Goal: Transaction & Acquisition: Purchase product/service

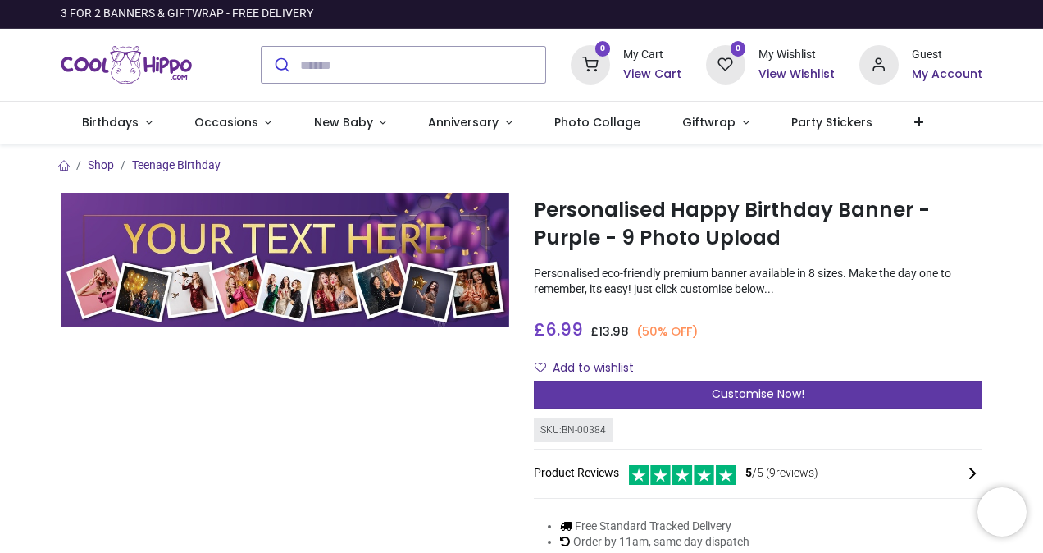
click at [761, 394] on span "Customise Now!" at bounding box center [758, 393] width 93 height 16
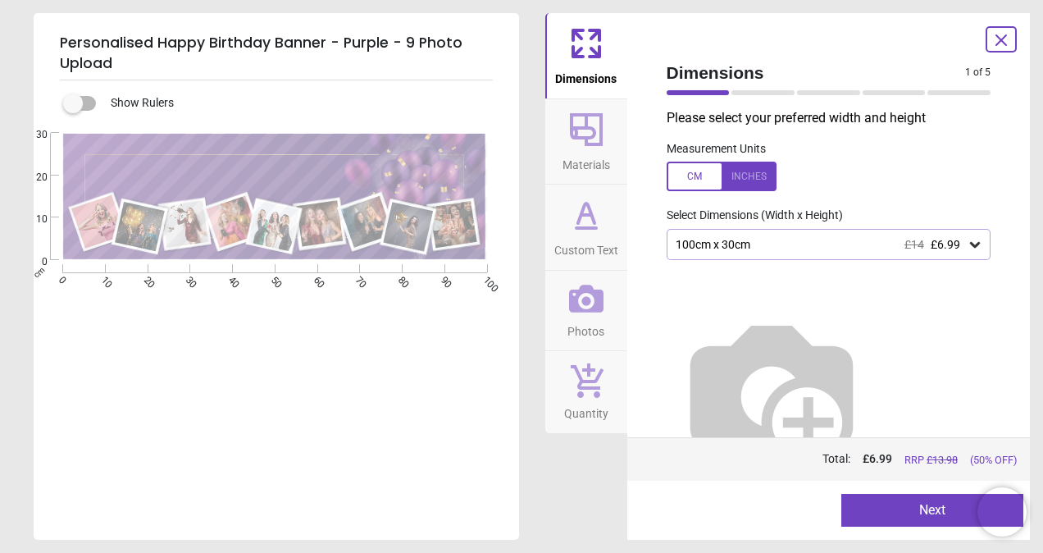
click at [949, 521] on button "Next" at bounding box center [932, 510] width 182 height 33
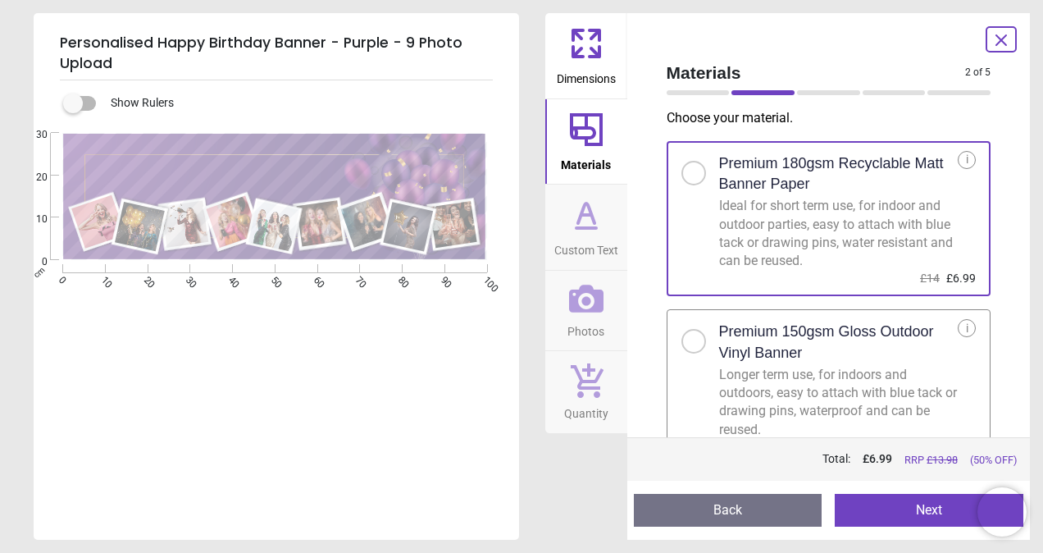
click at [917, 506] on button "Next" at bounding box center [929, 510] width 189 height 33
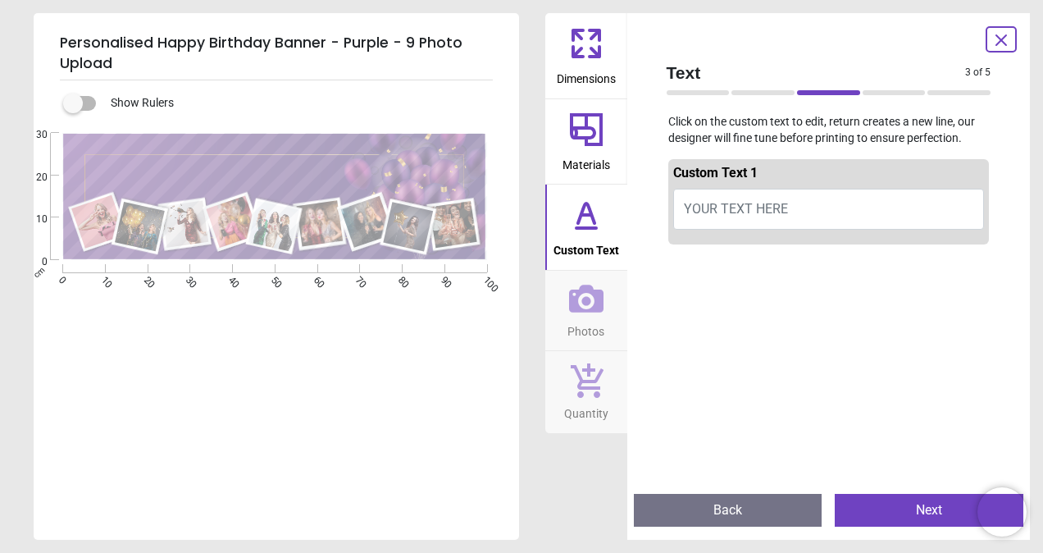
click at [705, 204] on span "YOUR TEXT HERE" at bounding box center [736, 209] width 104 height 16
type textarea "**********"
click at [595, 230] on icon at bounding box center [585, 214] width 39 height 39
click at [858, 204] on button "Happy 60th Birthday Cathie" at bounding box center [829, 209] width 312 height 41
click at [586, 225] on icon at bounding box center [585, 214] width 39 height 39
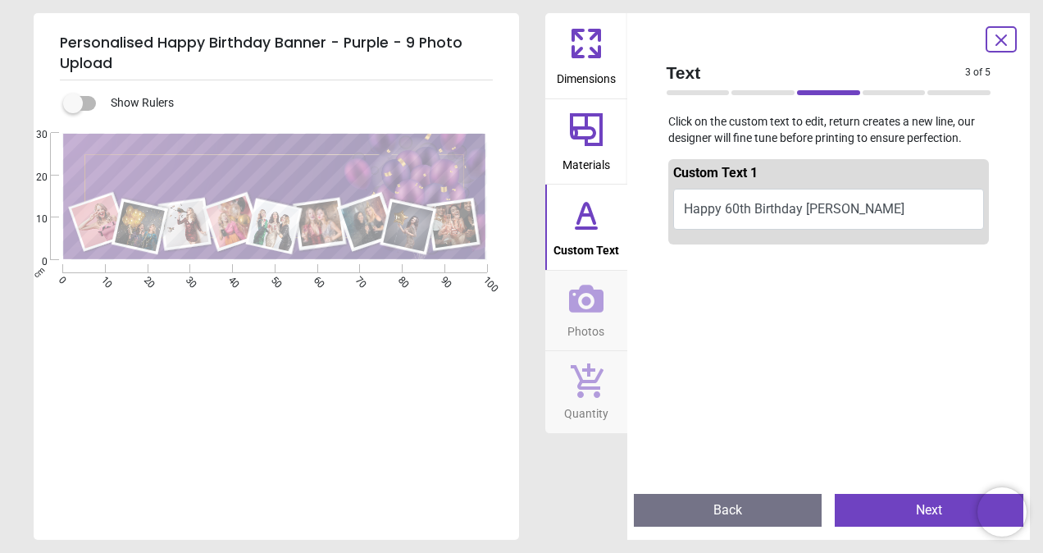
click at [586, 213] on icon at bounding box center [585, 214] width 39 height 39
click at [917, 505] on button "Next" at bounding box center [929, 510] width 189 height 33
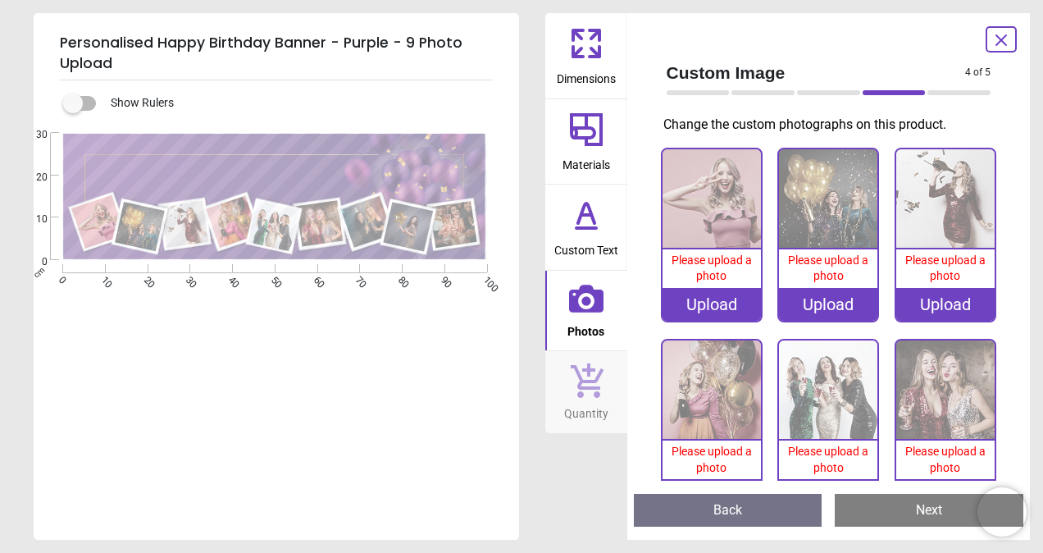
click at [708, 303] on div "Upload" at bounding box center [711, 304] width 98 height 33
click at [705, 294] on div "Upload" at bounding box center [711, 304] width 98 height 33
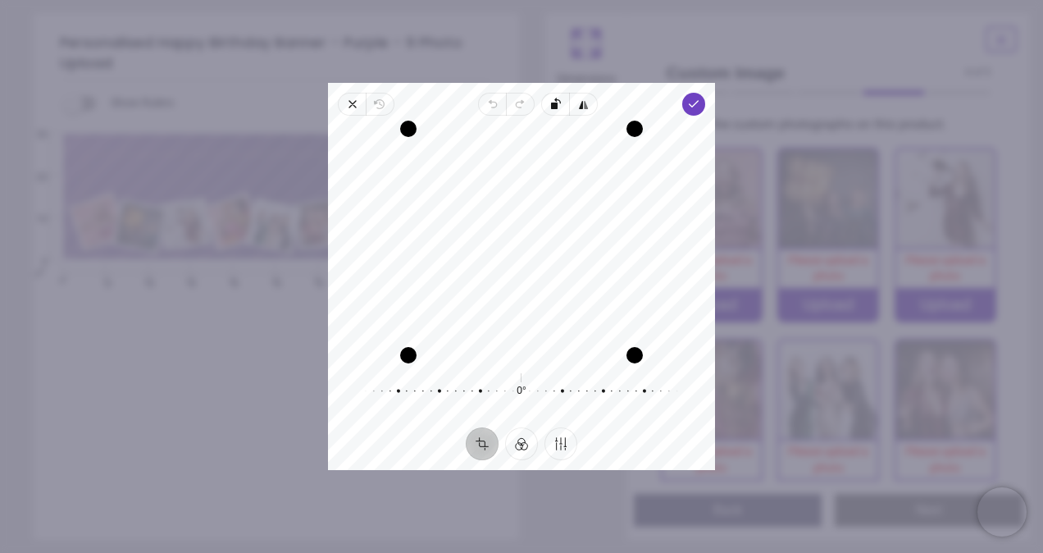
drag, startPoint x: 519, startPoint y: 257, endPoint x: 521, endPoint y: 294, distance: 37.8
click at [521, 294] on div "Recenter" at bounding box center [521, 242] width 361 height 226
drag, startPoint x: 521, startPoint y: 356, endPoint x: 514, endPoint y: 473, distance: 117.4
click at [534, 471] on div "× Trustpilot Product Reviews 5 /5 ( 9 reviews) Dianne Payne Amazing quality and…" at bounding box center [758, 412] width 448 height 118
drag, startPoint x: 635, startPoint y: 356, endPoint x: 643, endPoint y: 416, distance: 61.2
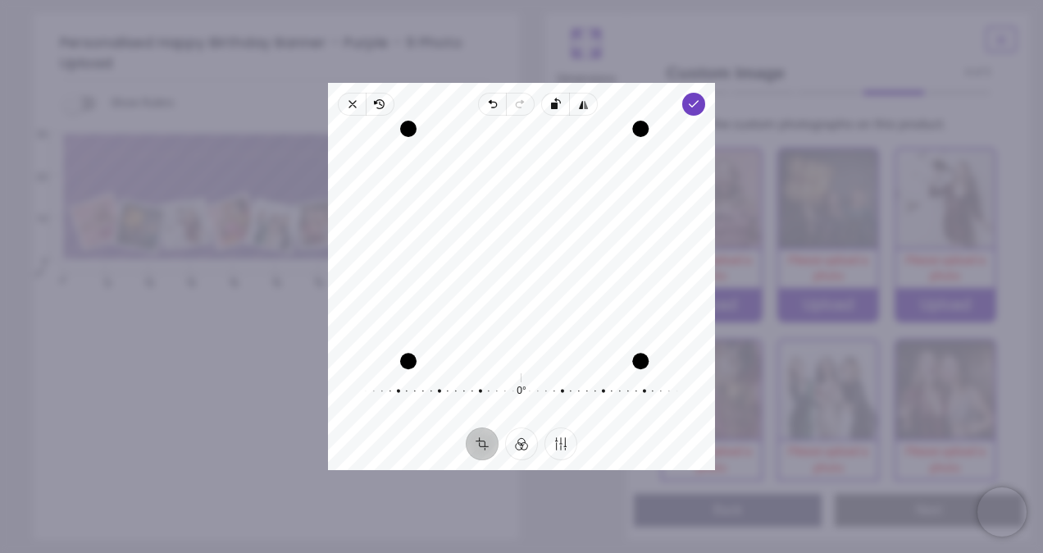
click at [643, 416] on div "Recenter 0° Reset" at bounding box center [521, 272] width 387 height 312
click at [690, 104] on polyline "button" at bounding box center [693, 104] width 9 height 6
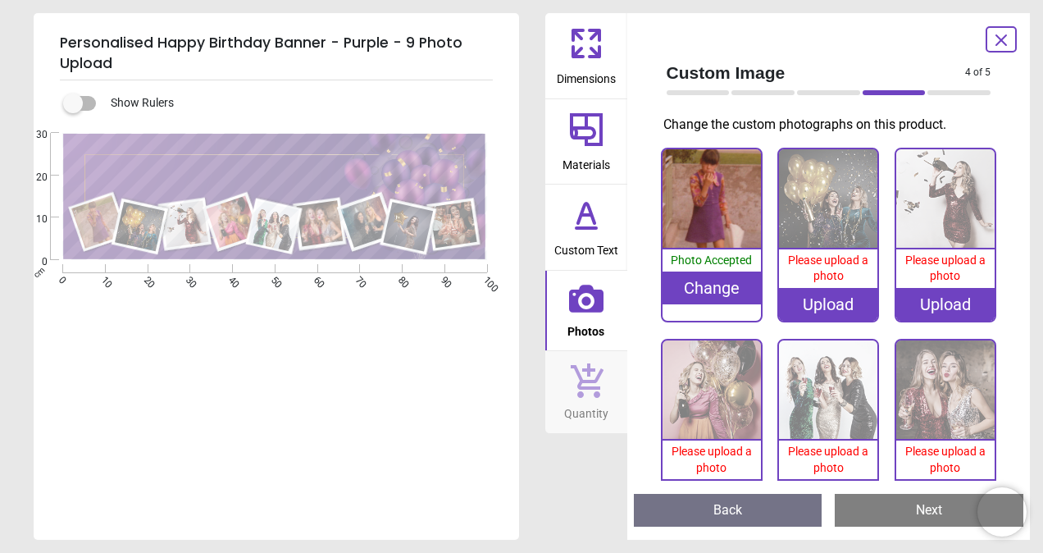
click at [826, 298] on div "Upload" at bounding box center [828, 304] width 98 height 33
click at [825, 293] on div "Upload" at bounding box center [828, 304] width 98 height 33
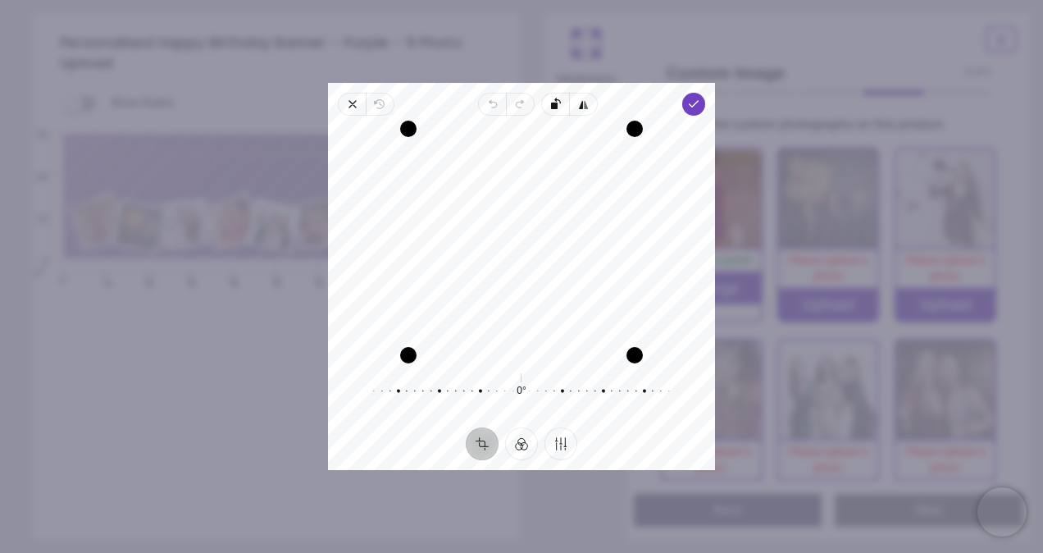
drag, startPoint x: 544, startPoint y: 210, endPoint x: 525, endPoint y: 209, distance: 19.7
click at [525, 209] on div "Recenter" at bounding box center [521, 242] width 361 height 226
click at [694, 102] on polyline "button" at bounding box center [693, 104] width 9 height 6
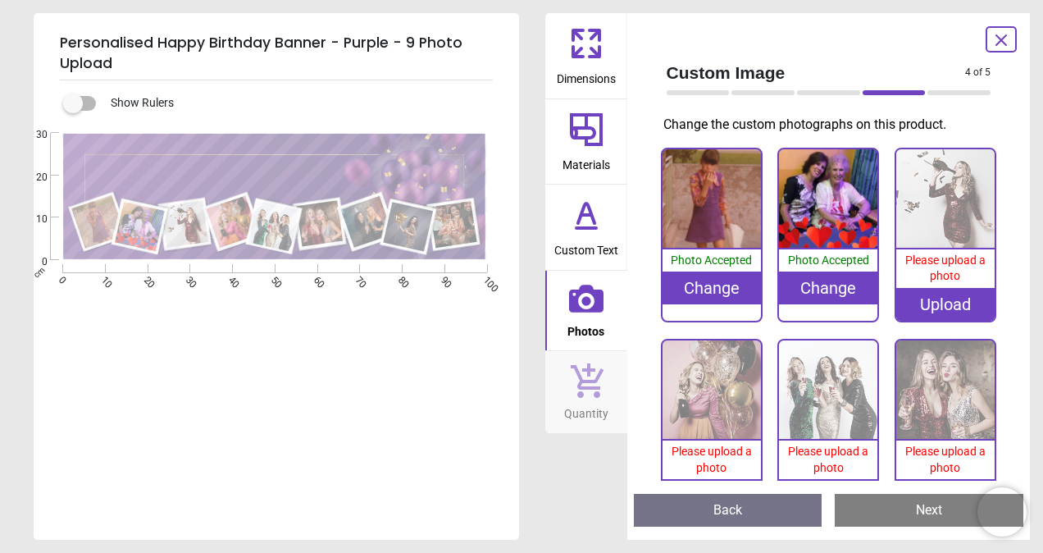
click at [939, 284] on div "Please upload a photo" at bounding box center [945, 268] width 98 height 39
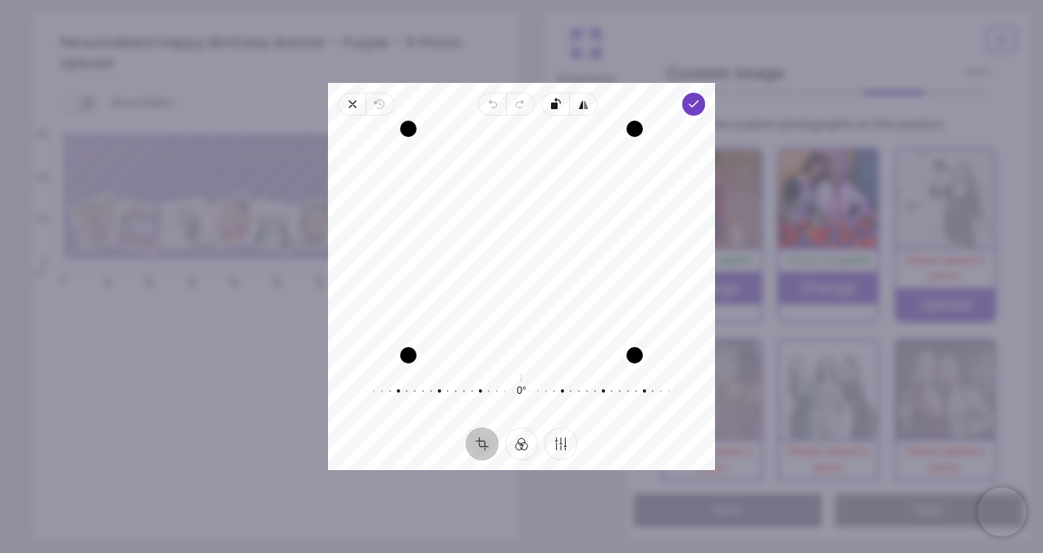
drag, startPoint x: 466, startPoint y: 278, endPoint x: 462, endPoint y: 242, distance: 36.3
click at [462, 242] on div "Recenter" at bounding box center [521, 242] width 361 height 226
click at [703, 100] on span "Done" at bounding box center [693, 104] width 23 height 23
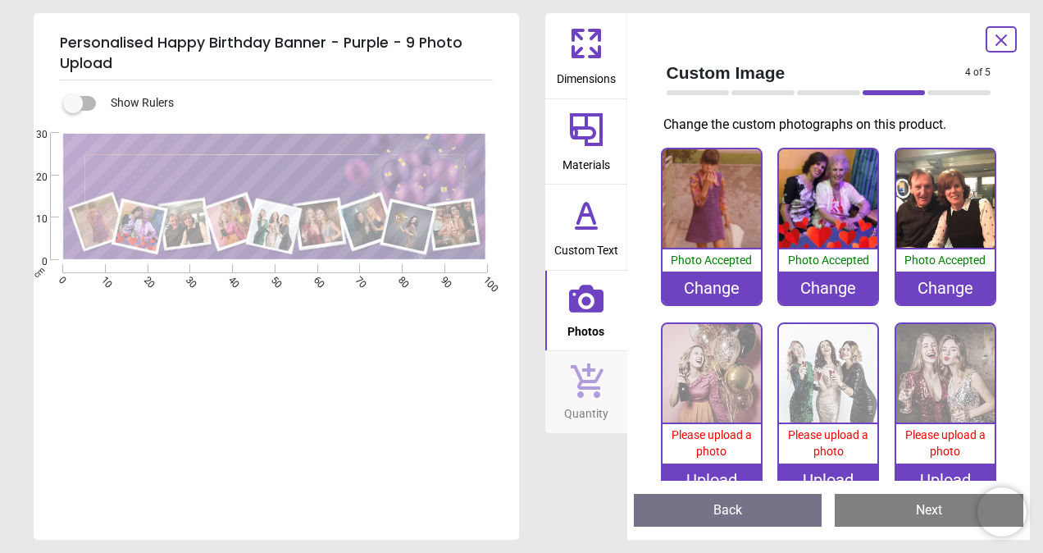
click at [689, 463] on div "Upload" at bounding box center [711, 479] width 98 height 33
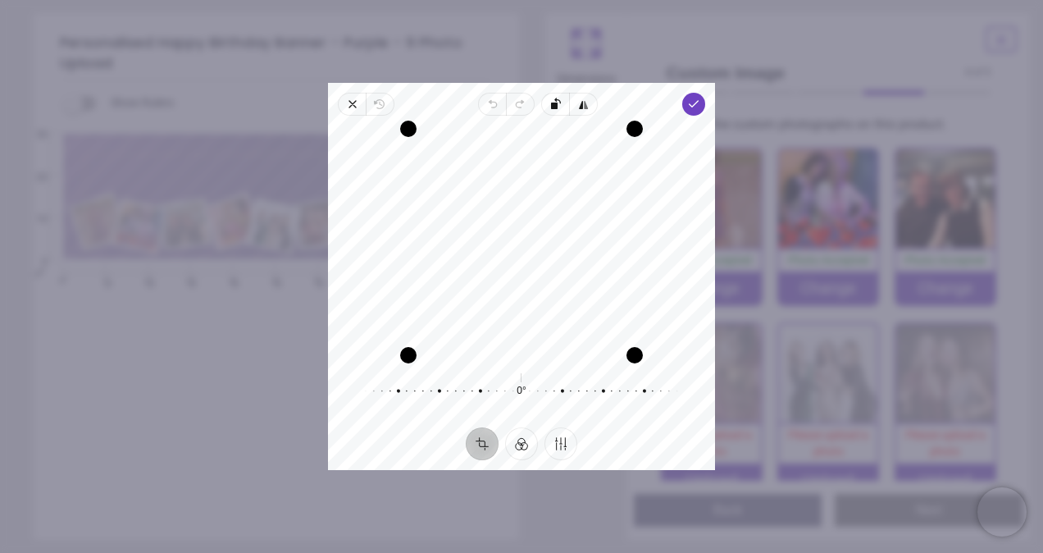
drag, startPoint x: 473, startPoint y: 272, endPoint x: 485, endPoint y: 269, distance: 12.7
click at [485, 269] on div "Recenter" at bounding box center [521, 242] width 361 height 226
click at [694, 105] on polyline "button" at bounding box center [693, 104] width 9 height 6
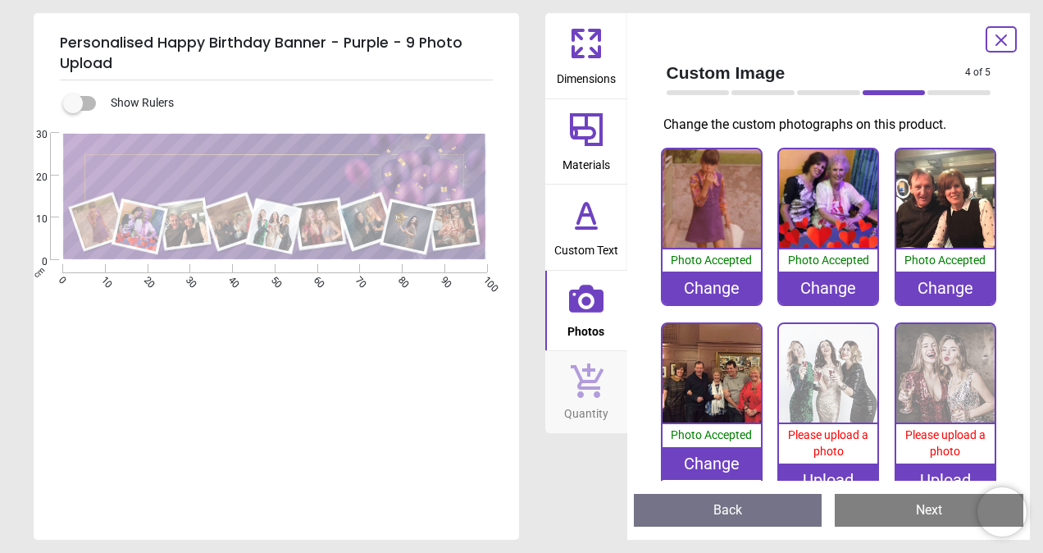
click at [816, 467] on div "Upload" at bounding box center [828, 479] width 98 height 33
click at [803, 467] on div "Upload" at bounding box center [828, 479] width 98 height 33
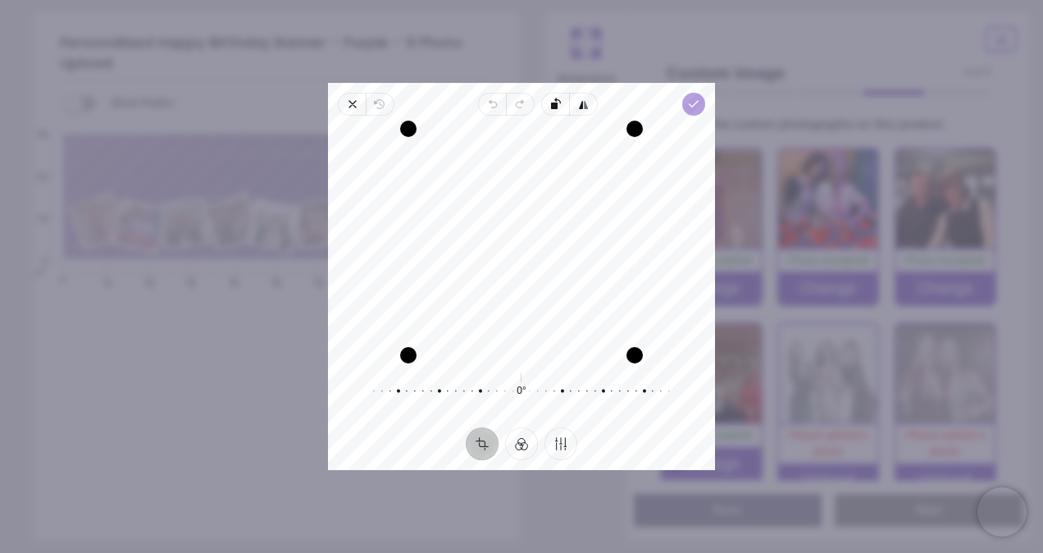
click at [699, 102] on icon "button" at bounding box center [693, 104] width 13 height 13
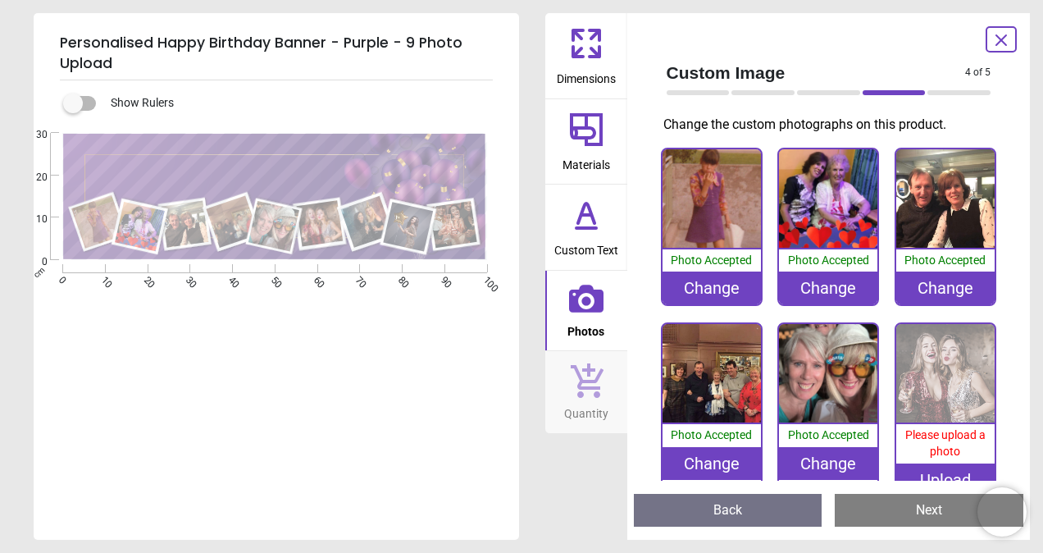
click at [928, 439] on span "Please upload a photo" at bounding box center [945, 443] width 80 height 30
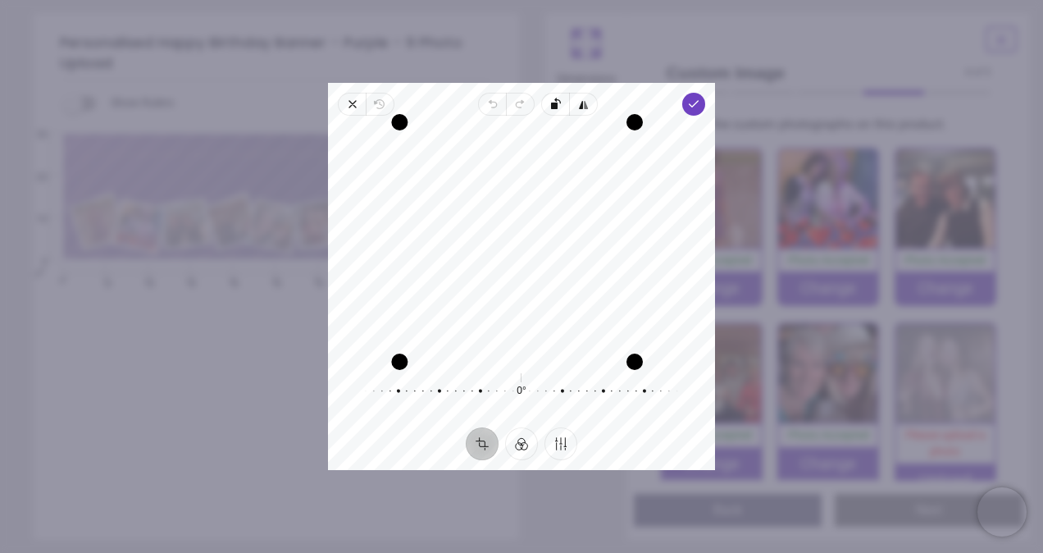
drag, startPoint x: 407, startPoint y: 239, endPoint x: 321, endPoint y: 235, distance: 86.2
click at [534, 353] on div "× Trustpilot Product Reviews 5 /5 ( 9 reviews) Dianne Payne Amazing quality and…" at bounding box center [758, 412] width 448 height 118
drag, startPoint x: 455, startPoint y: 247, endPoint x: 475, endPoint y: 282, distance: 40.8
click at [475, 282] on div "Recenter" at bounding box center [521, 242] width 361 height 226
click at [690, 102] on icon "button" at bounding box center [693, 104] width 13 height 13
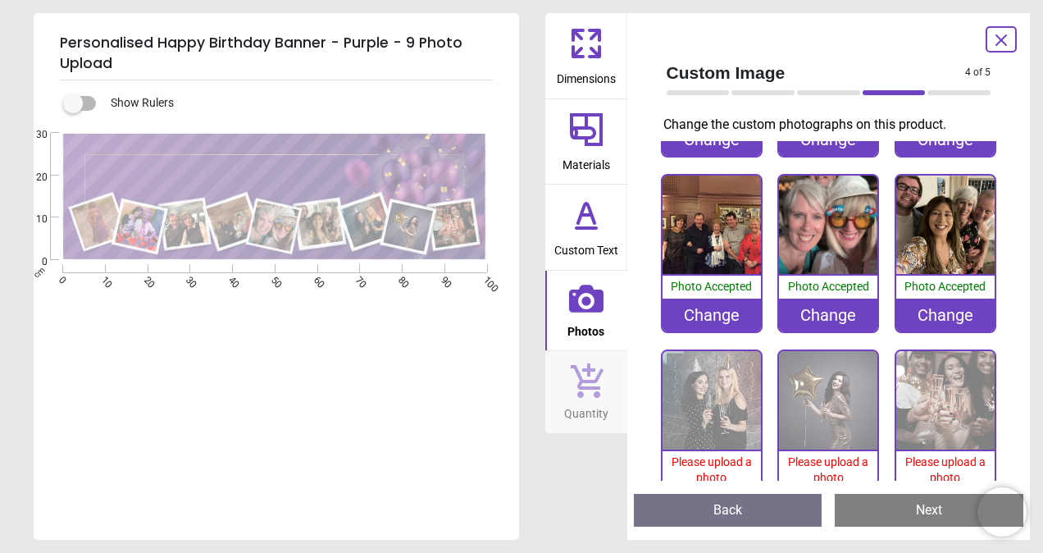
scroll to position [164, 0]
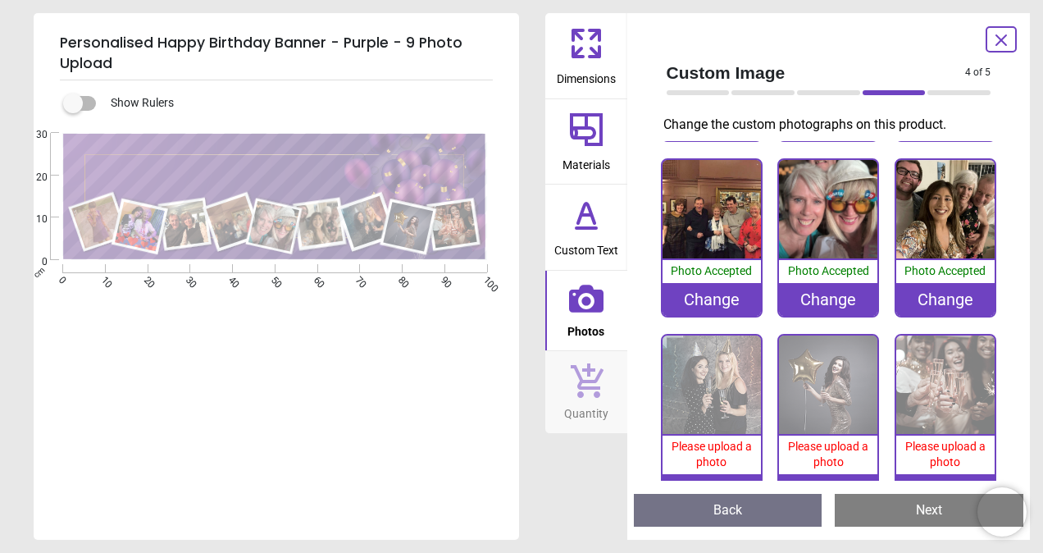
click at [717, 440] on span "Please upload a photo" at bounding box center [711, 454] width 80 height 30
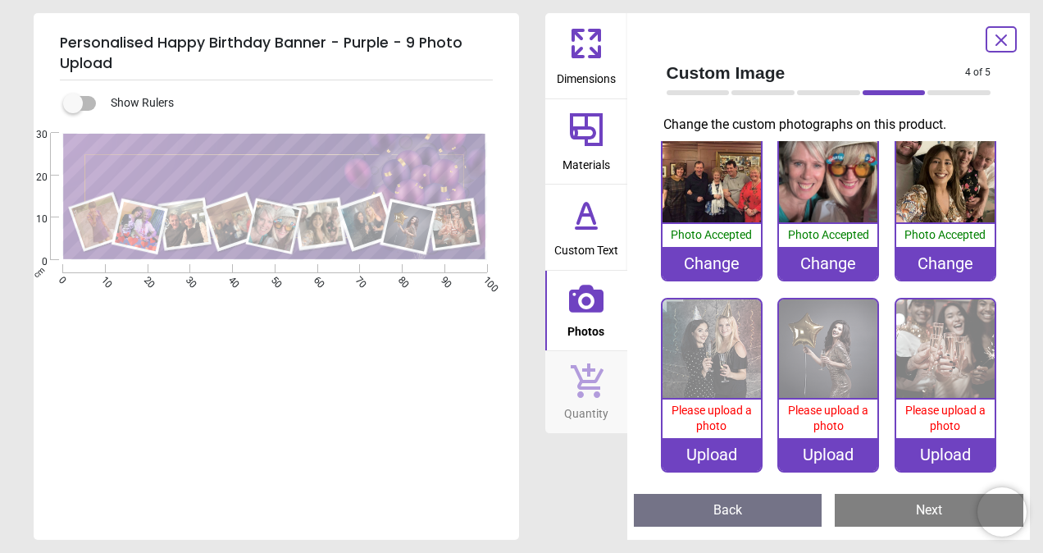
click at [707, 362] on img at bounding box center [711, 348] width 98 height 98
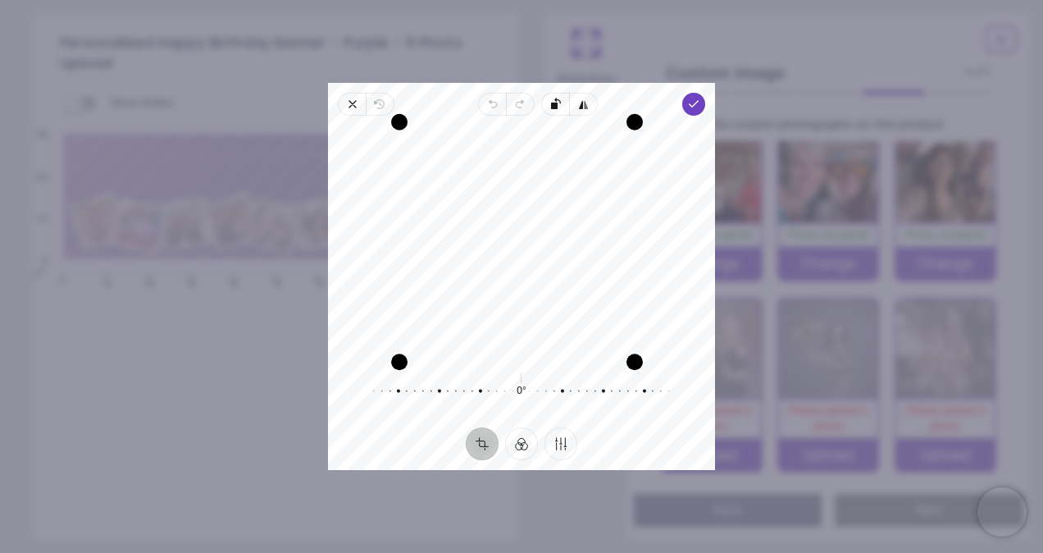
drag, startPoint x: 408, startPoint y: 267, endPoint x: 314, endPoint y: 280, distance: 95.1
click at [534, 353] on div "× Trustpilot Product Reviews 5 /5 ( 9 reviews) Dianne Payne Amazing quality and…" at bounding box center [758, 412] width 448 height 118
drag, startPoint x: 535, startPoint y: 184, endPoint x: 549, endPoint y: 186, distance: 14.0
click at [549, 186] on div "Recenter" at bounding box center [521, 242] width 361 height 226
click at [688, 102] on icon "button" at bounding box center [693, 104] width 13 height 13
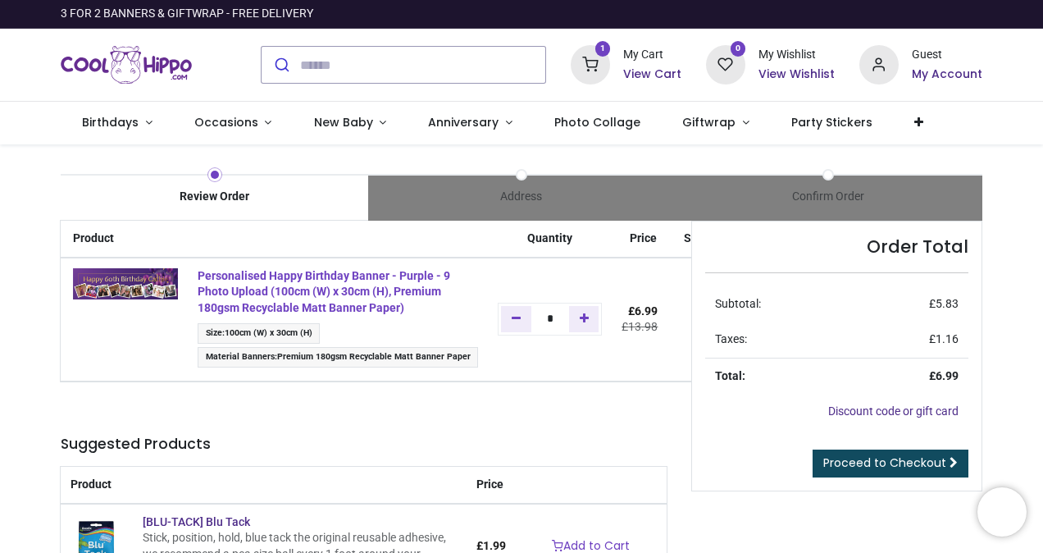
click at [274, 292] on strong "Personalised Happy Birthday Banner - Purple - 9 Photo Upload (100cm (W) x 30cm …" at bounding box center [324, 291] width 253 height 45
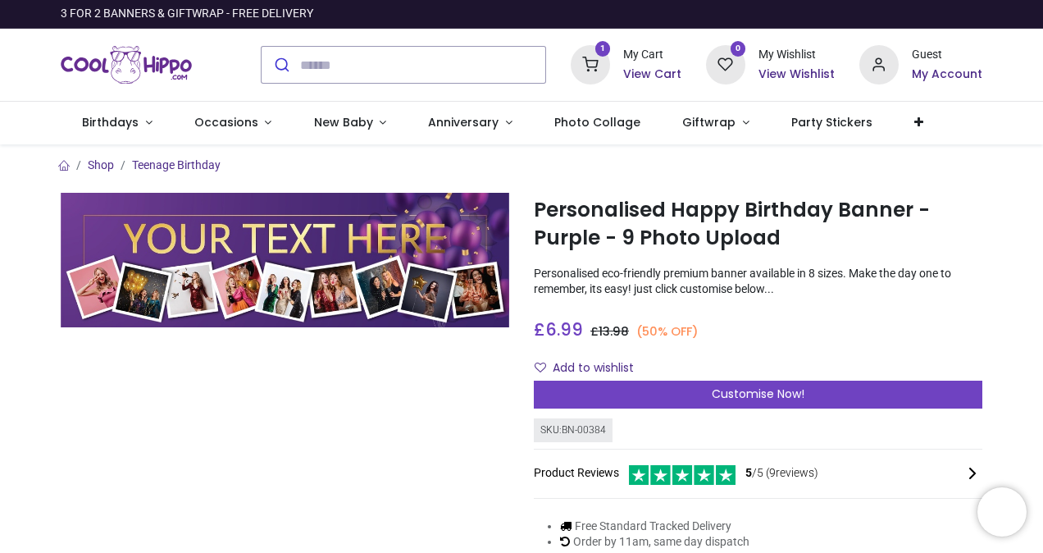
click at [594, 55] on icon at bounding box center [590, 64] width 39 height 39
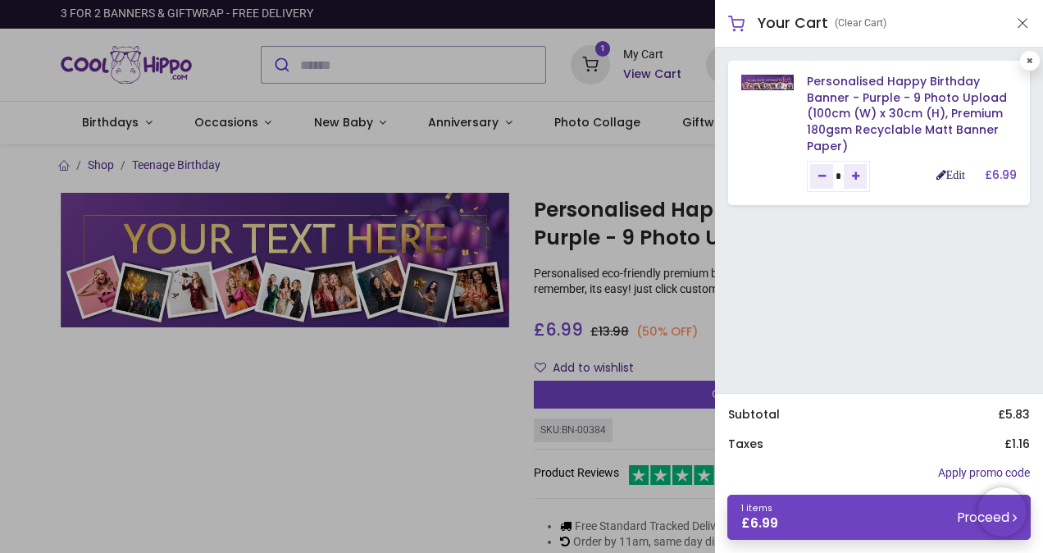
click at [949, 174] on link "Edit" at bounding box center [950, 174] width 29 height 11
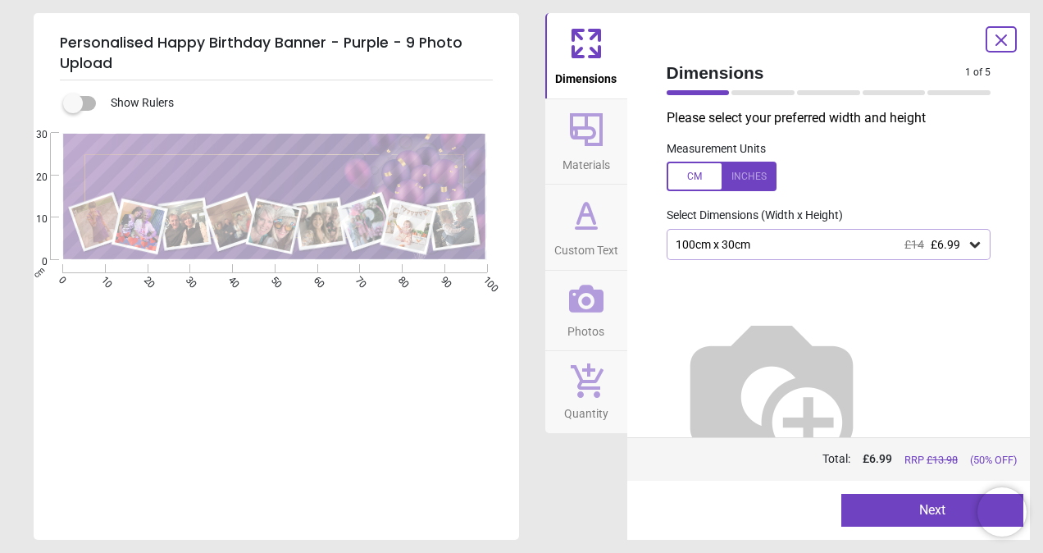
click at [917, 507] on button "Next" at bounding box center [932, 510] width 182 height 33
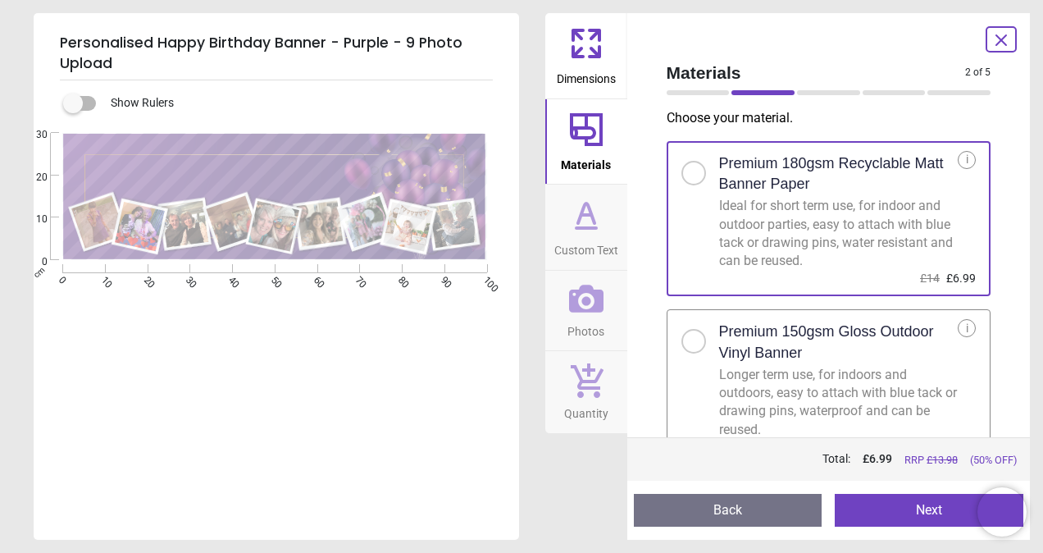
click at [917, 507] on button "Next" at bounding box center [929, 510] width 189 height 33
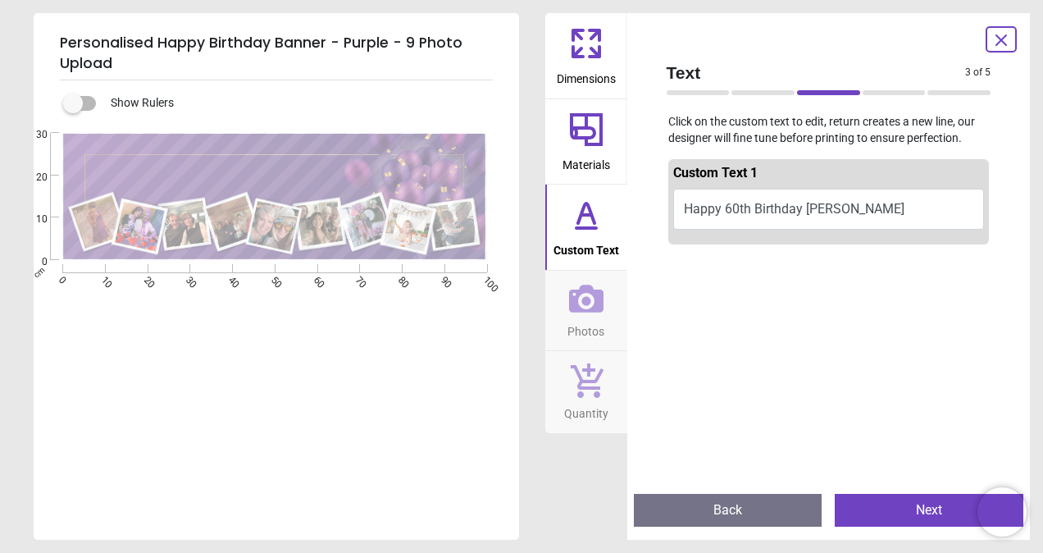
click at [861, 201] on button "Happy 60th Birthday Cathie" at bounding box center [829, 209] width 312 height 41
drag, startPoint x: 861, startPoint y: 201, endPoint x: 735, endPoint y: 215, distance: 127.0
click at [735, 215] on button "Happy 60th Birthday Cathie" at bounding box center [829, 209] width 312 height 41
click at [735, 207] on button "Happy 60th Birthday Cathie" at bounding box center [829, 209] width 312 height 41
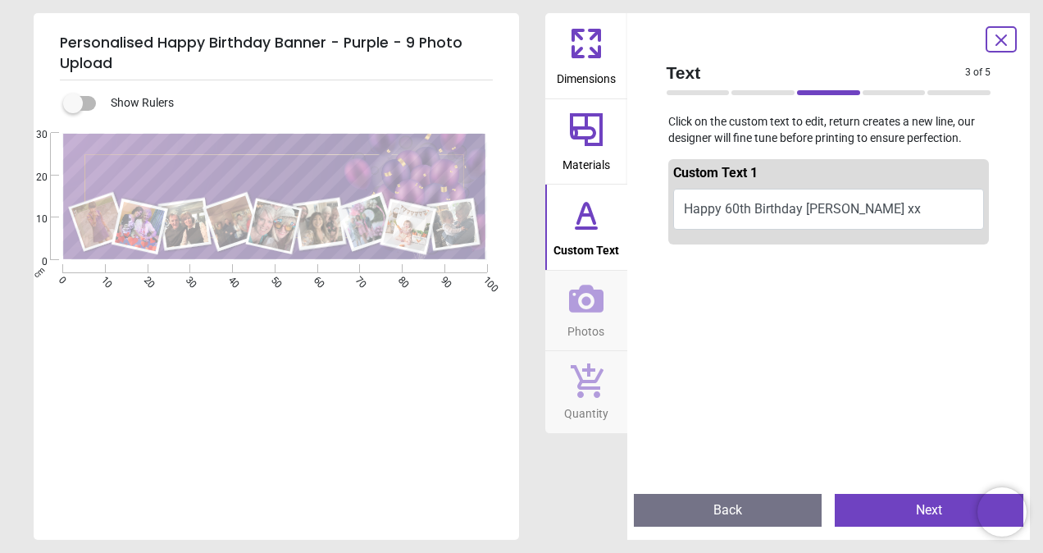
click at [581, 213] on icon at bounding box center [586, 213] width 16 height 20
click at [677, 205] on button "Happy 60th Birthday Cathie xx" at bounding box center [829, 209] width 312 height 41
click at [680, 205] on button "Happy 60th Birthday Cathie xx" at bounding box center [829, 209] width 312 height 41
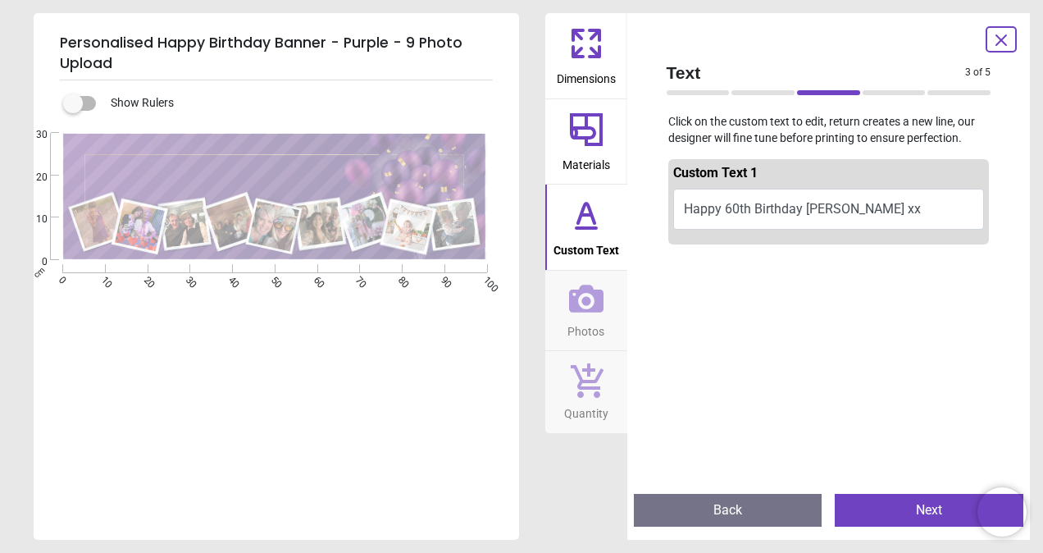
click at [680, 205] on button "Happy 60th Birthday Cathie xx" at bounding box center [829, 209] width 312 height 41
click at [681, 207] on button "Happy 60th Birthday Cathie xx" at bounding box center [829, 209] width 312 height 41
click at [589, 233] on icon at bounding box center [585, 214] width 39 height 39
click at [694, 248] on div "Custom Text 1 Happy 60th Birthday Cathie xx" at bounding box center [828, 316] width 351 height 329
click at [708, 198] on button "Happy 60th Birthday Cathie xx" at bounding box center [829, 209] width 312 height 41
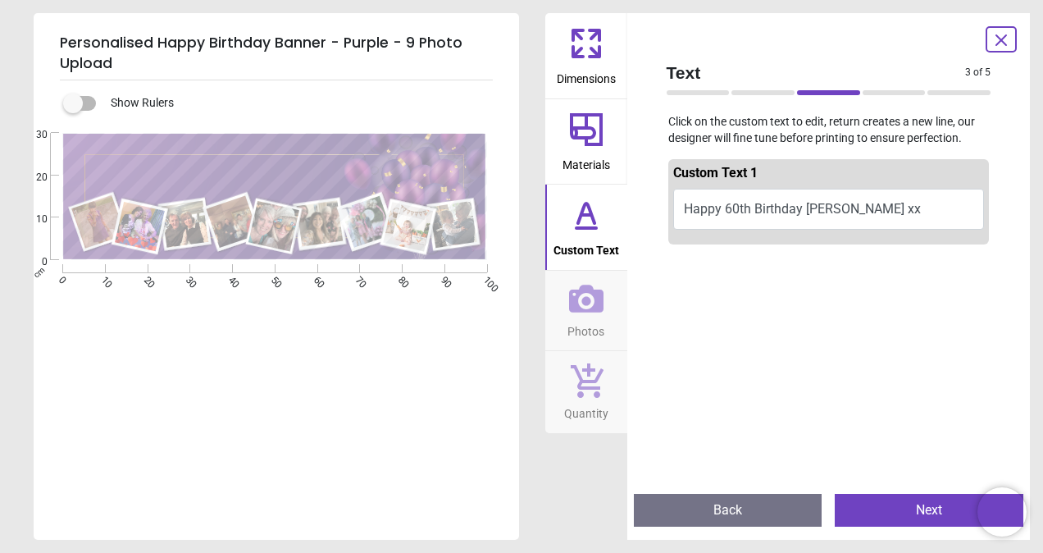
click at [882, 207] on button "Happy 60th Birthday Cathie xx" at bounding box center [829, 209] width 312 height 41
click at [803, 208] on button "Happy 60th Birthday Cathie xx" at bounding box center [829, 209] width 312 height 41
click at [431, 178] on textarea "**********" at bounding box center [275, 176] width 357 height 26
click at [815, 209] on button "Happy 60th Birthday Cathie xx" at bounding box center [829, 209] width 312 height 41
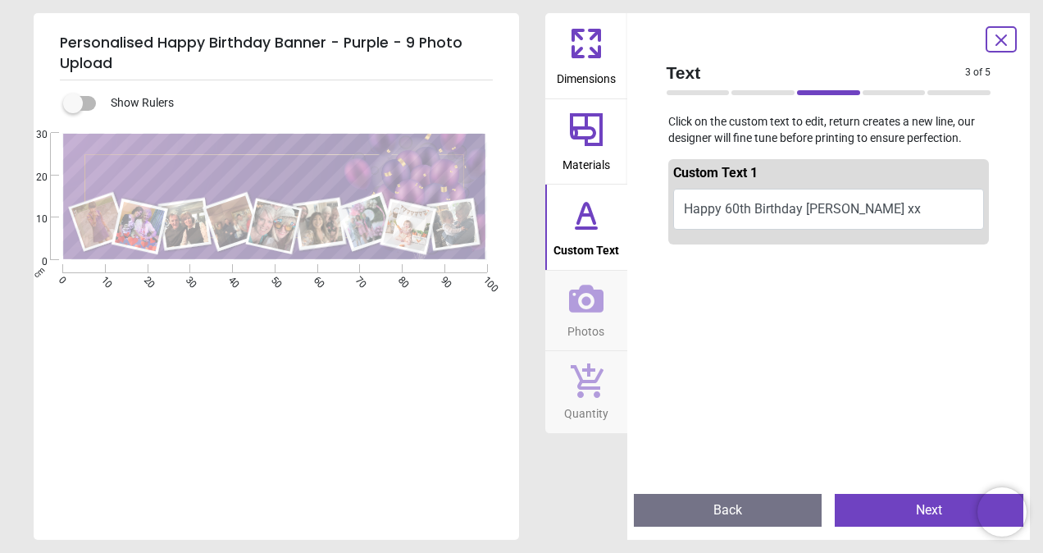
click at [867, 206] on button "Happy 60th Birthday Cathie xx" at bounding box center [829, 209] width 312 height 41
click at [854, 205] on button "Happy 60th Birthday Cathie" at bounding box center [829, 209] width 312 height 41
click at [802, 209] on button "Happy 60th Birthday Cathie" at bounding box center [829, 209] width 312 height 41
click at [765, 212] on button "Happy 60th Birthday Cathie" at bounding box center [829, 209] width 312 height 41
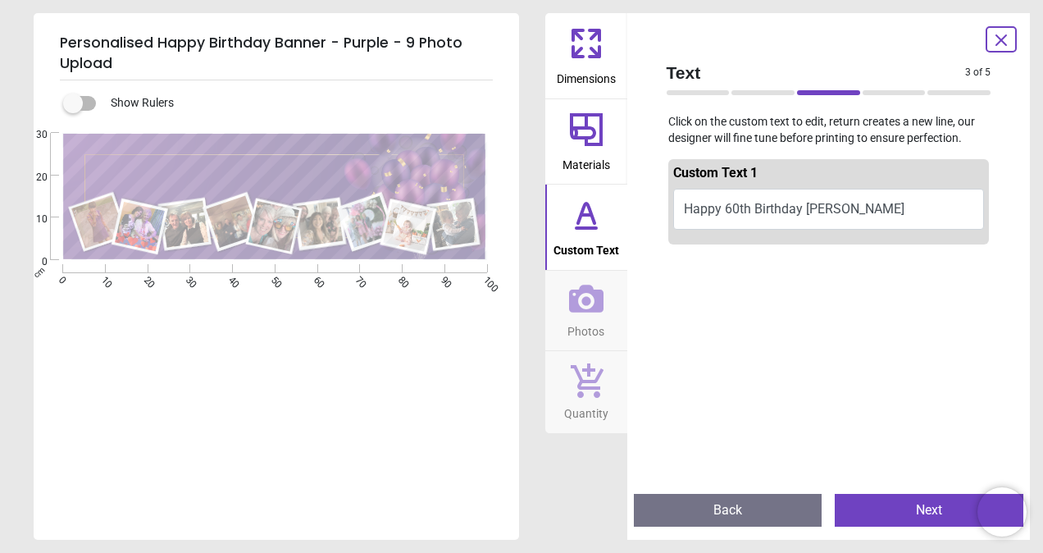
click at [583, 113] on icon at bounding box center [586, 129] width 33 height 33
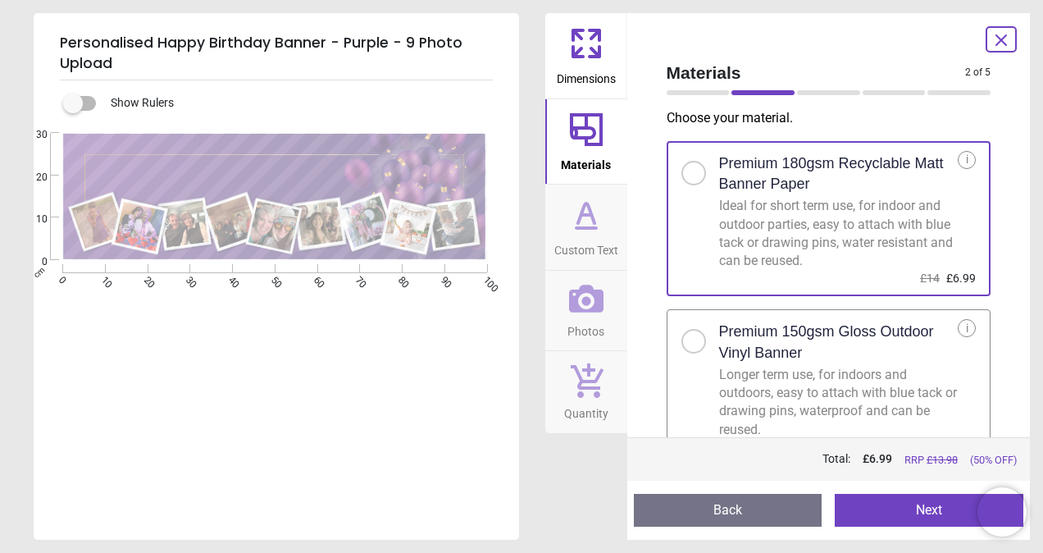
click at [915, 508] on button "Next" at bounding box center [929, 510] width 189 height 33
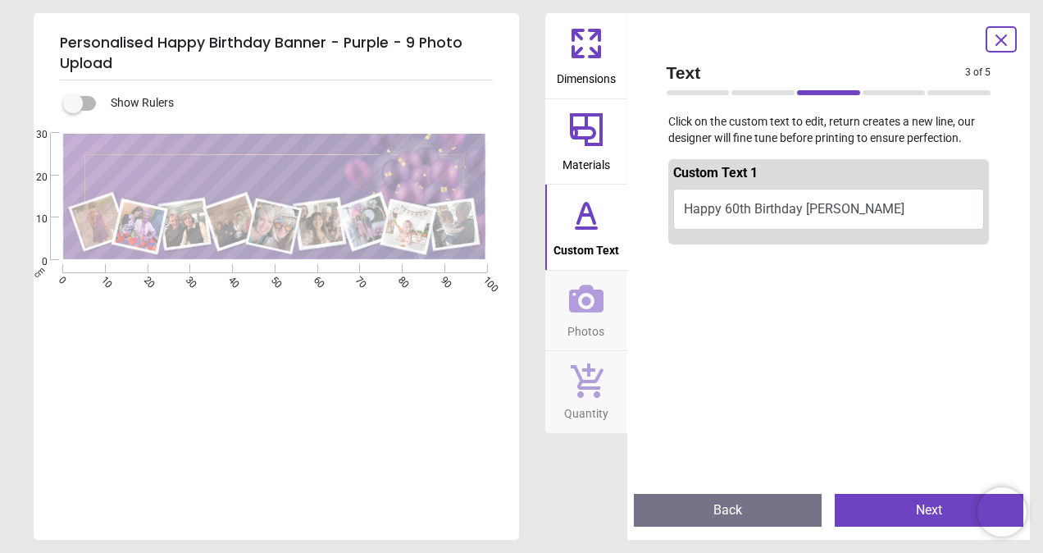
click at [854, 194] on button "Happy 60th Birthday Cathie" at bounding box center [829, 209] width 312 height 41
click at [843, 210] on button "Happy 60th Birthday Cathie" at bounding box center [829, 209] width 312 height 41
click at [729, 208] on button "Happy 60th Birthday Cathie" at bounding box center [829, 209] width 312 height 41
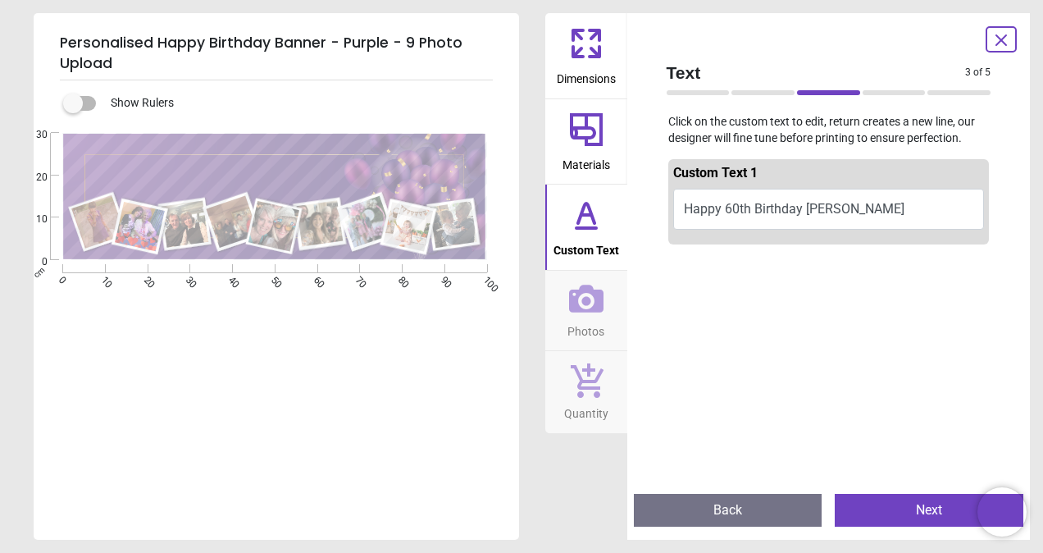
click at [729, 208] on button "Happy 60th Birthday Cathie" at bounding box center [829, 209] width 312 height 41
type textarea "*"
click at [701, 208] on span "Happy 60th Birthday Cathie" at bounding box center [794, 209] width 221 height 16
click at [697, 209] on span "Happy 60th Birthday Cathie" at bounding box center [794, 209] width 221 height 16
click at [279, 173] on textarea at bounding box center [275, 176] width 357 height 29
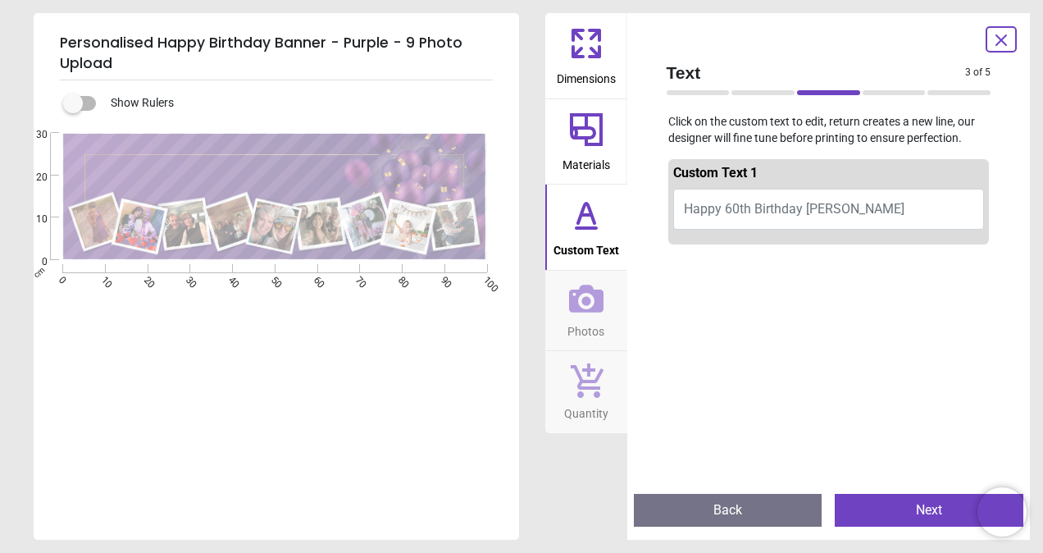
drag, startPoint x: 279, startPoint y: 173, endPoint x: 271, endPoint y: 177, distance: 9.2
click at [271, 177] on textarea at bounding box center [275, 176] width 357 height 29
paste textarea "**********"
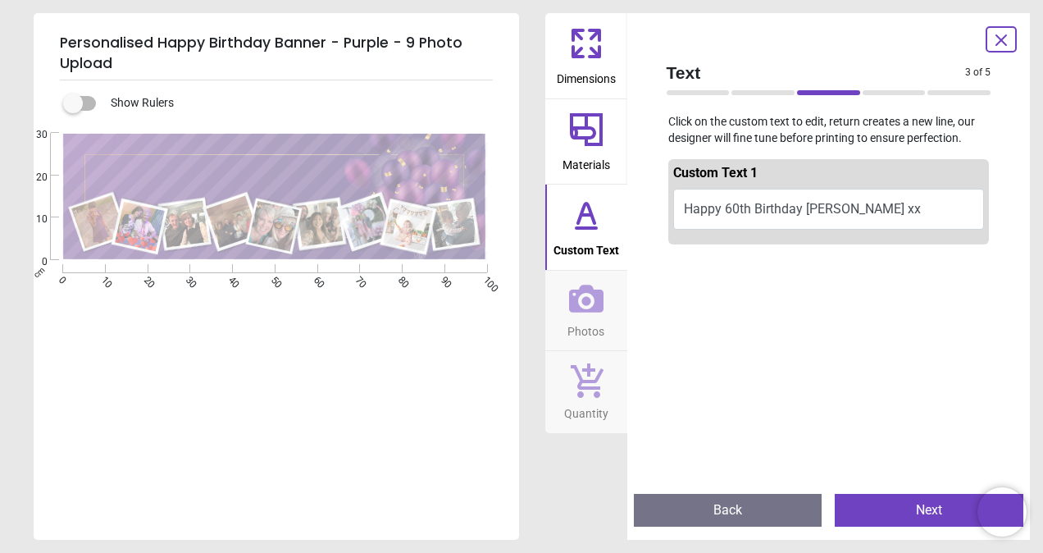
type textarea "**********"
click at [733, 207] on button "Happy 60th Birthday Cathie xx" at bounding box center [829, 209] width 312 height 41
drag, startPoint x: 864, startPoint y: 210, endPoint x: 695, endPoint y: 212, distance: 168.9
click at [695, 212] on button "Happy 60th Birthday Cathie xx" at bounding box center [829, 209] width 312 height 41
click at [906, 507] on button "Next" at bounding box center [929, 510] width 189 height 33
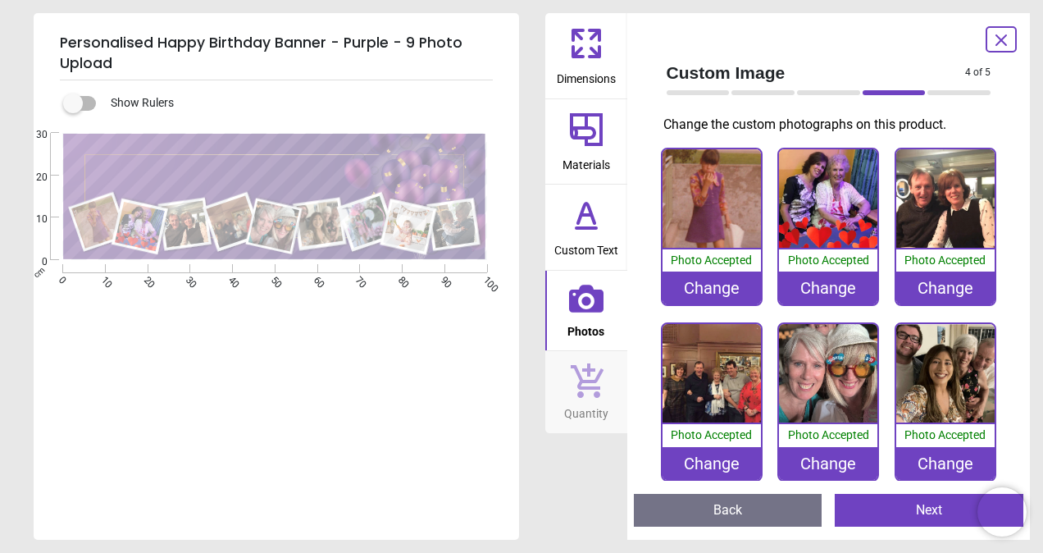
click at [906, 507] on button "Next" at bounding box center [929, 510] width 189 height 33
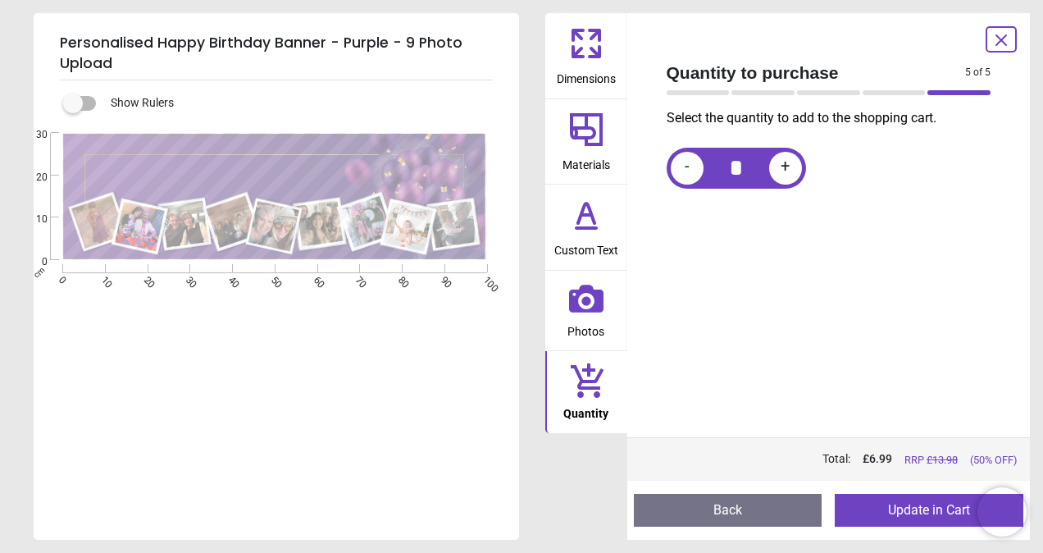
click at [906, 507] on button "Update in Cart" at bounding box center [929, 510] width 189 height 33
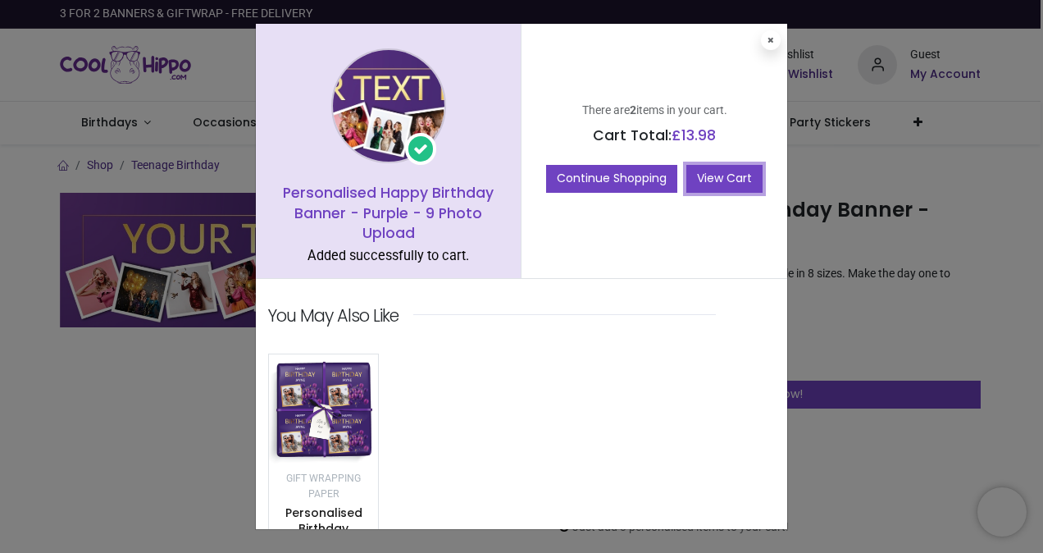
click at [717, 166] on link "View Cart" at bounding box center [724, 179] width 76 height 28
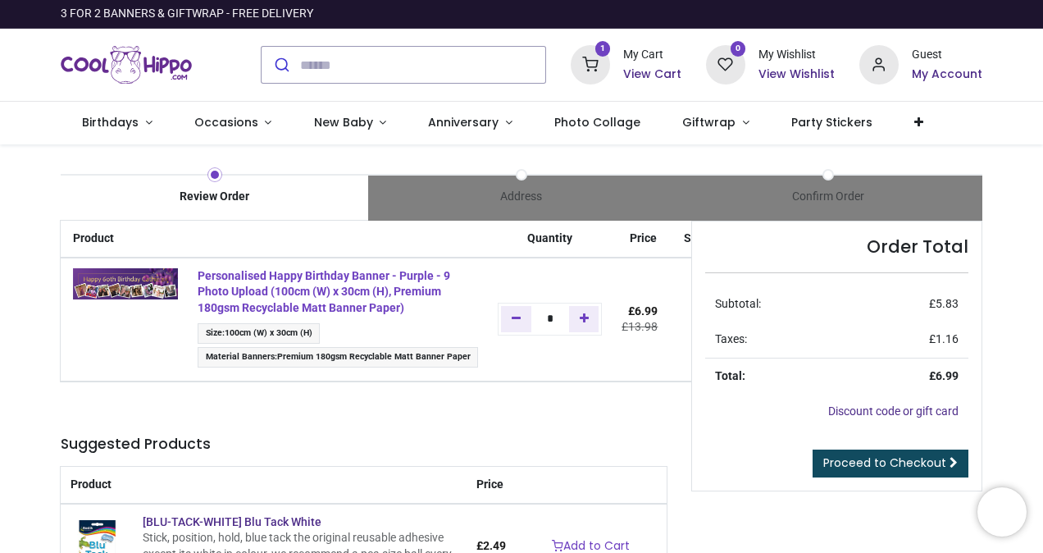
click at [328, 279] on strong "Personalised Happy Birthday Banner - Purple - 9 Photo Upload (100cm (W) x 30cm …" at bounding box center [324, 291] width 253 height 45
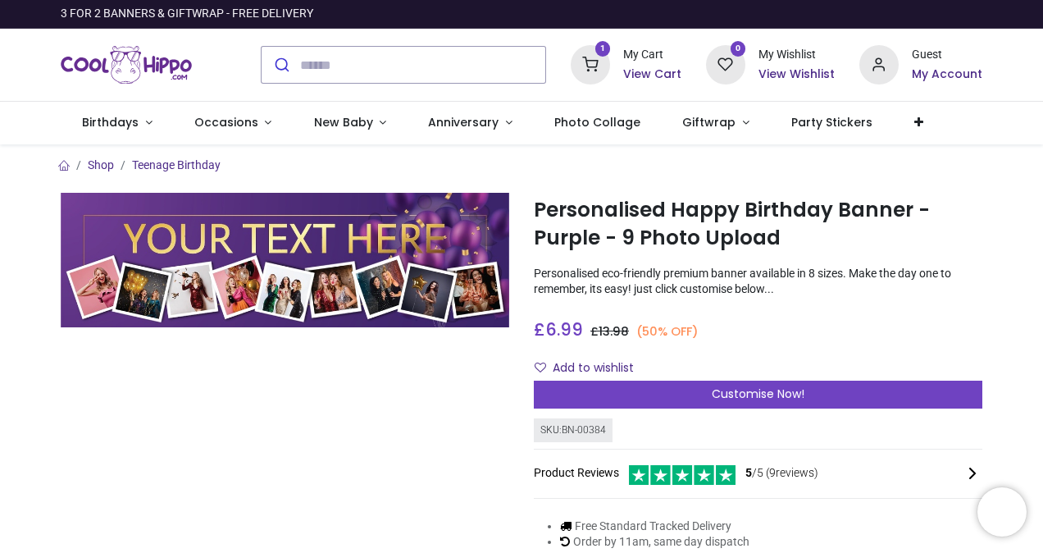
click at [644, 70] on h6 "View Cart" at bounding box center [652, 74] width 58 height 16
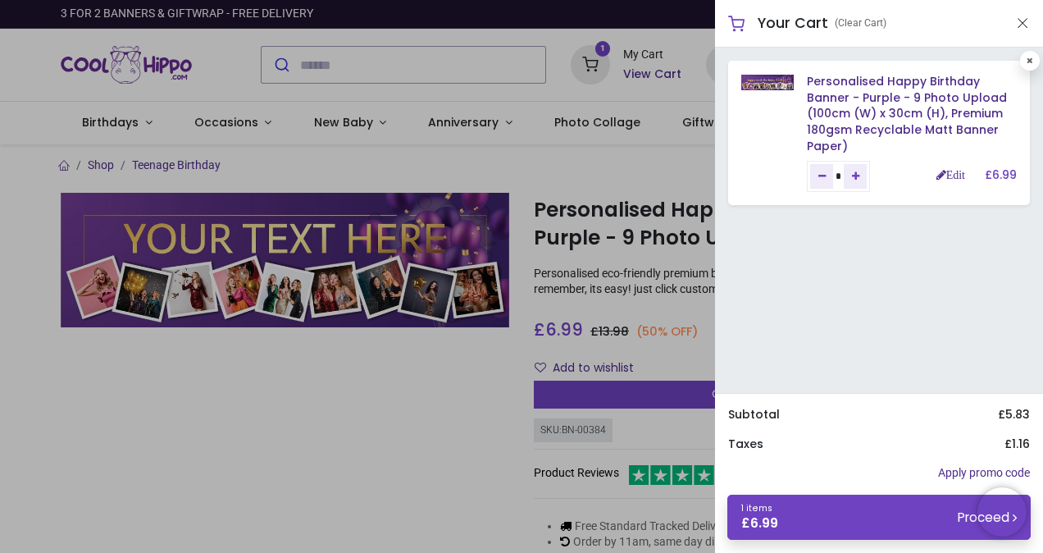
click at [1012, 19] on div "Your Cart (Clear Cart)" at bounding box center [879, 24] width 328 height 48
click at [657, 57] on div at bounding box center [521, 276] width 1043 height 553
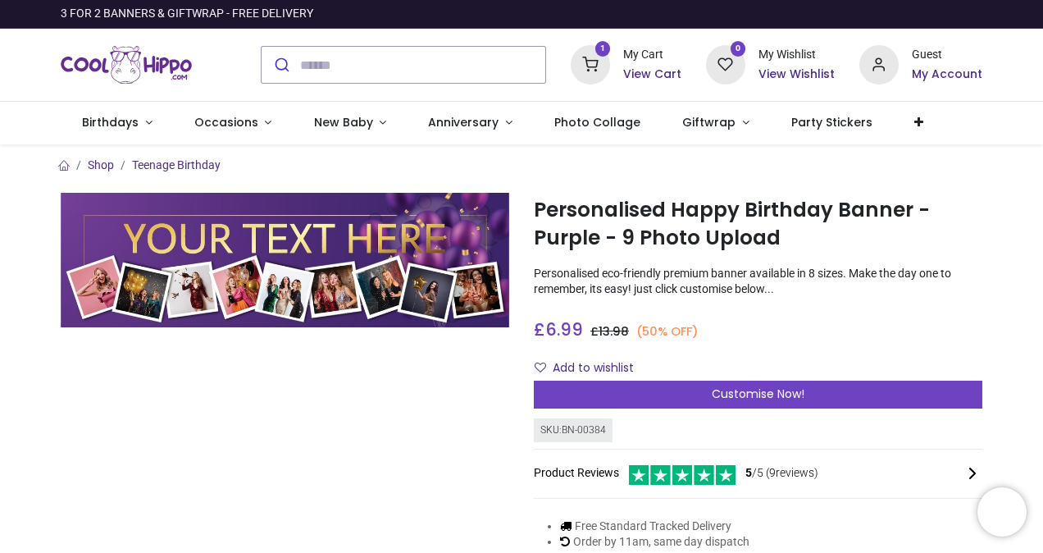
click at [643, 71] on h6 "View Cart" at bounding box center [652, 74] width 58 height 16
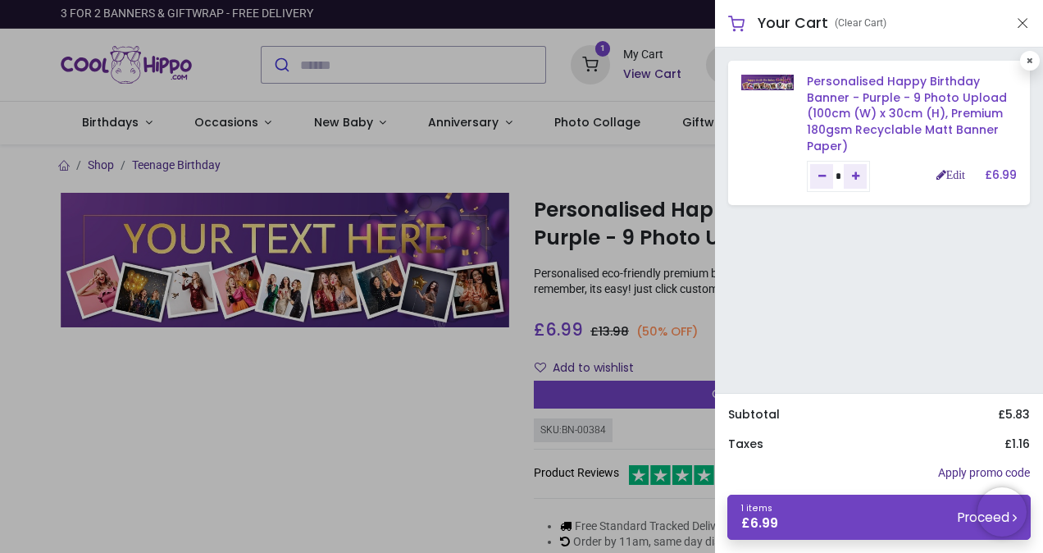
click at [902, 98] on link "Personalised Happy Birthday Banner - Purple - 9 Photo Upload (100cm (W) x 30cm …" at bounding box center [907, 113] width 200 height 80
click at [893, 113] on link "Personalised Happy Birthday Banner - Purple - 9 Photo Upload (100cm (W) x 30cm …" at bounding box center [907, 113] width 200 height 80
click at [533, 134] on div at bounding box center [521, 276] width 1043 height 553
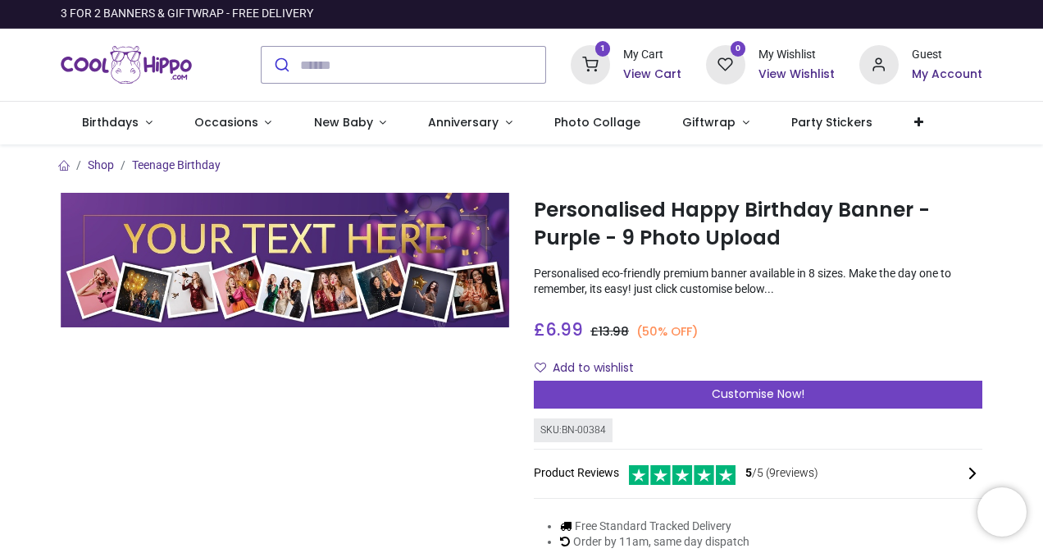
click at [642, 74] on h6 "View Cart" at bounding box center [652, 74] width 58 height 16
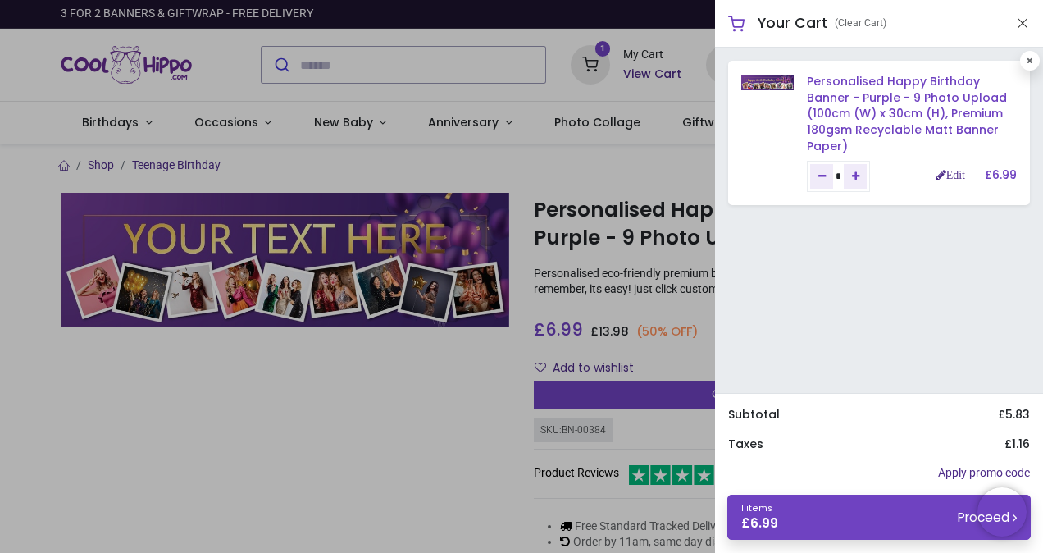
click at [894, 102] on link "Personalised Happy Birthday Banner - Purple - 9 Photo Upload (100cm (W) x 30cm …" at bounding box center [907, 113] width 200 height 80
click at [877, 97] on link "Personalised Happy Birthday Banner - Purple - 9 Photo Upload (100cm (W) x 30cm …" at bounding box center [907, 113] width 200 height 80
click at [1026, 25] on button "Close" at bounding box center [1022, 23] width 15 height 20
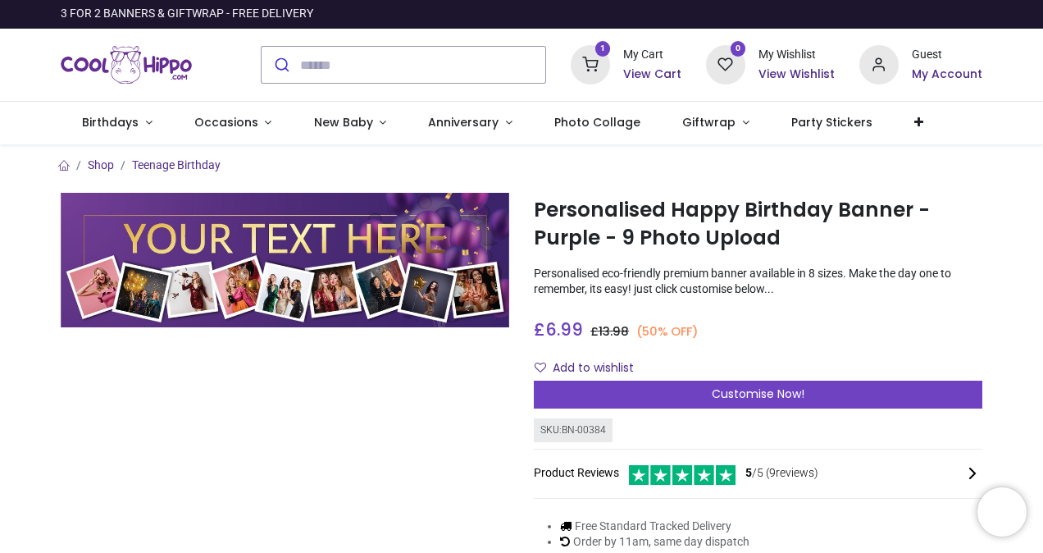
click at [672, 74] on h6 "View Cart" at bounding box center [652, 74] width 58 height 16
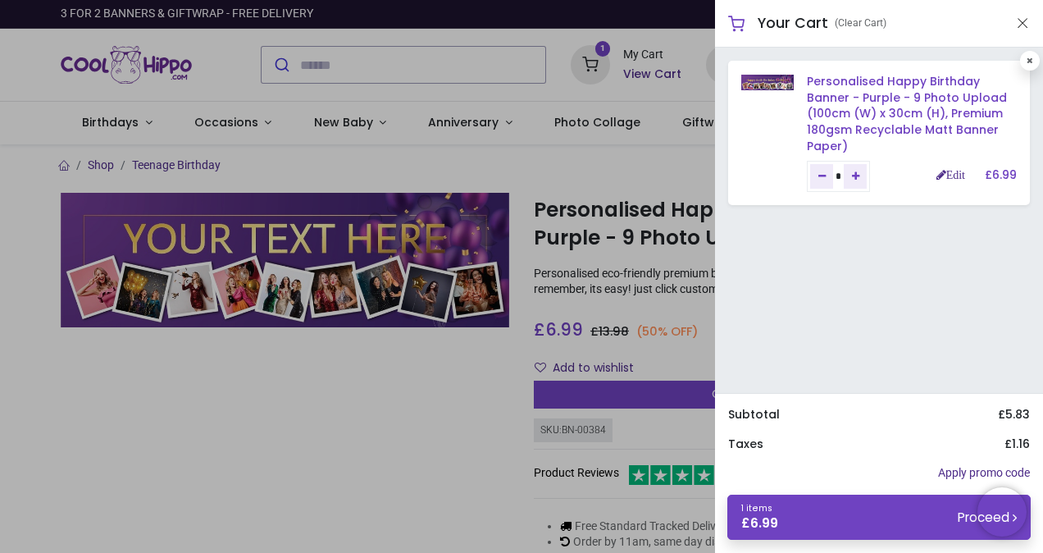
click at [907, 81] on link "Personalised Happy Birthday Banner - Purple - 9 Photo Upload (100cm (W) x 30cm …" at bounding box center [907, 113] width 200 height 80
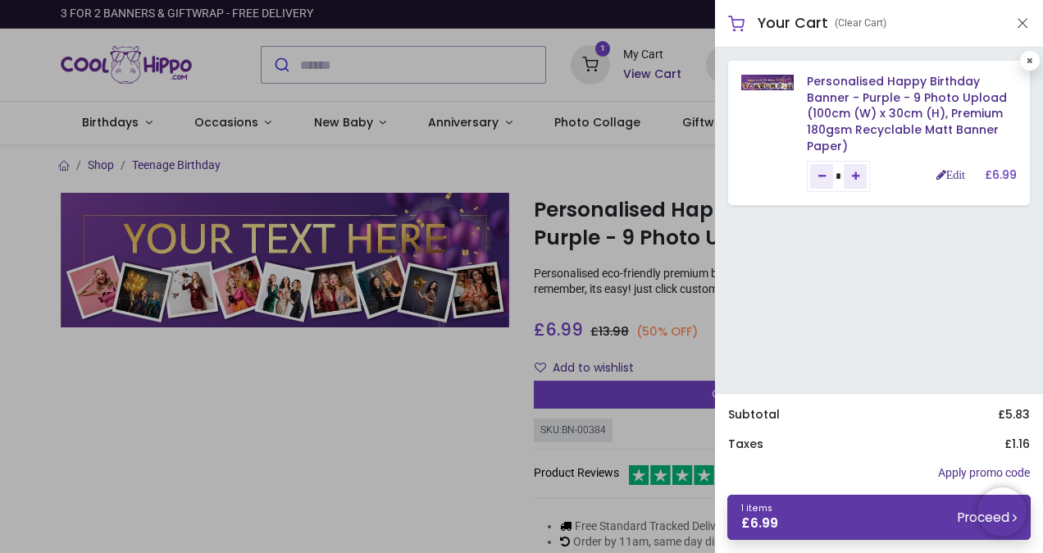
click at [839, 516] on link "1 items £ 6.99 Proceed" at bounding box center [878, 516] width 303 height 45
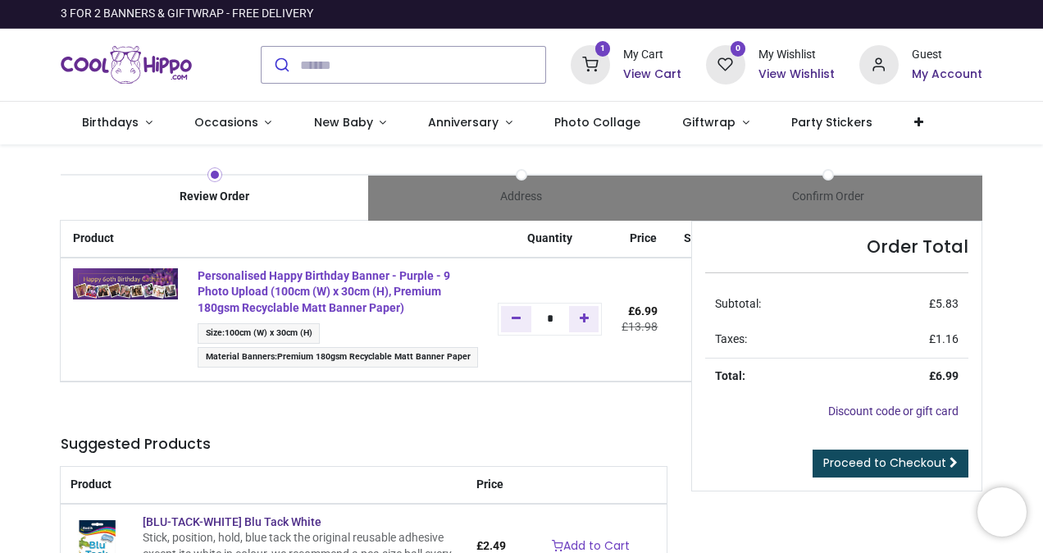
click at [235, 290] on strong "Personalised Happy Birthday Banner - Purple - 9 Photo Upload (100cm (W) x 30cm …" at bounding box center [324, 291] width 253 height 45
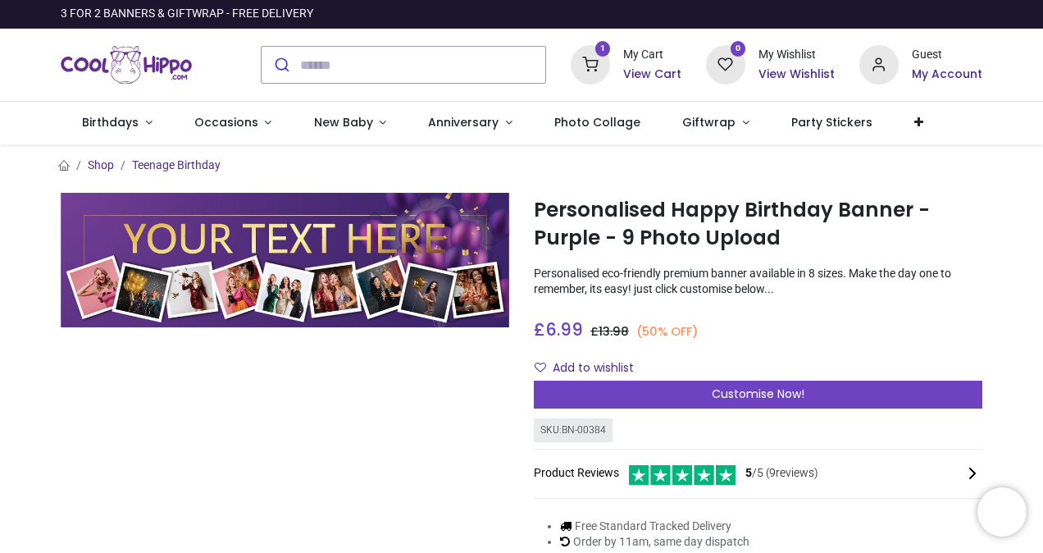
click at [666, 72] on h6 "View Cart" at bounding box center [652, 74] width 58 height 16
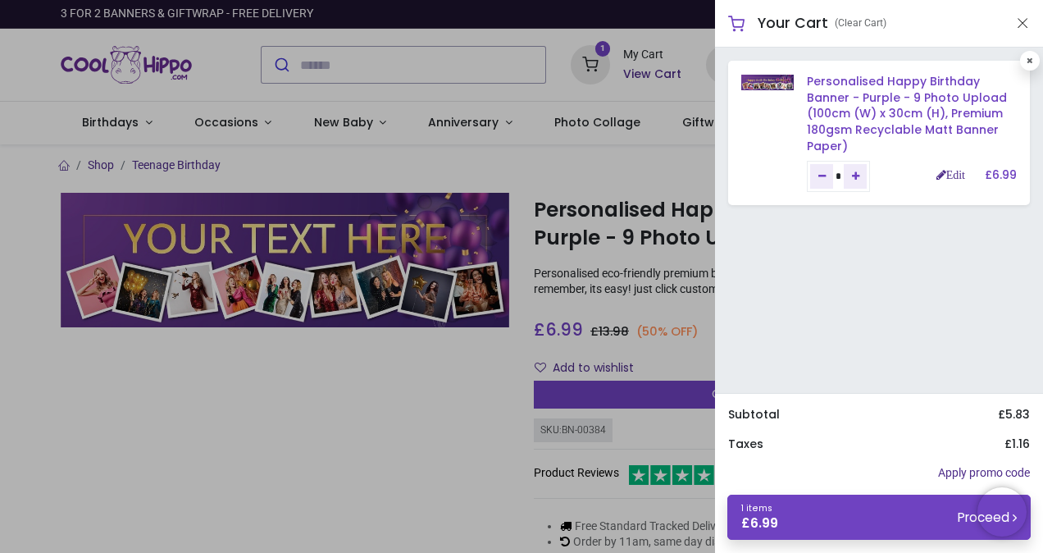
click at [958, 114] on link "Personalised Happy Birthday Banner - Purple - 9 Photo Upload (100cm (W) x 30cm …" at bounding box center [907, 113] width 200 height 80
click at [959, 114] on link "Personalised Happy Birthday Banner - Purple - 9 Photo Upload (100cm (W) x 30cm …" at bounding box center [907, 113] width 200 height 80
click at [952, 175] on link "Edit" at bounding box center [950, 174] width 29 height 11
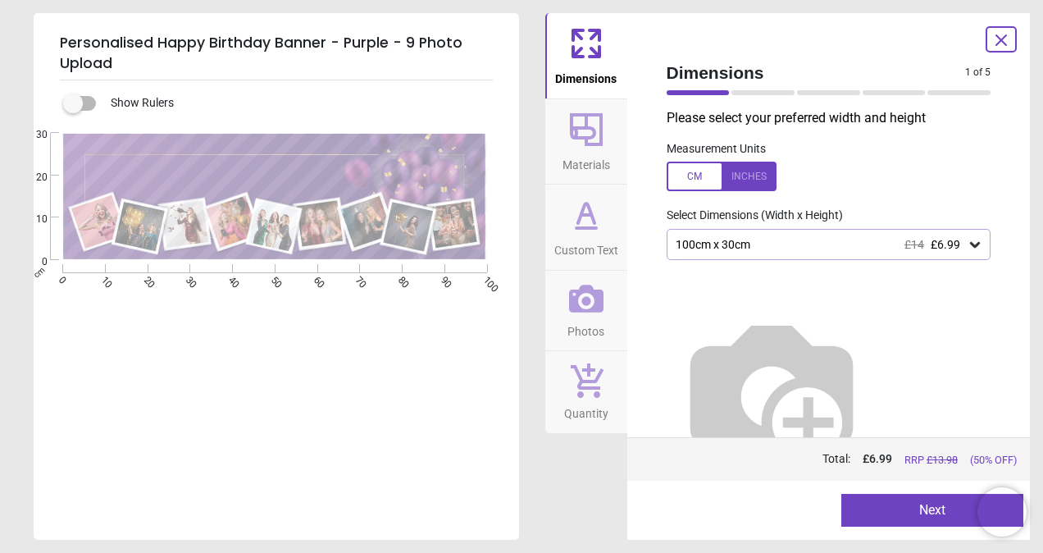
type textarea "**********"
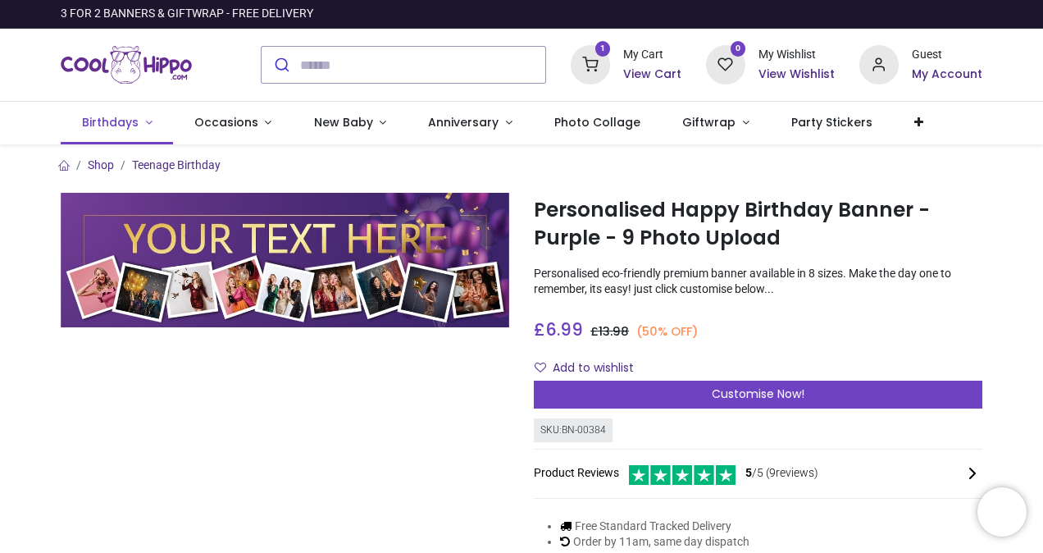
click at [102, 123] on span "Birthdays" at bounding box center [110, 122] width 57 height 16
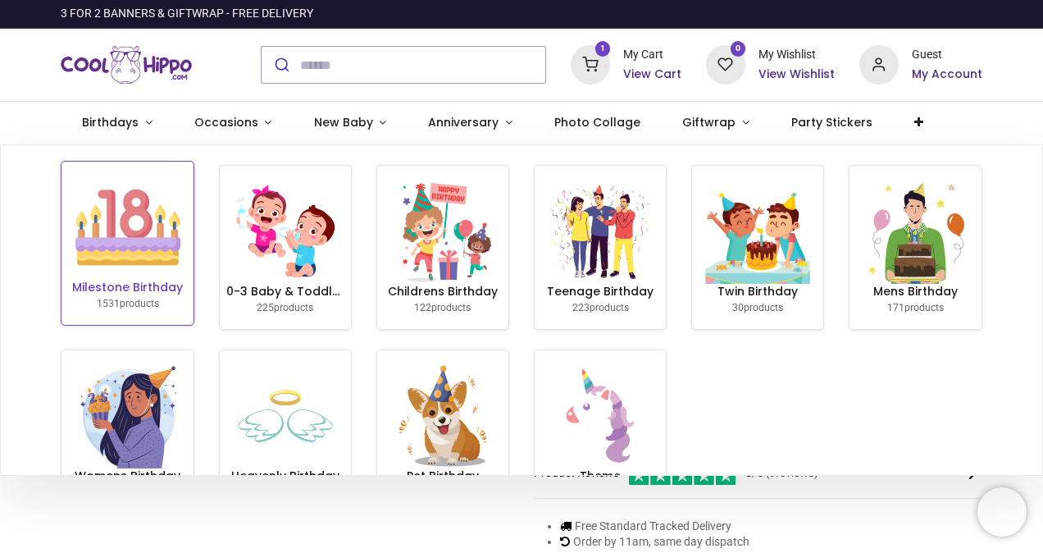
click at [133, 280] on h6 "Milestone Birthday" at bounding box center [127, 288] width 118 height 16
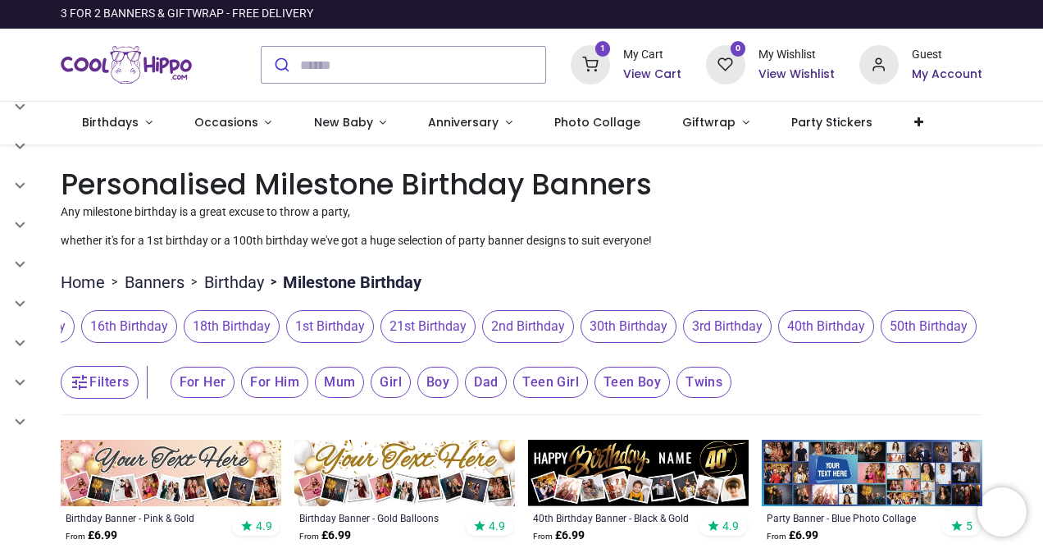
scroll to position [0, 434]
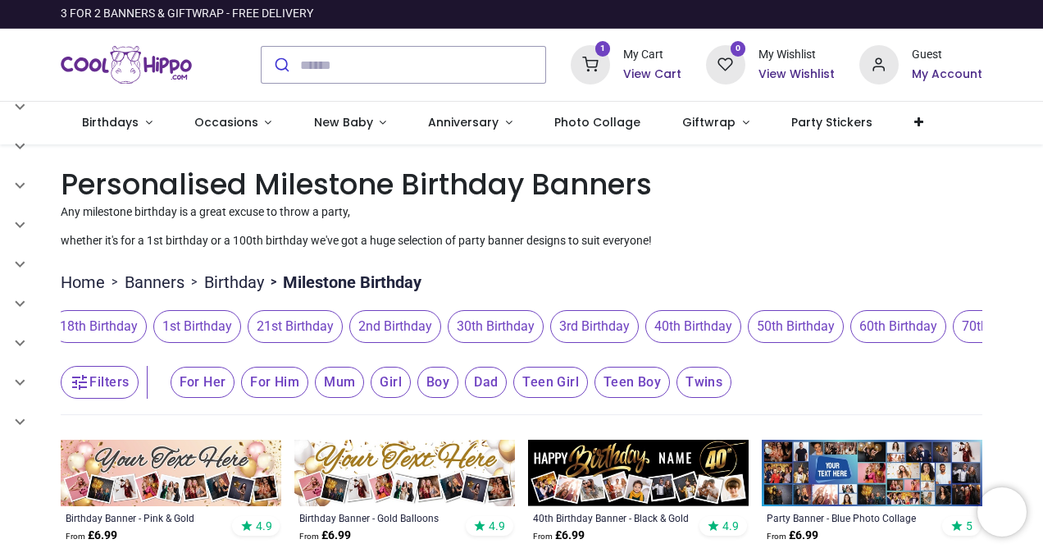
drag, startPoint x: 938, startPoint y: 330, endPoint x: 389, endPoint y: 288, distance: 550.9
click at [890, 322] on span "60th Birthday" at bounding box center [898, 326] width 96 height 33
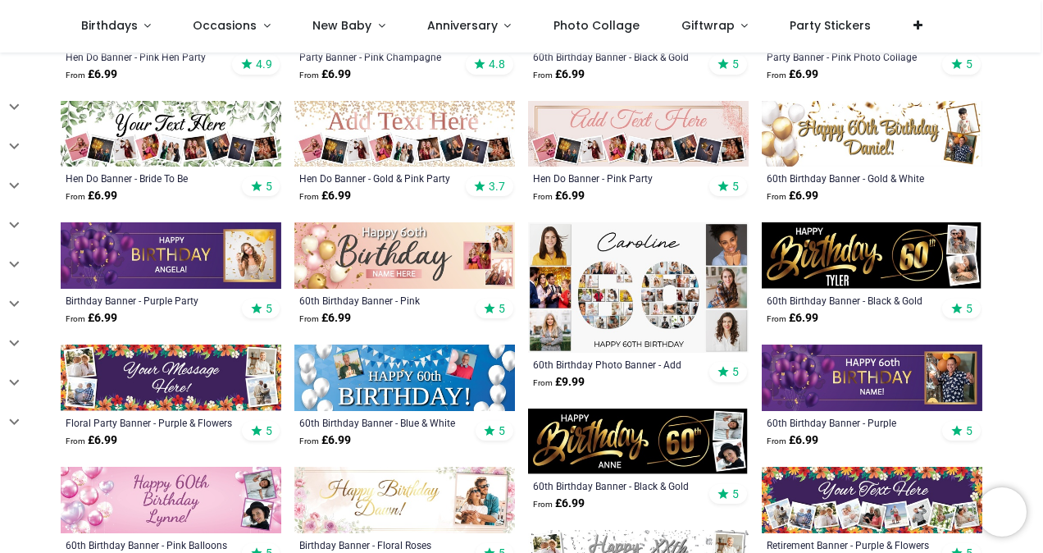
scroll to position [574, 0]
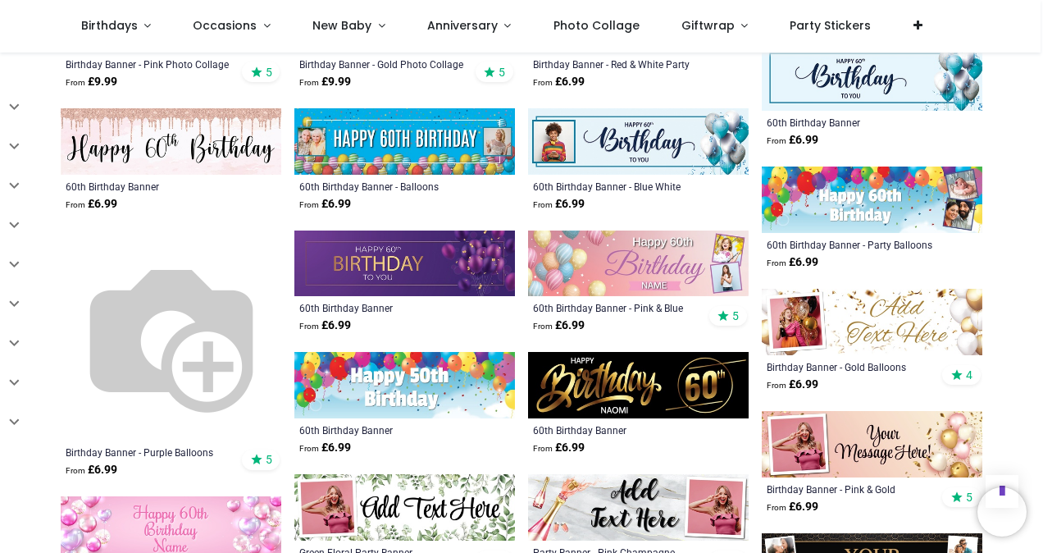
scroll to position [1476, 0]
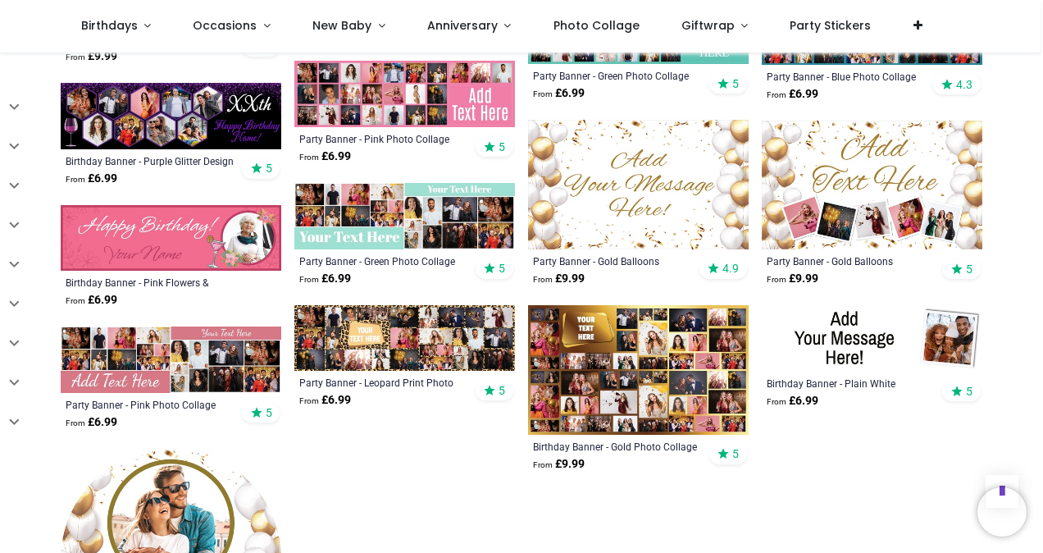
scroll to position [2623, 0]
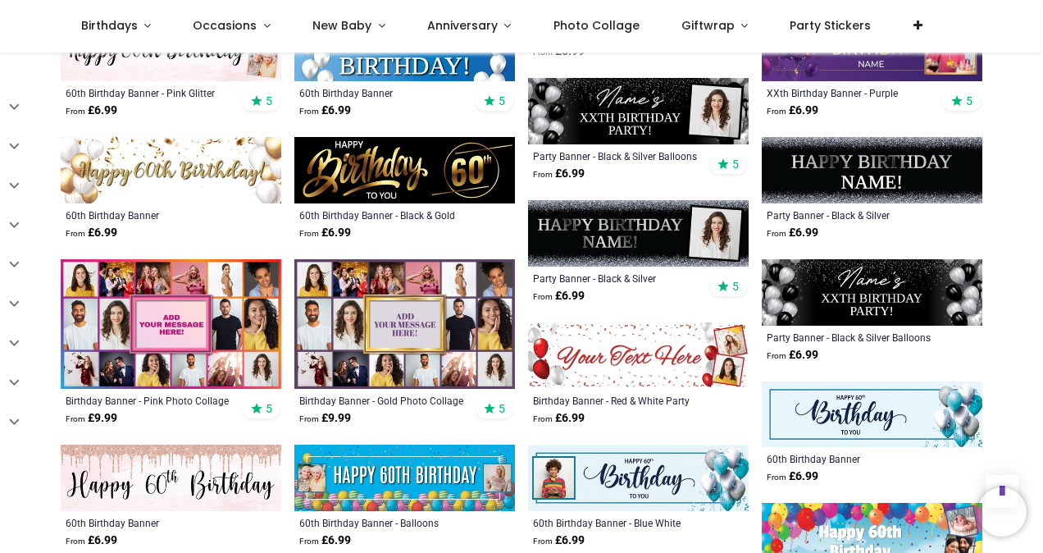
scroll to position [738, 0]
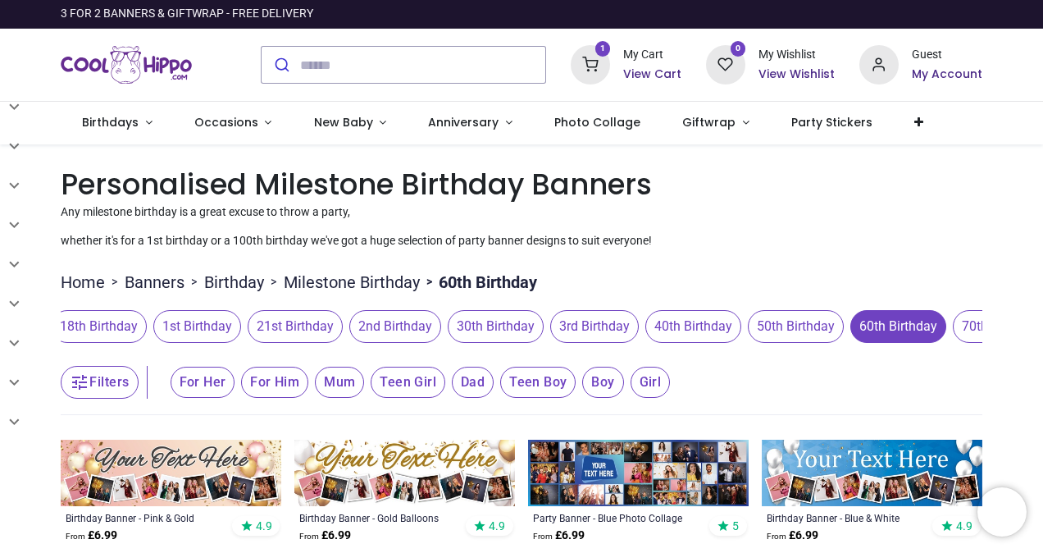
click at [230, 276] on link "Birthday" at bounding box center [234, 282] width 60 height 23
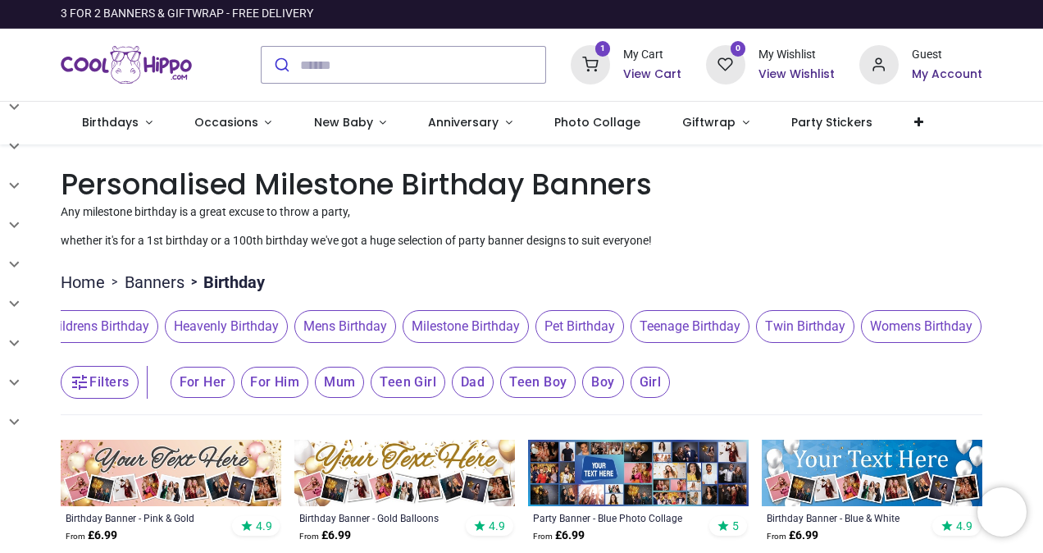
scroll to position [0, 209]
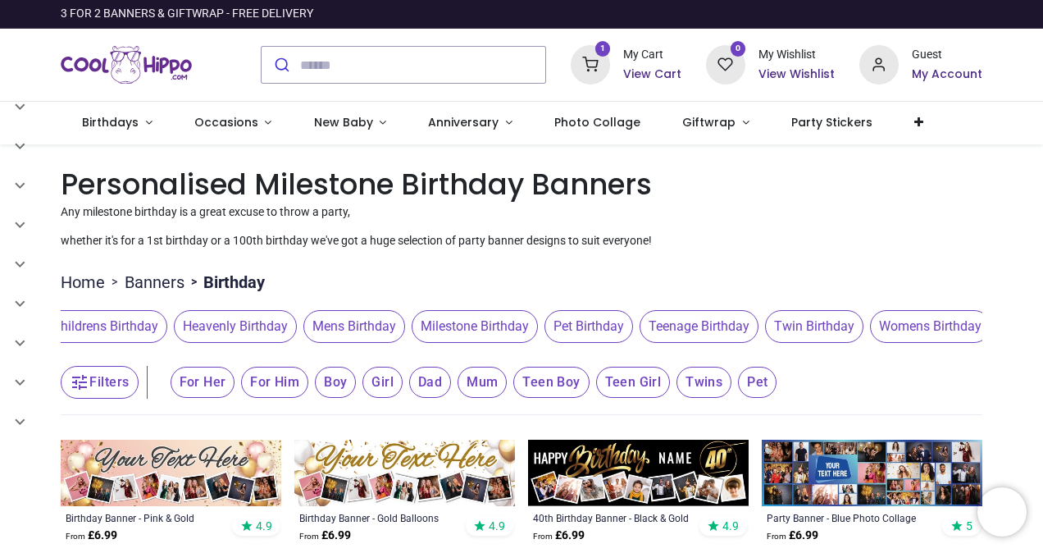
click at [910, 322] on span "Womens Birthday" at bounding box center [930, 326] width 121 height 33
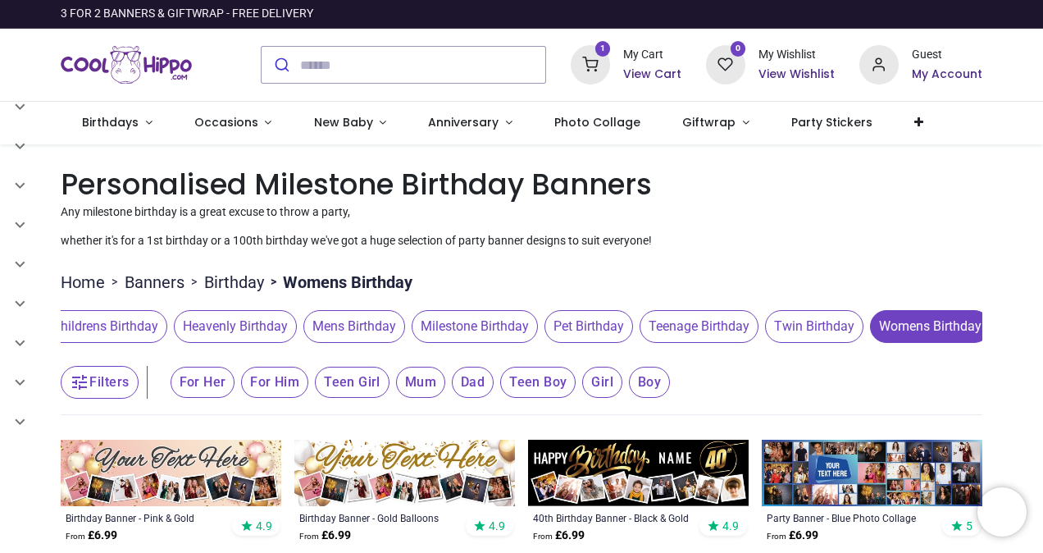
scroll to position [164, 0]
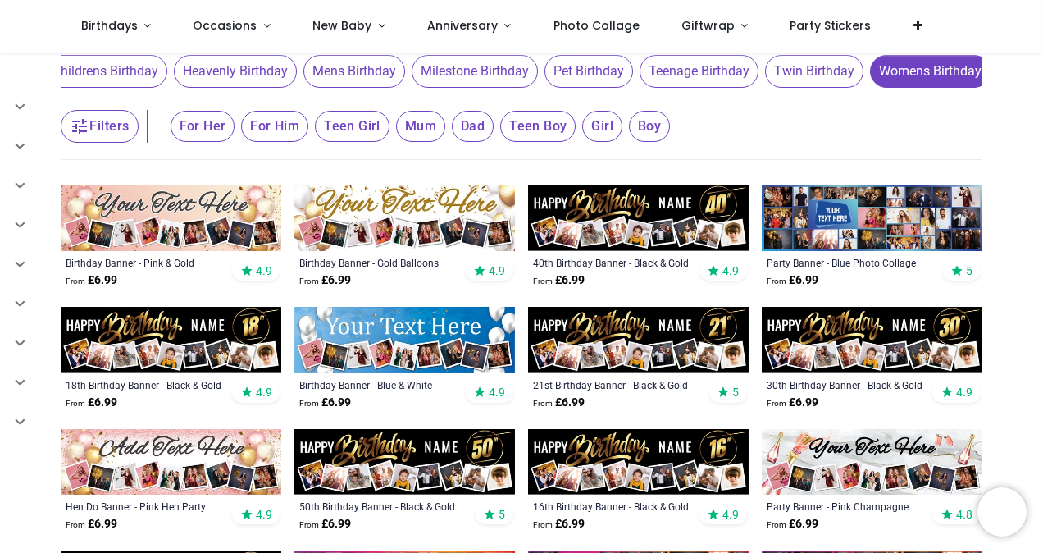
click at [191, 131] on span "For Her" at bounding box center [203, 126] width 65 height 31
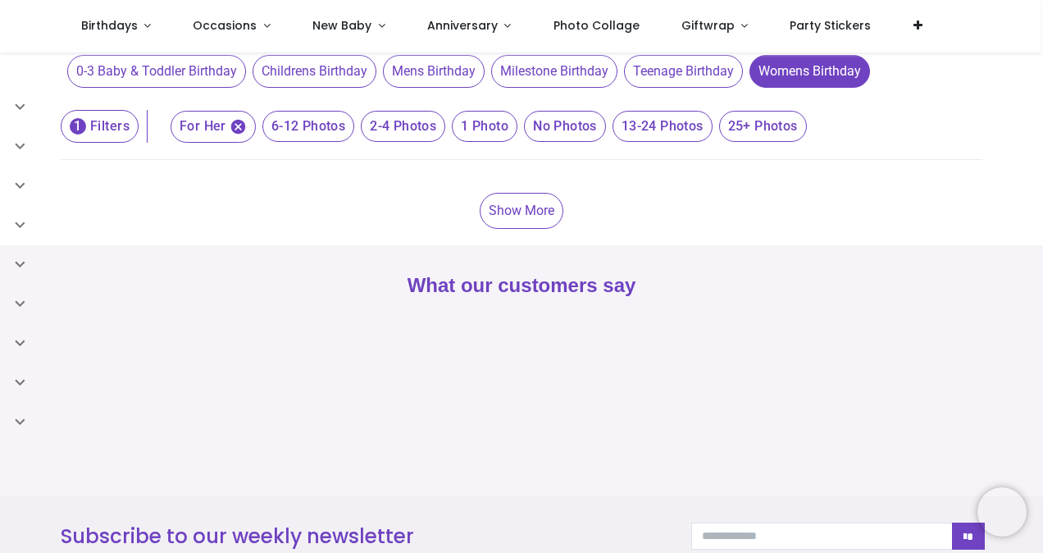
scroll to position [0, 0]
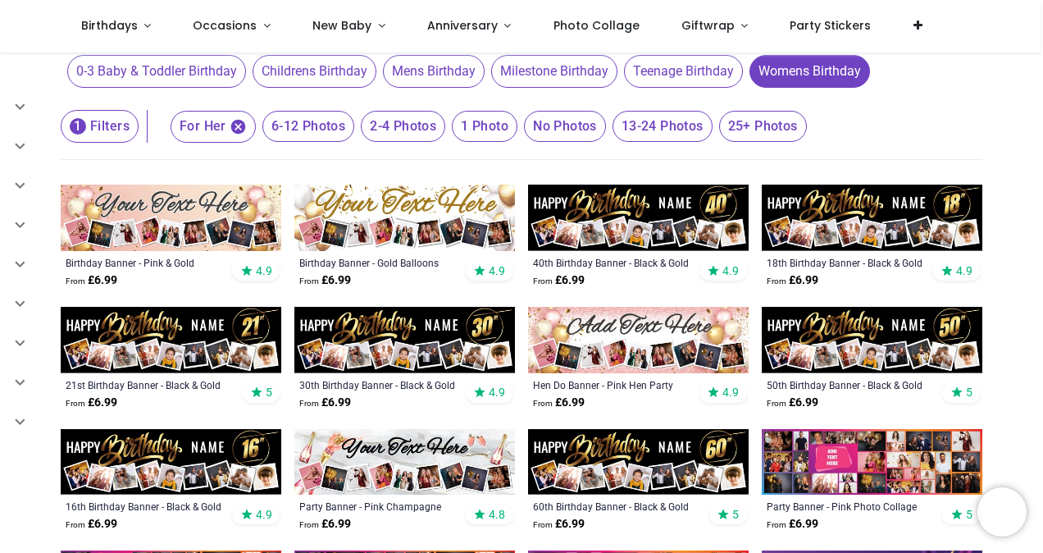
scroll to position [246, 0]
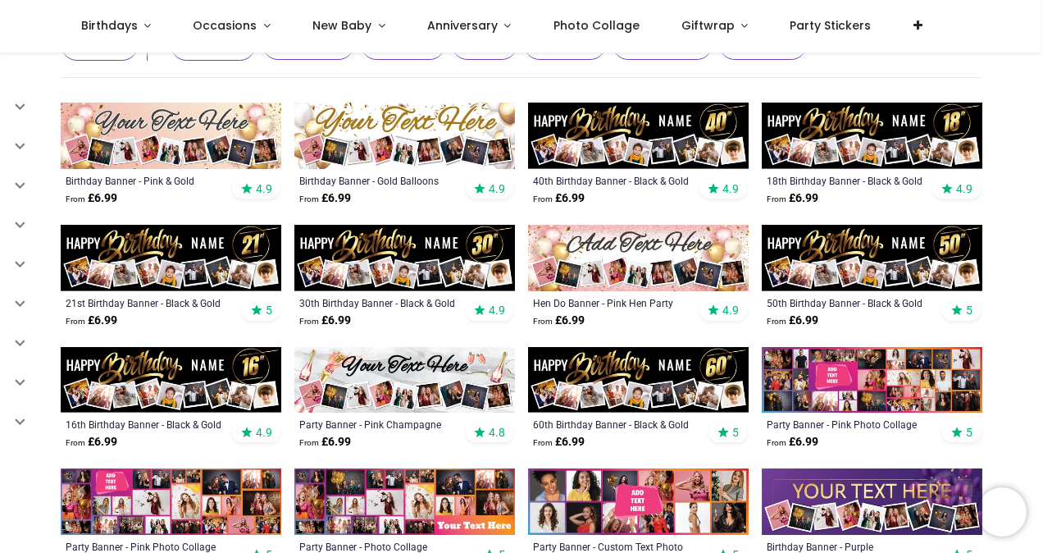
click at [626, 371] on img at bounding box center [638, 380] width 221 height 66
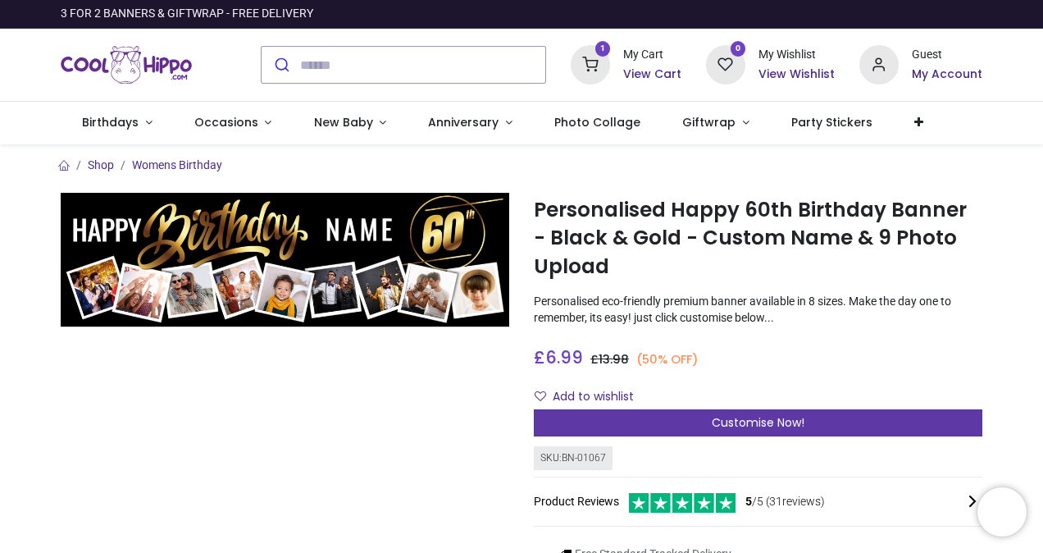
click at [774, 419] on span "Customise Now!" at bounding box center [758, 422] width 93 height 16
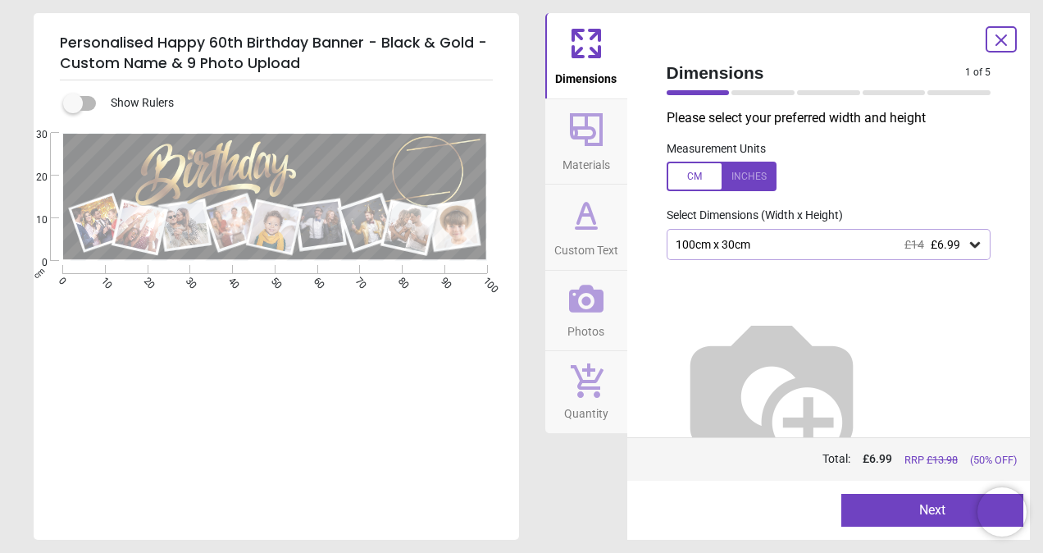
click at [926, 507] on button "Next" at bounding box center [932, 510] width 182 height 33
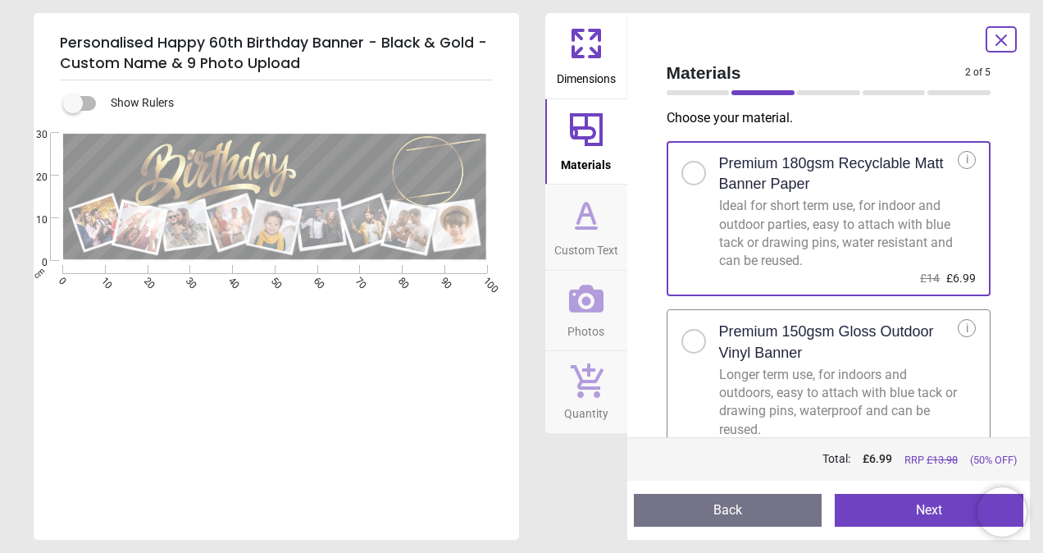
click at [931, 507] on button "Next" at bounding box center [929, 510] width 189 height 33
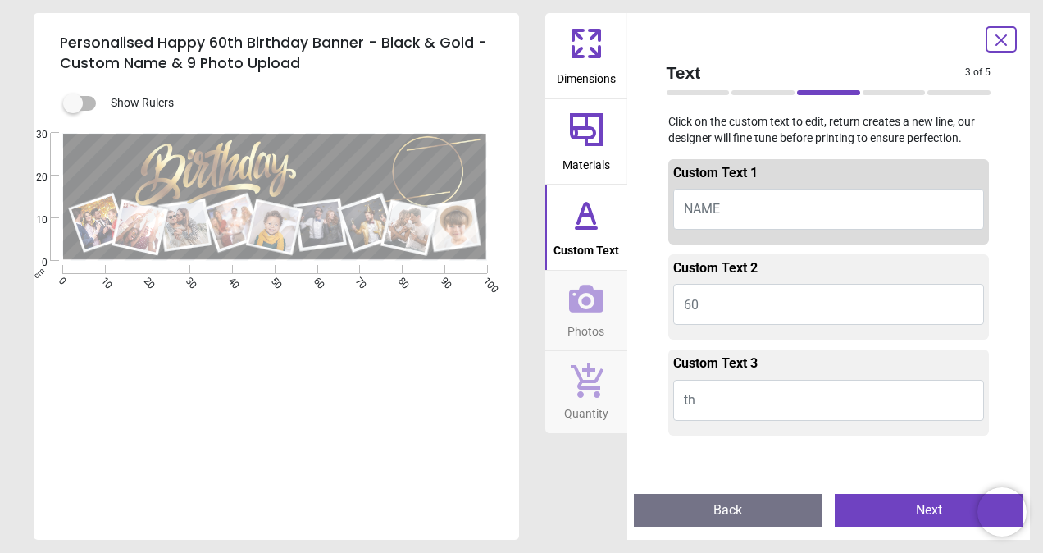
click at [727, 207] on button "NAME" at bounding box center [829, 209] width 312 height 41
type textarea "******"
click at [733, 307] on button "60" at bounding box center [829, 304] width 312 height 41
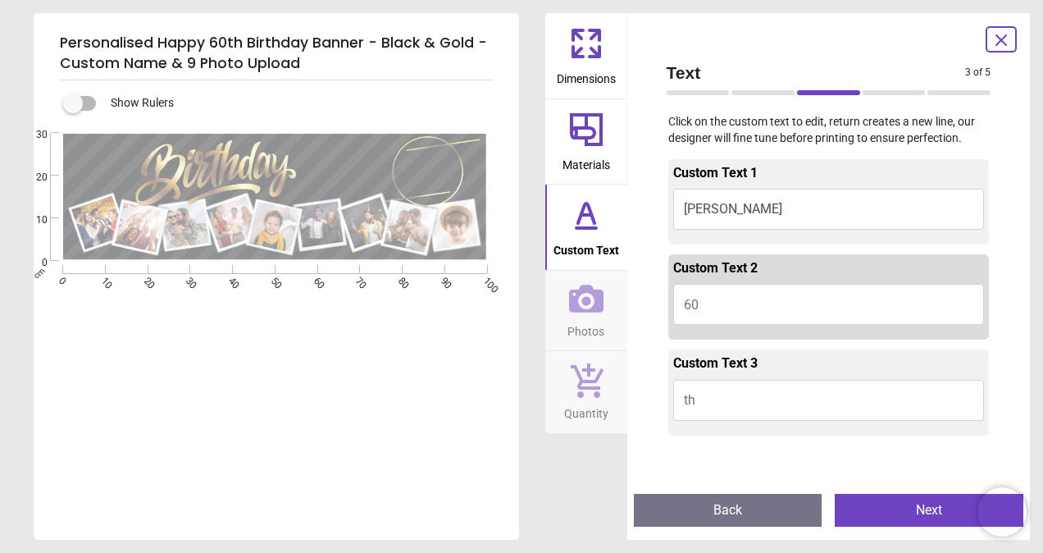
click at [733, 307] on button "60" at bounding box center [829, 304] width 312 height 41
click at [716, 397] on button "th" at bounding box center [829, 400] width 312 height 41
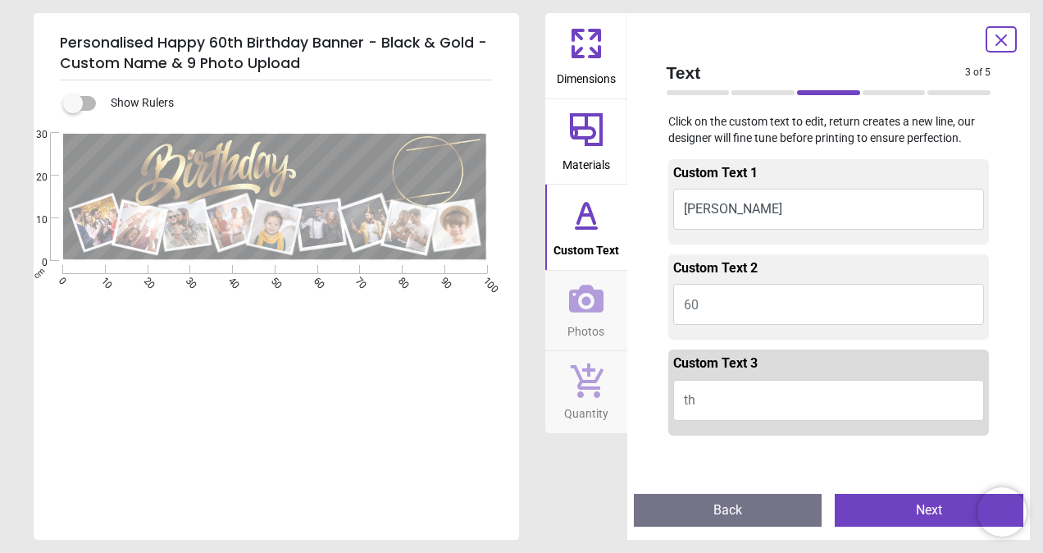
click at [743, 210] on button "Cathie" at bounding box center [829, 209] width 312 height 41
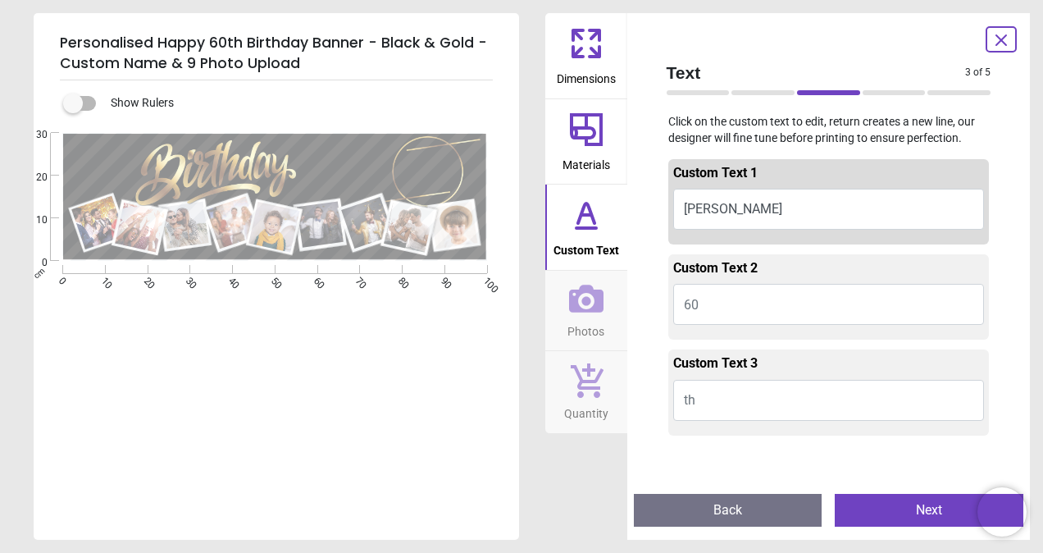
click at [923, 506] on button "Next" at bounding box center [929, 510] width 189 height 33
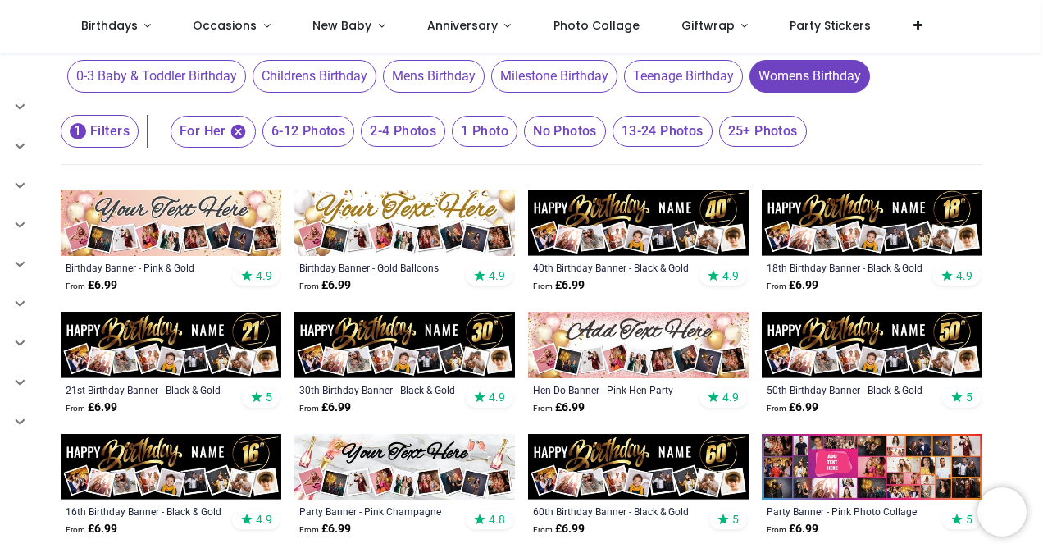
scroll to position [164, 0]
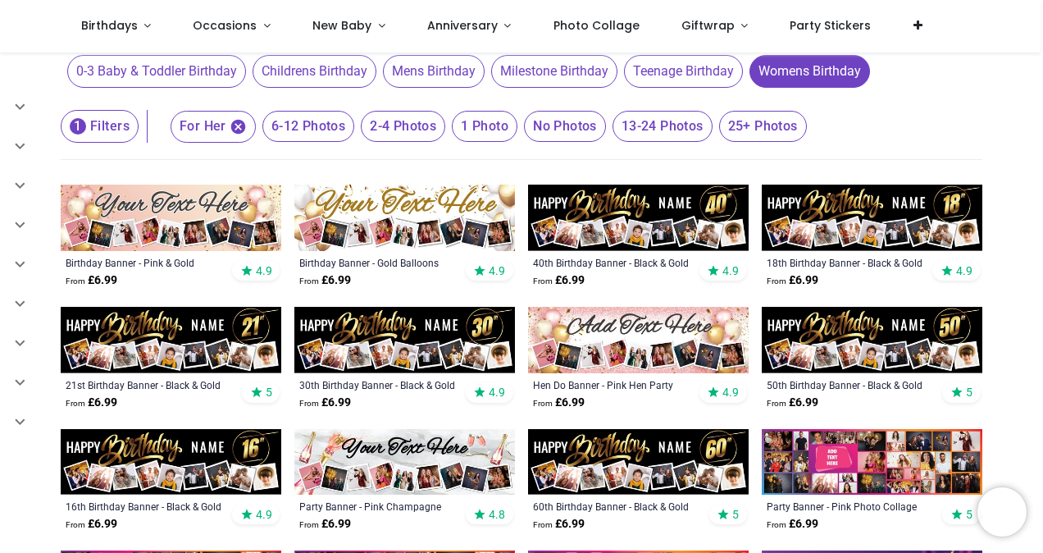
click at [430, 218] on img at bounding box center [404, 217] width 221 height 66
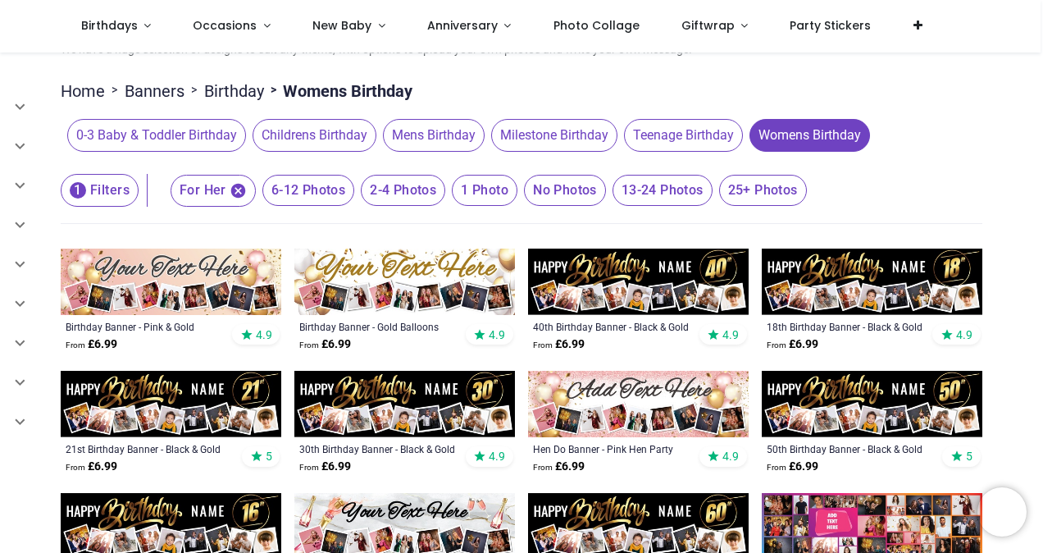
scroll to position [164, 0]
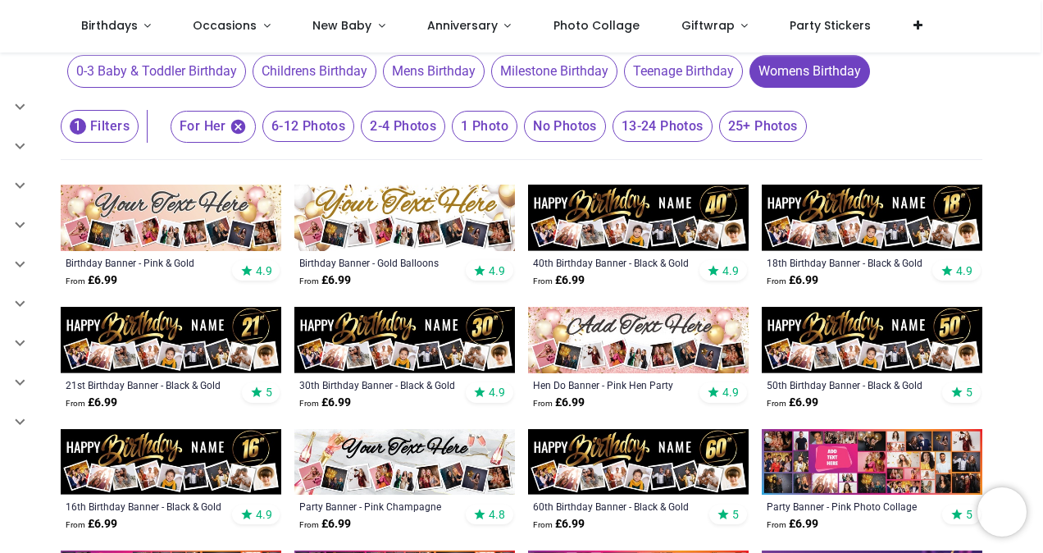
click at [146, 212] on img at bounding box center [171, 217] width 221 height 66
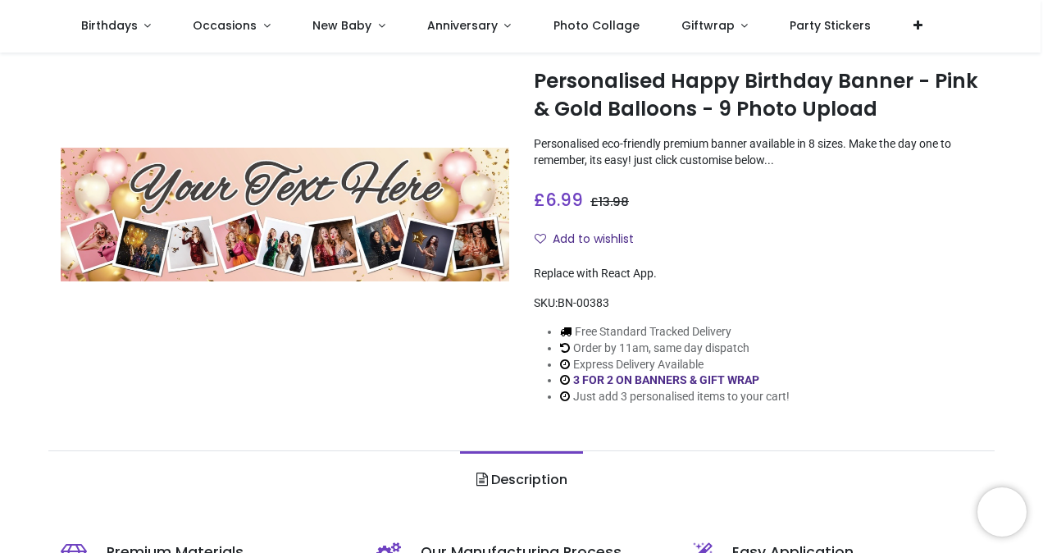
scroll to position [164, 0]
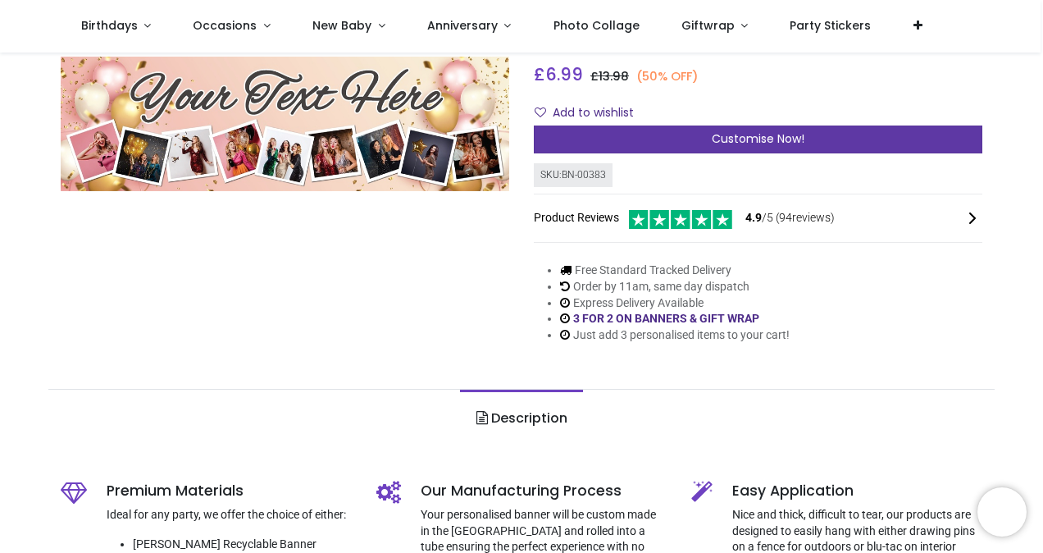
click at [754, 138] on span "Customise Now!" at bounding box center [758, 138] width 93 height 16
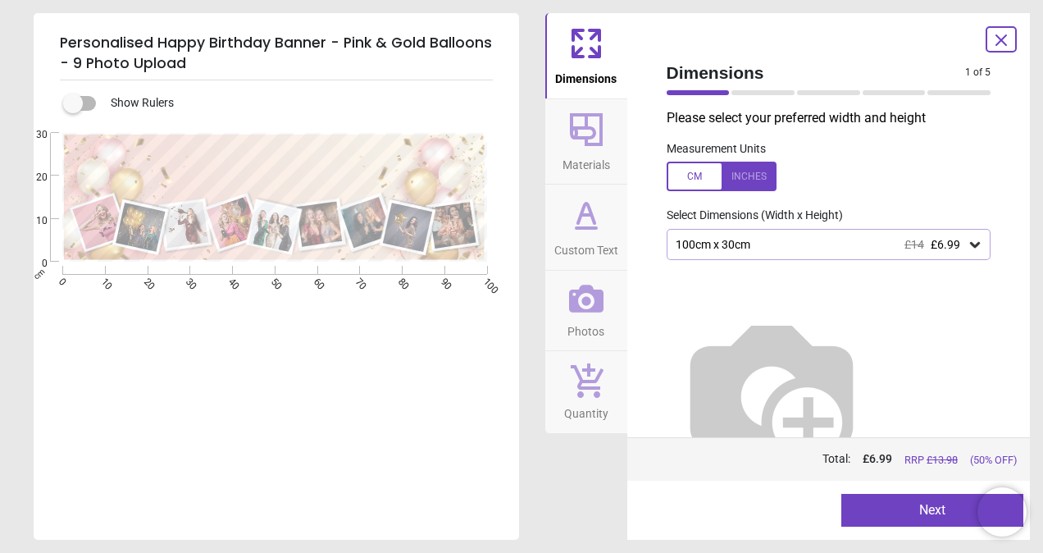
click at [940, 508] on button "Next" at bounding box center [932, 510] width 182 height 33
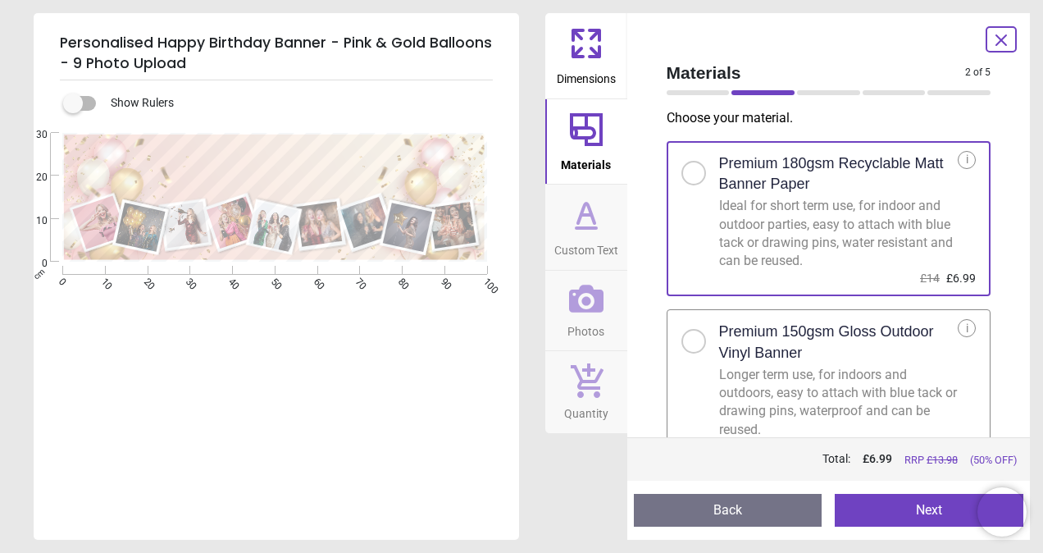
click at [940, 508] on button "Next" at bounding box center [929, 510] width 189 height 33
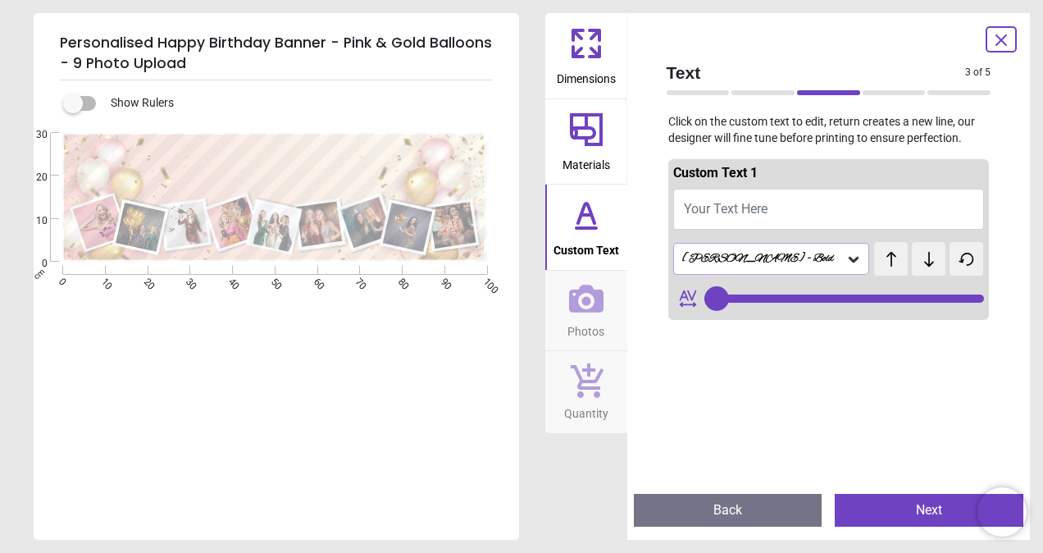
type input "**"
click at [726, 203] on span "Your Text Here" at bounding box center [726, 209] width 84 height 16
type textarea "**"
type input "**"
type textarea "**********"
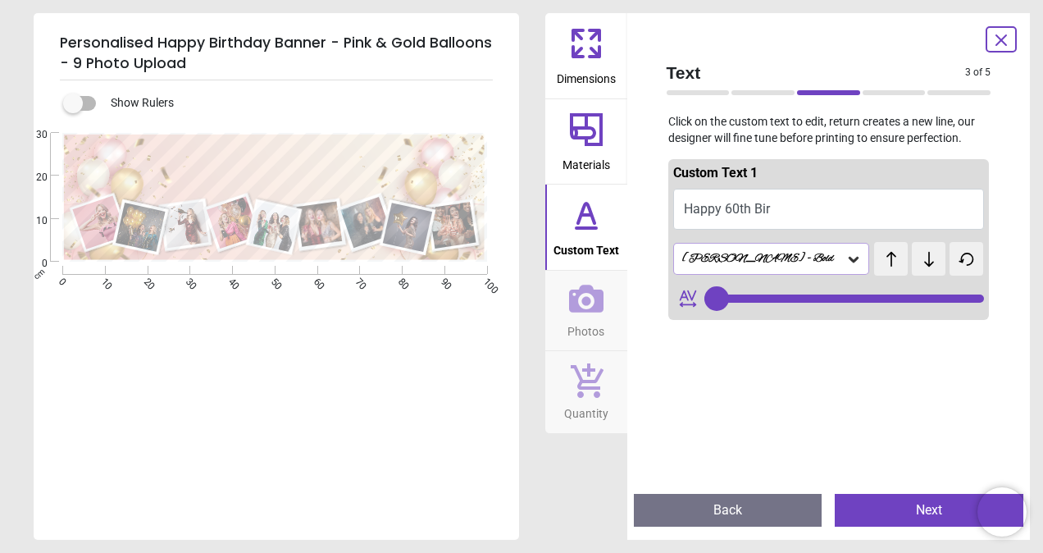
type input "**"
type textarea "**********"
type input "**"
type textarea "**********"
type input "**"
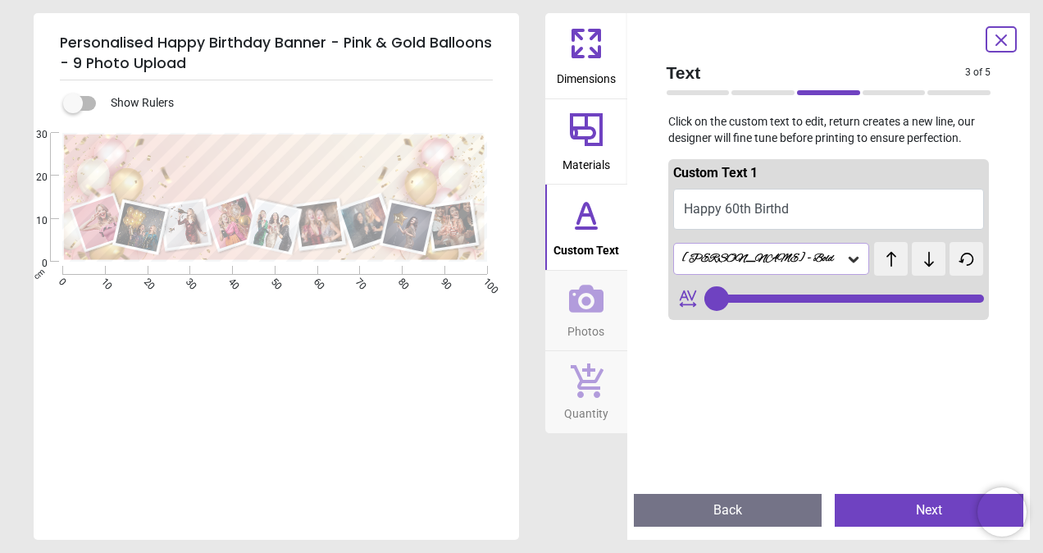
type textarea "**********"
type input "**"
type textarea "**********"
type input "**"
type textarea "**********"
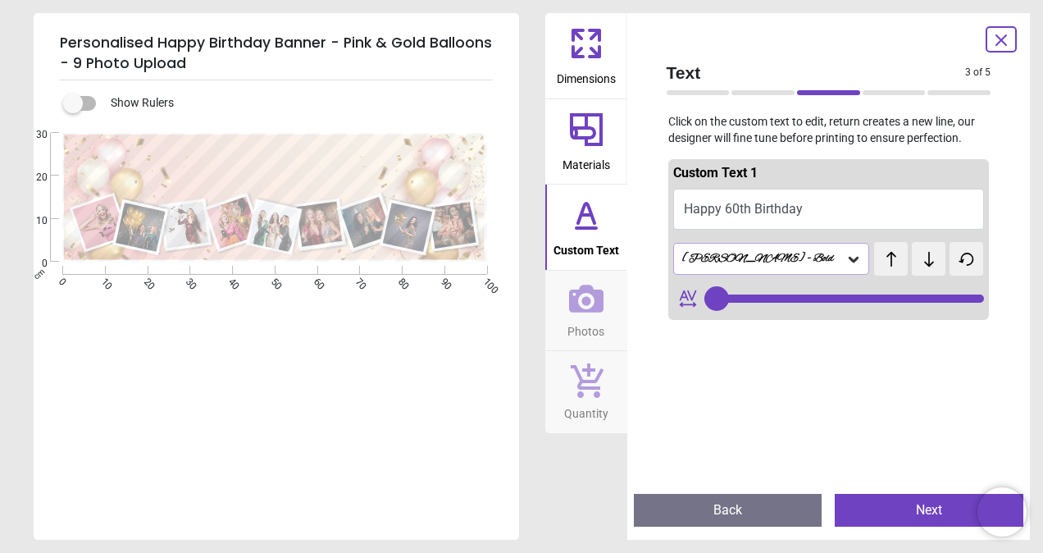
type input "**"
type textarea "**********"
type input "**"
type textarea "**********"
type input "**"
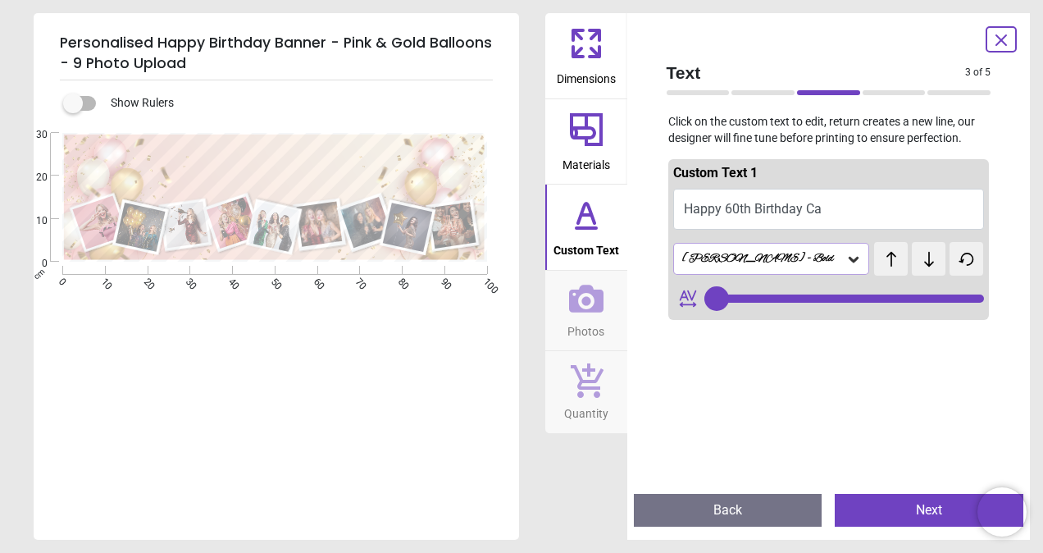
type textarea "**********"
type input "**"
type textarea "**********"
type input "**"
type textarea "**********"
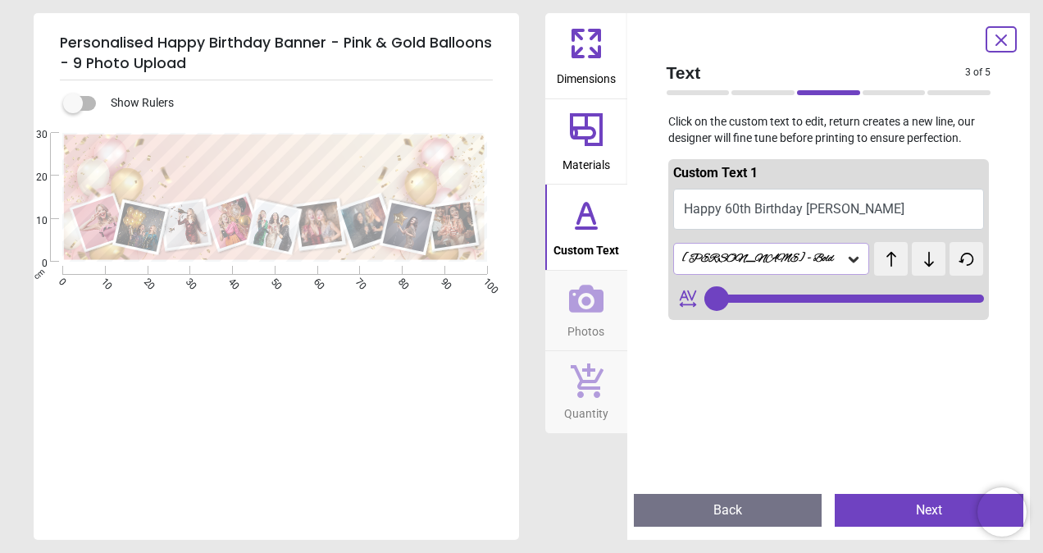
type input "**"
type textarea "**********"
click at [849, 262] on icon at bounding box center [854, 260] width 10 height 6
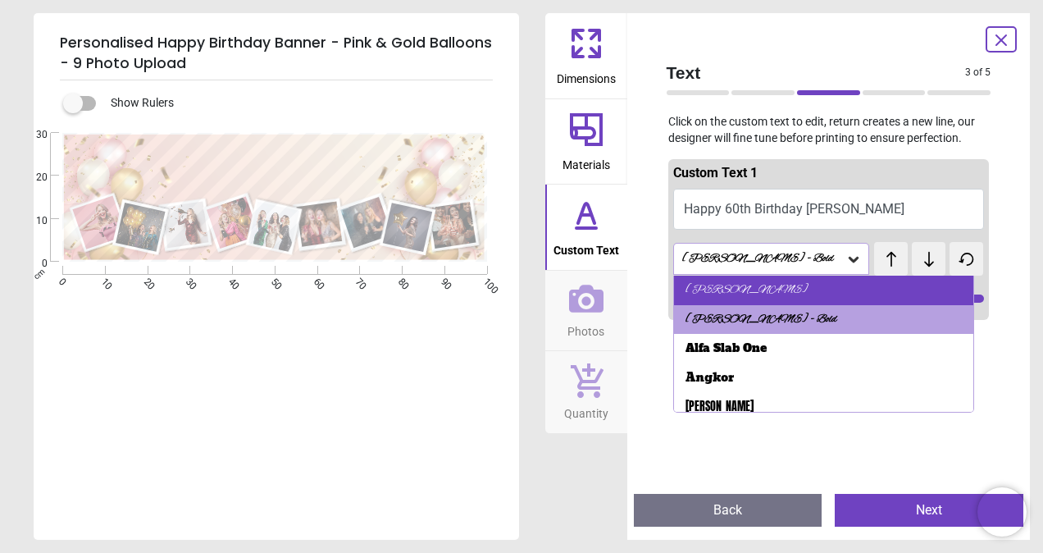
click at [726, 290] on div "Alex Brush" at bounding box center [746, 290] width 123 height 16
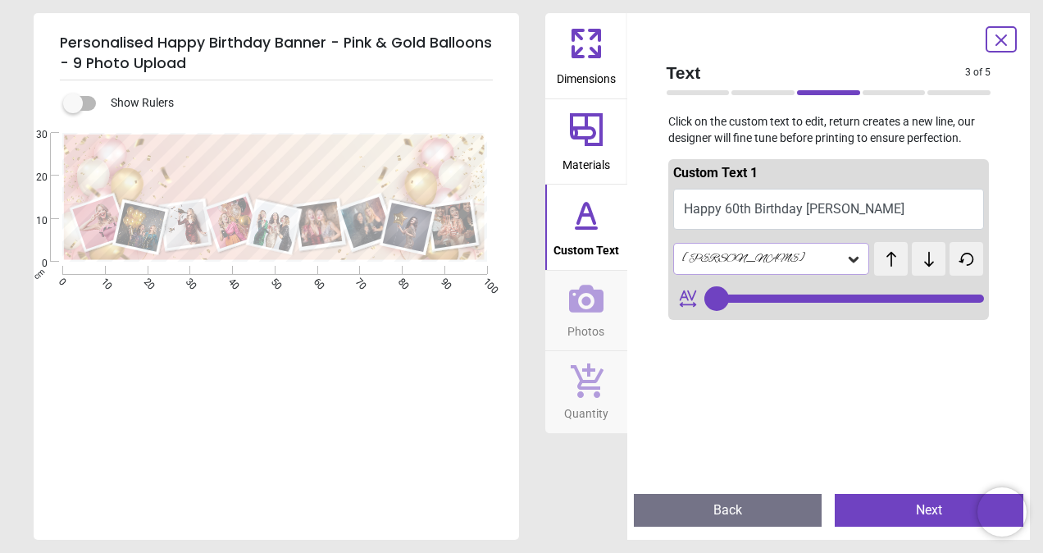
click at [742, 261] on div "Alex Brush" at bounding box center [763, 259] width 166 height 14
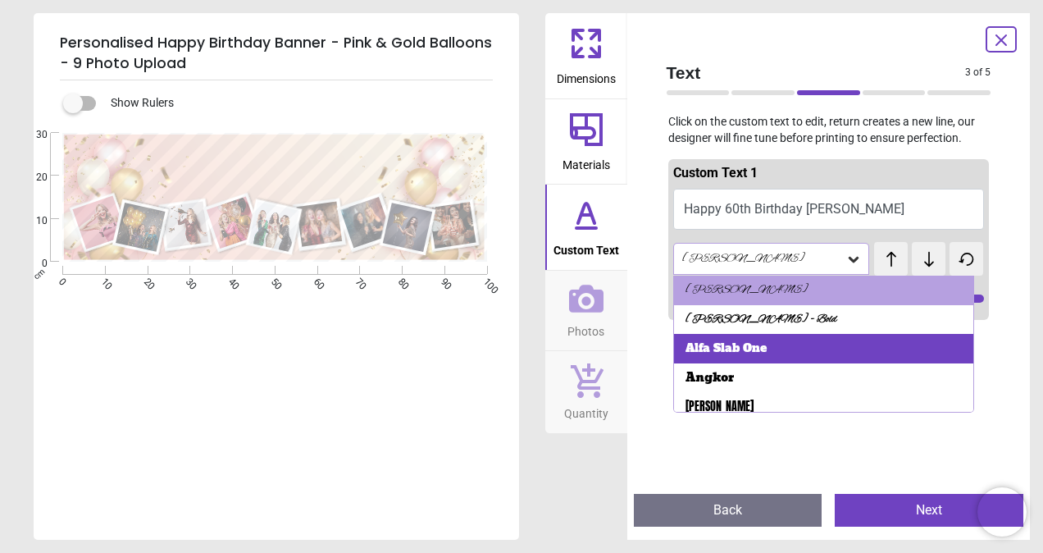
click at [717, 345] on div "Alfa Slab One" at bounding box center [725, 348] width 81 height 16
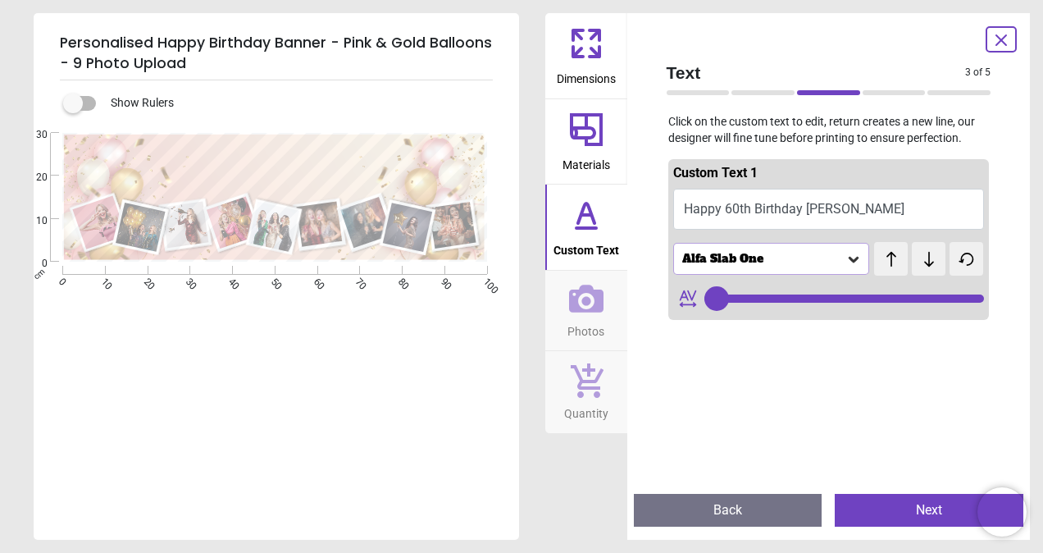
click at [741, 256] on div "Alfa Slab One" at bounding box center [763, 259] width 166 height 14
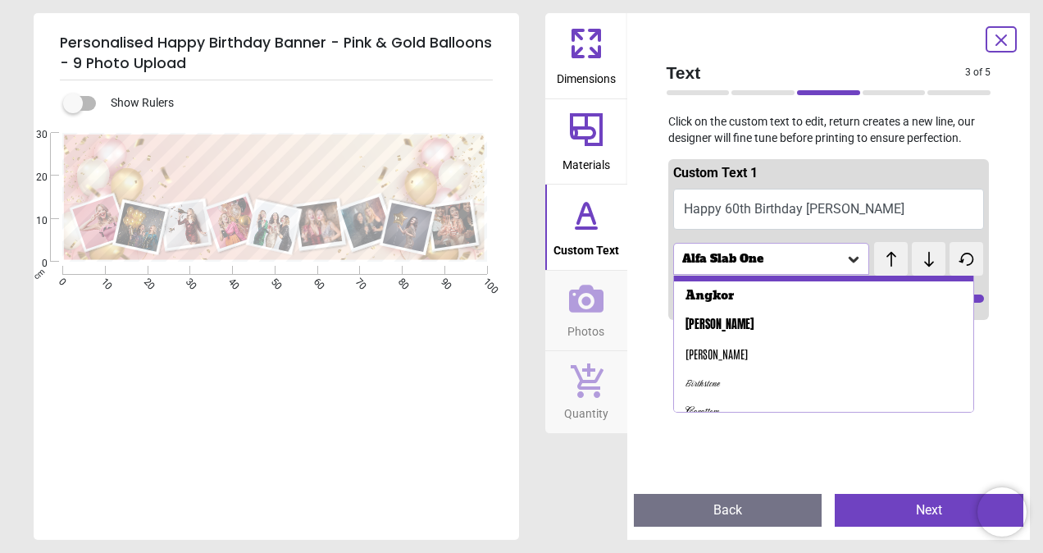
scroll to position [164, 0]
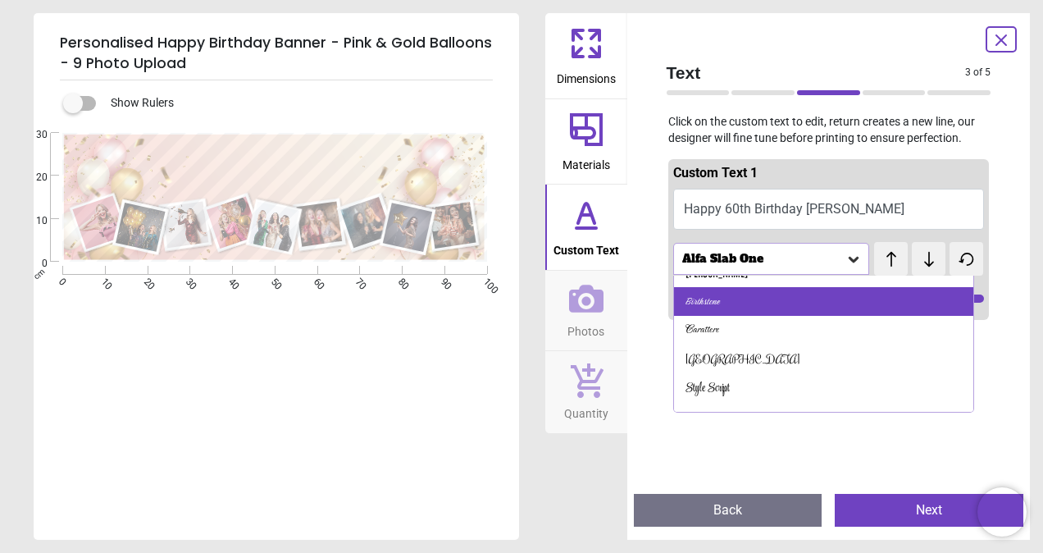
click at [709, 303] on div "Birthstone" at bounding box center [702, 301] width 34 height 16
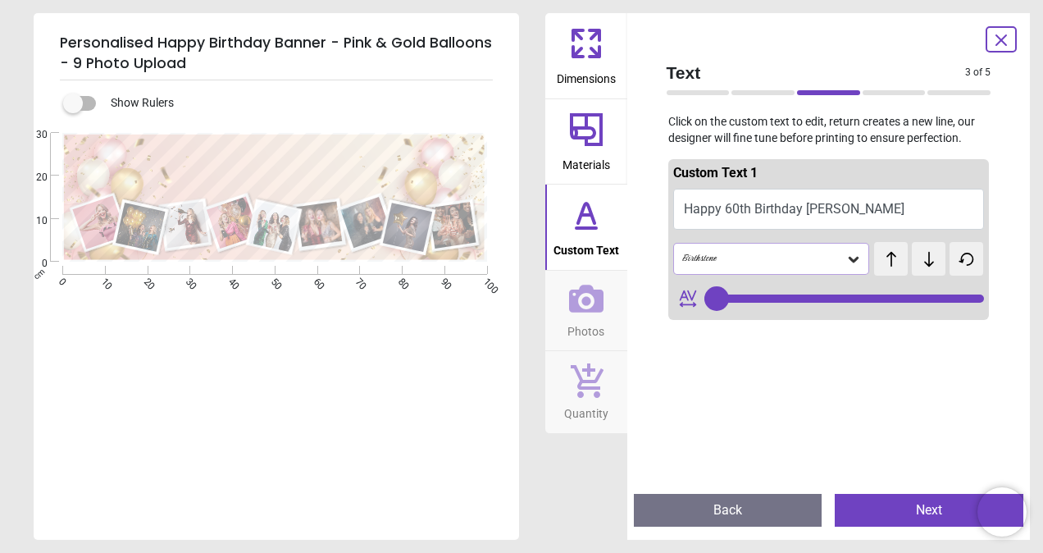
click at [720, 253] on div "Birthstone" at bounding box center [763, 259] width 166 height 14
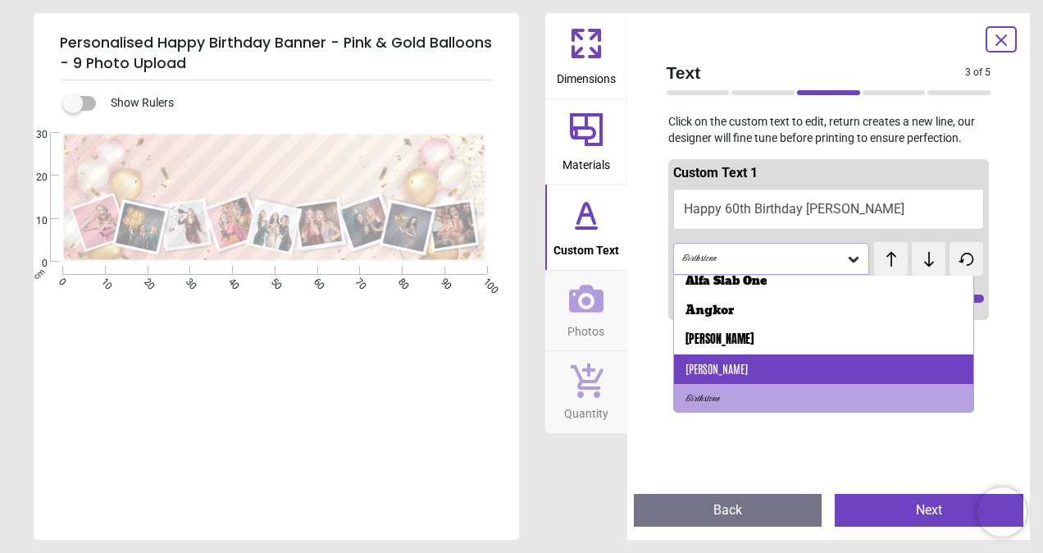
scroll to position [149, 0]
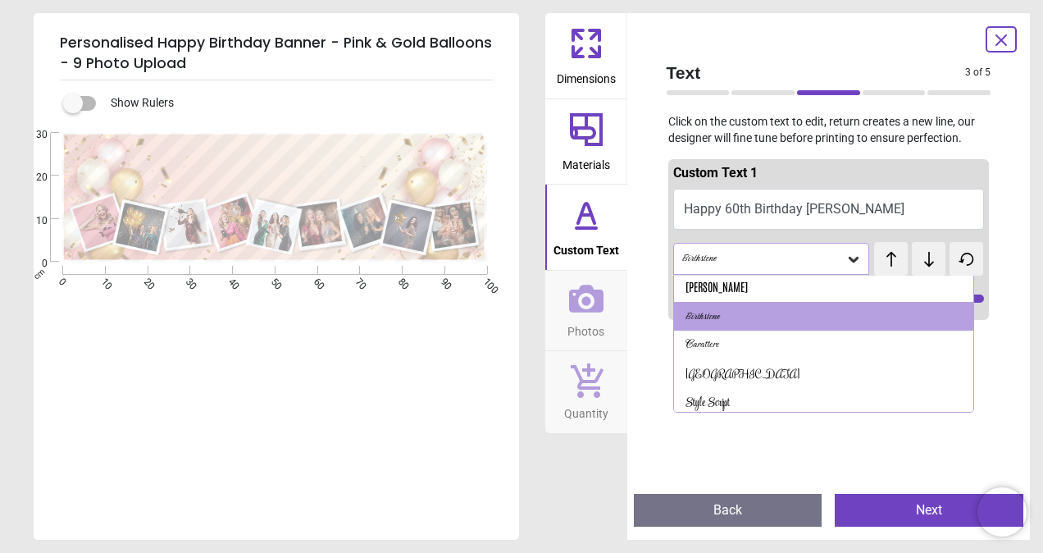
click at [712, 348] on div "Carattere" at bounding box center [702, 345] width 34 height 16
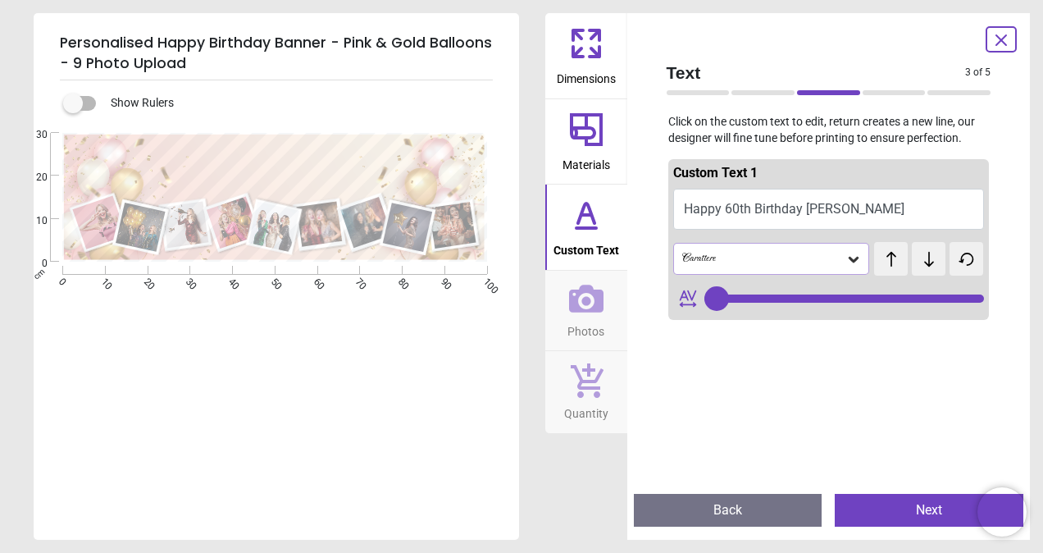
click at [726, 259] on div "Carattere" at bounding box center [763, 259] width 166 height 14
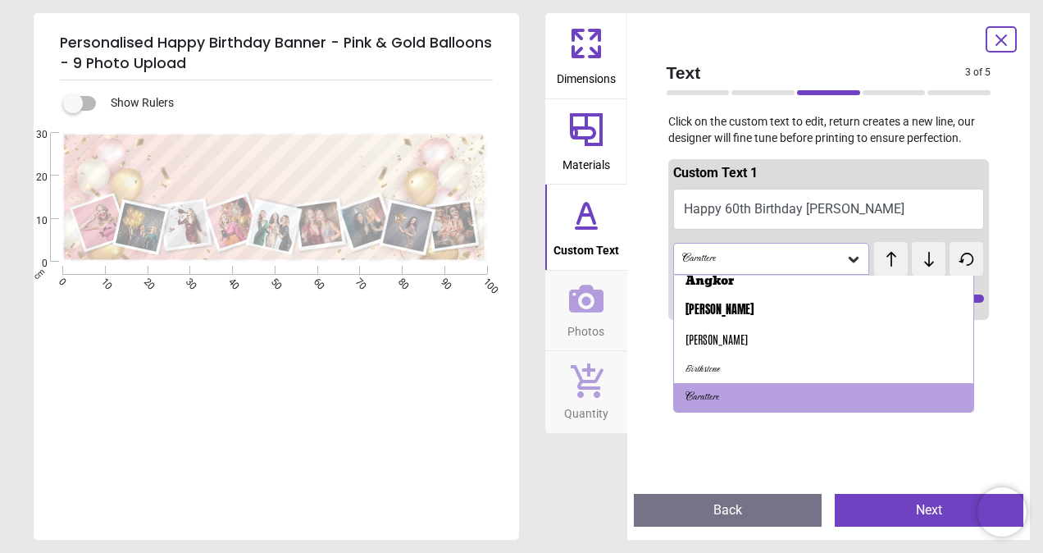
scroll to position [179, 0]
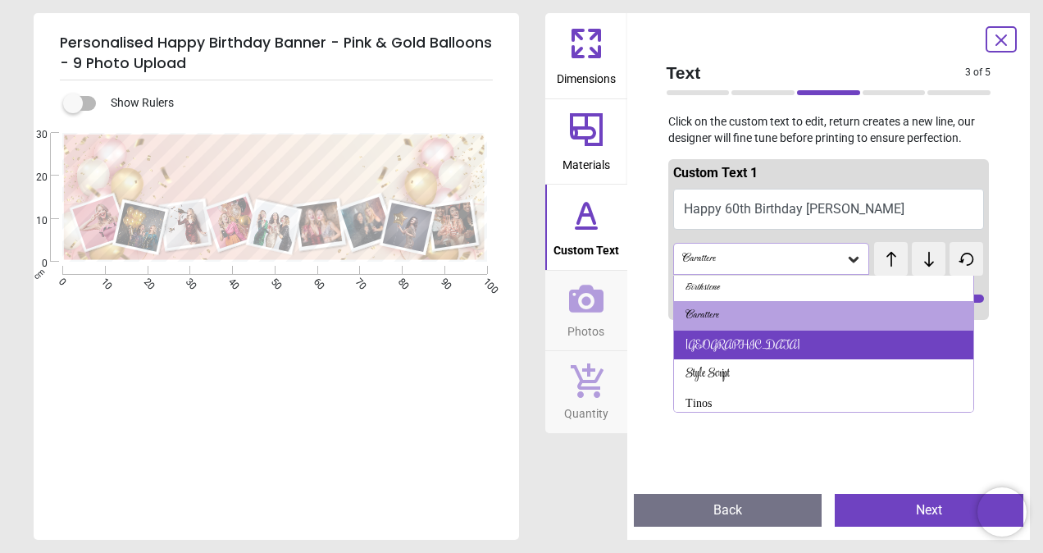
click at [720, 347] on div "Rochester" at bounding box center [742, 345] width 115 height 16
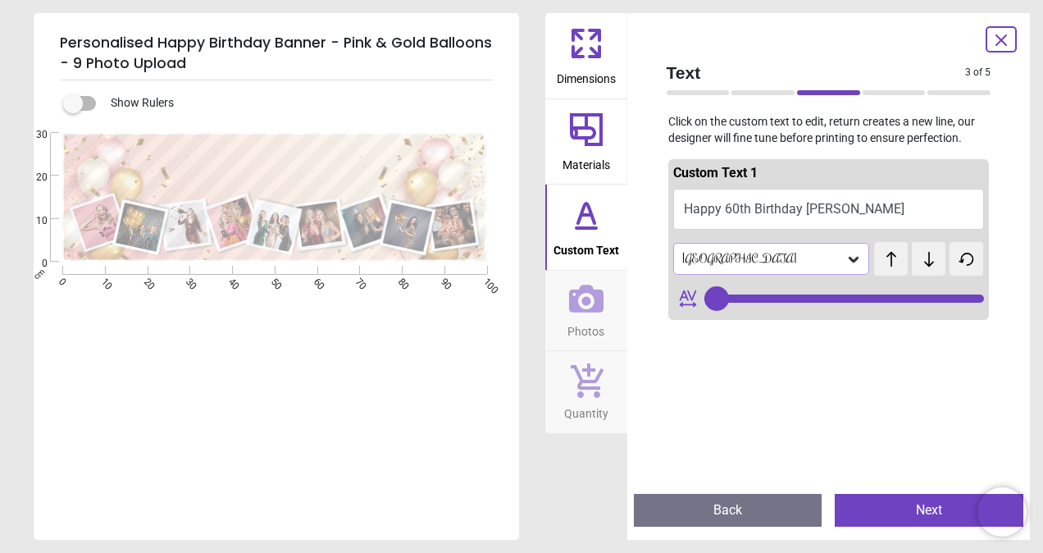
click at [726, 254] on div "Rochester" at bounding box center [763, 259] width 166 height 14
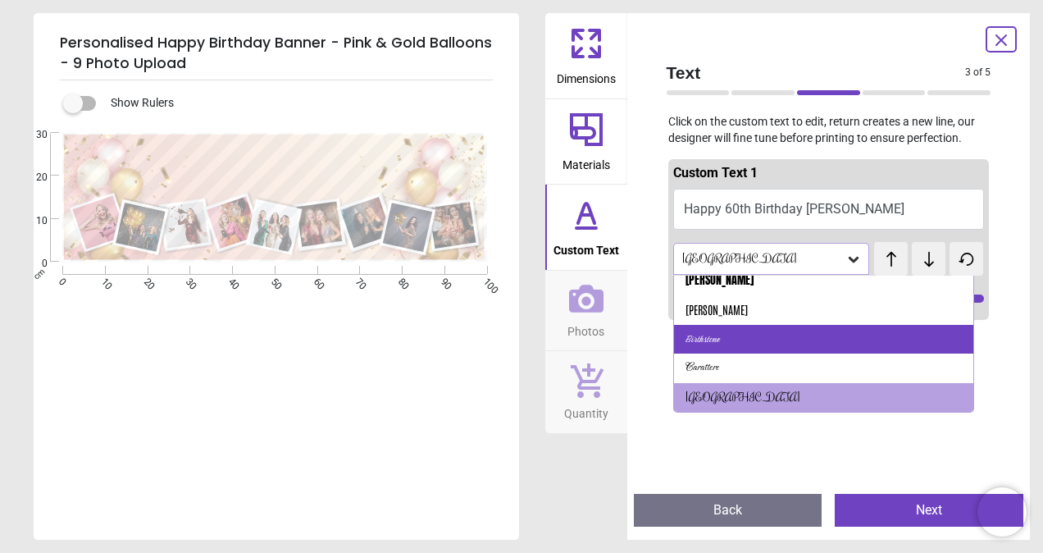
scroll to position [208, 0]
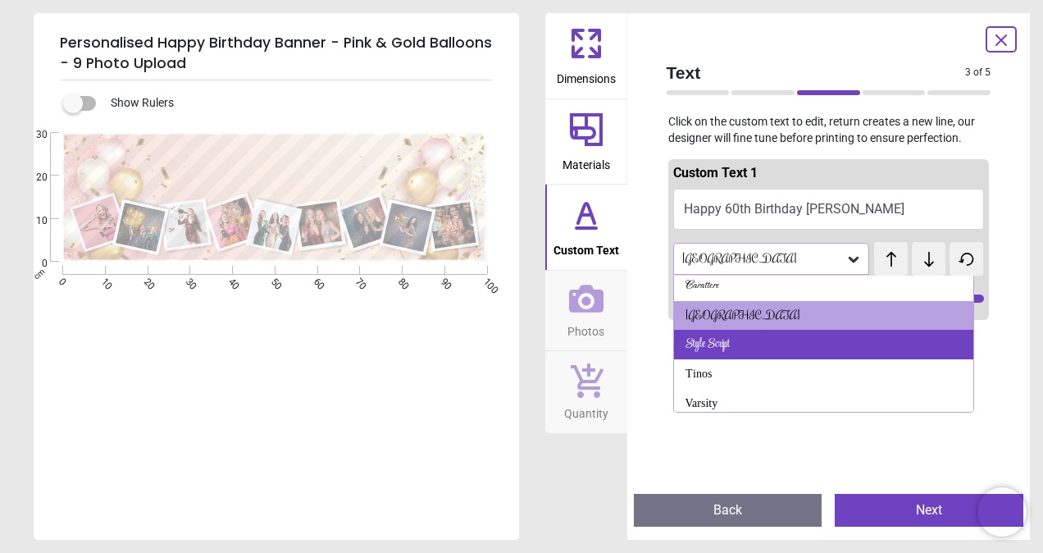
click at [718, 342] on div "Style Script" at bounding box center [707, 344] width 44 height 16
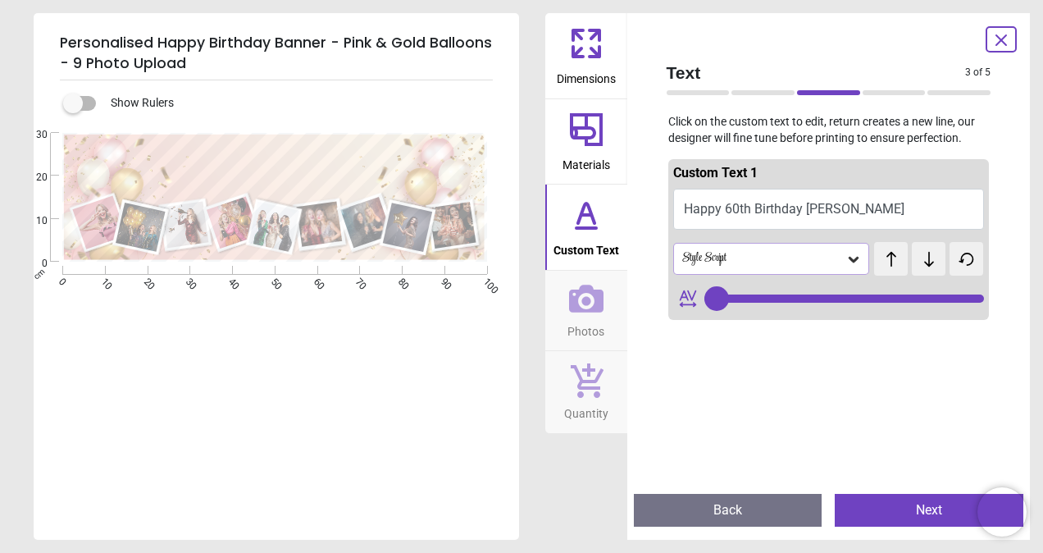
click at [724, 261] on div "Style Script" at bounding box center [763, 259] width 166 height 14
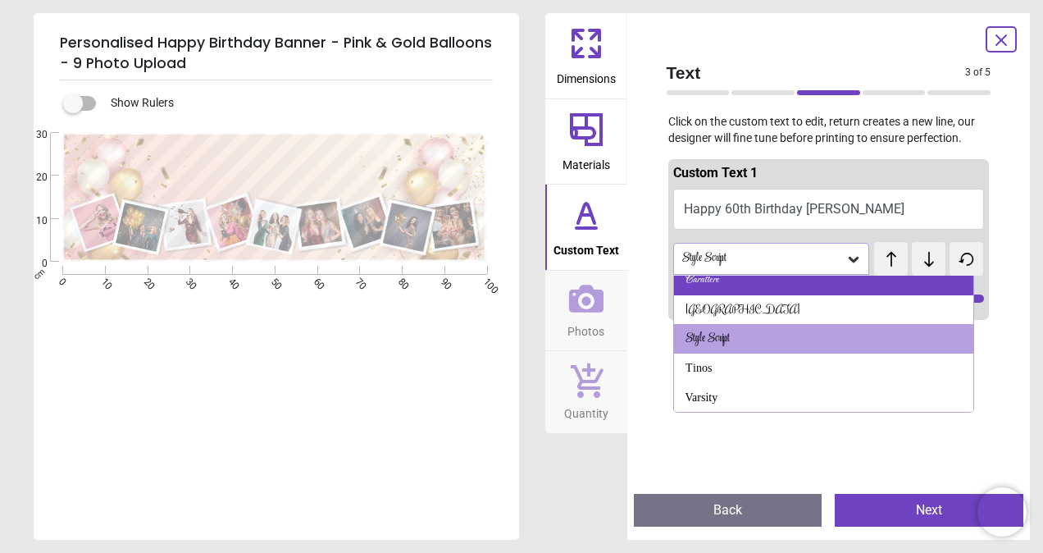
scroll to position [238, 0]
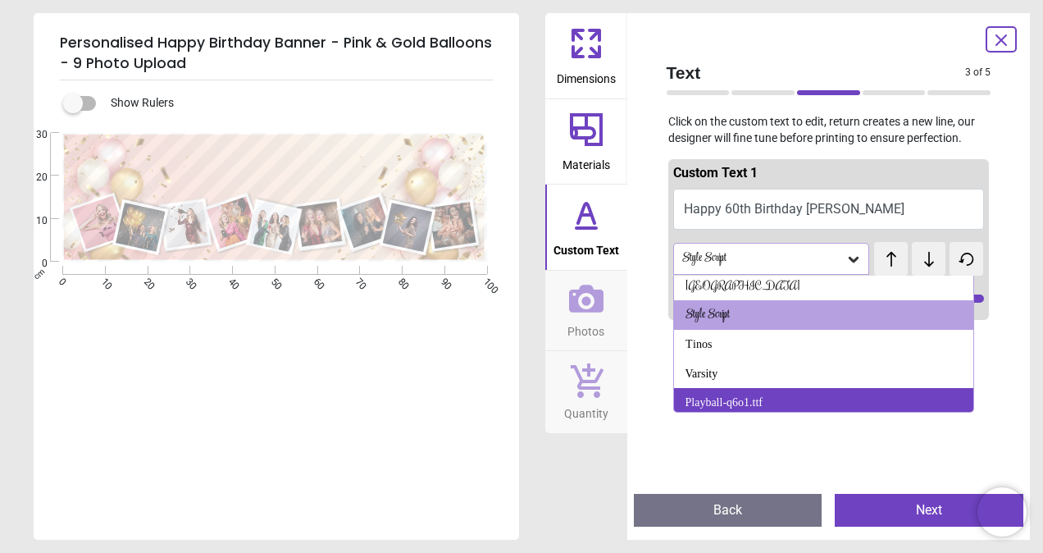
click at [730, 402] on div "Playball-q6o1.ttf" at bounding box center [724, 402] width 78 height 16
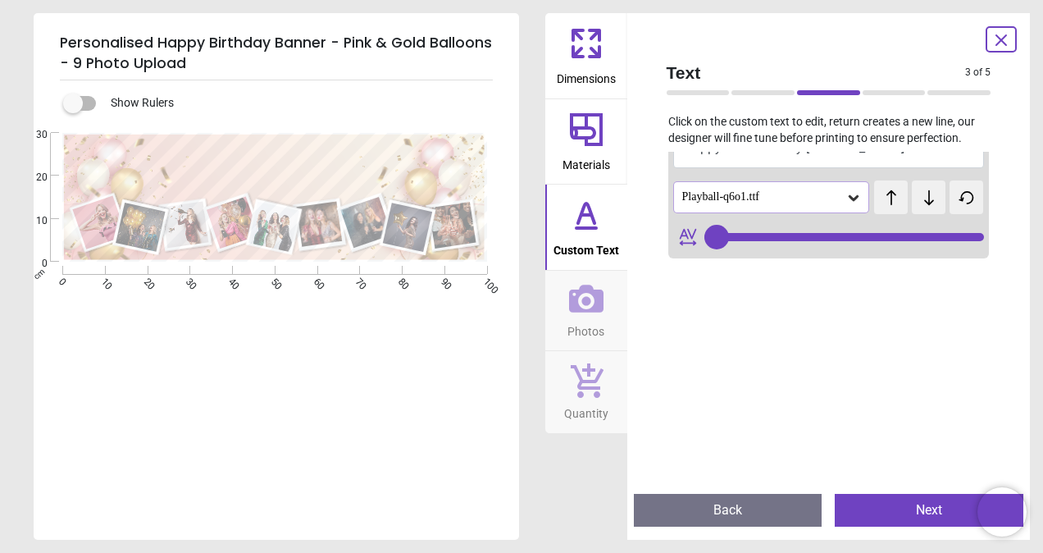
scroll to position [82, 0]
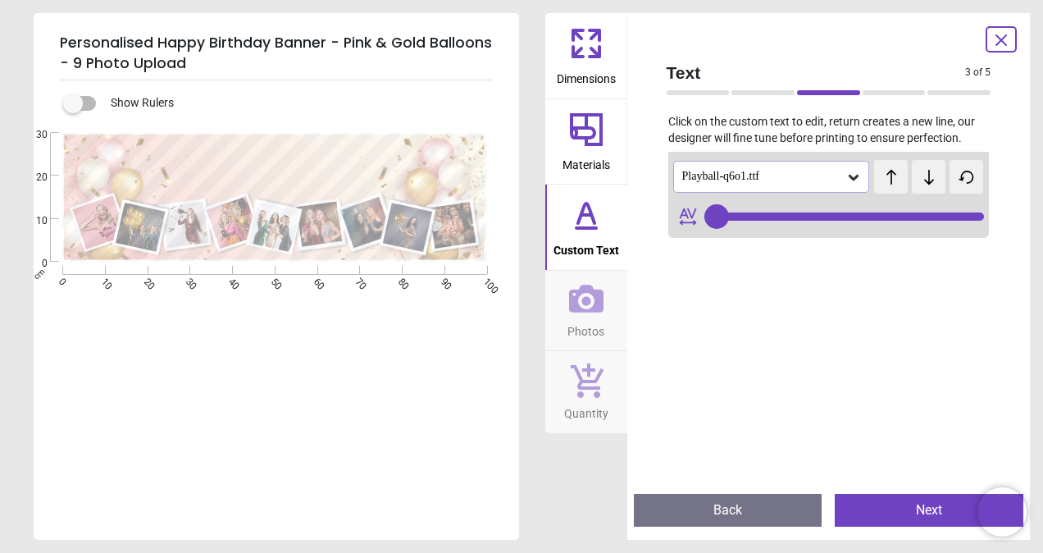
click at [759, 177] on div "Playball-q6o1.ttf" at bounding box center [763, 177] width 166 height 14
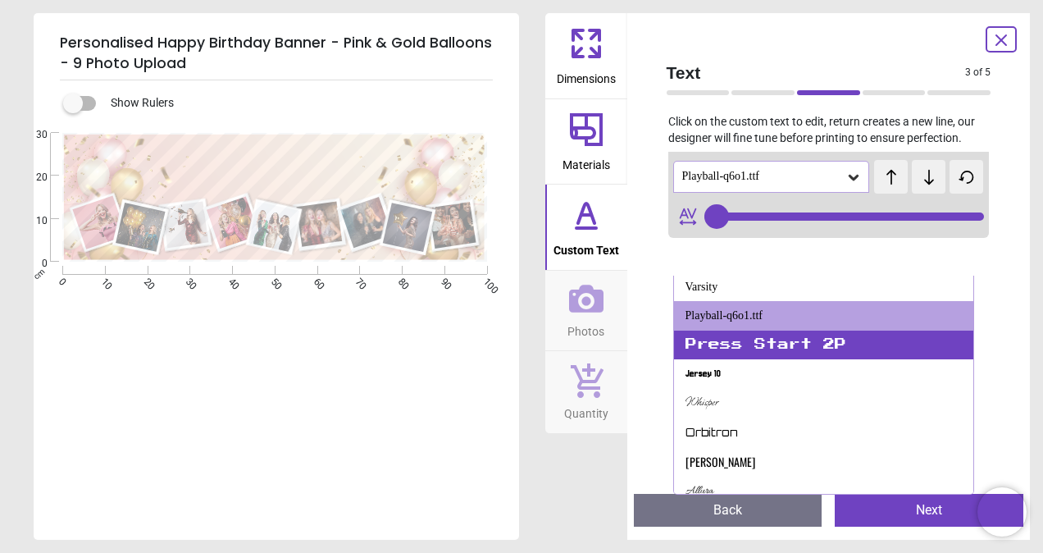
scroll to position [407, 0]
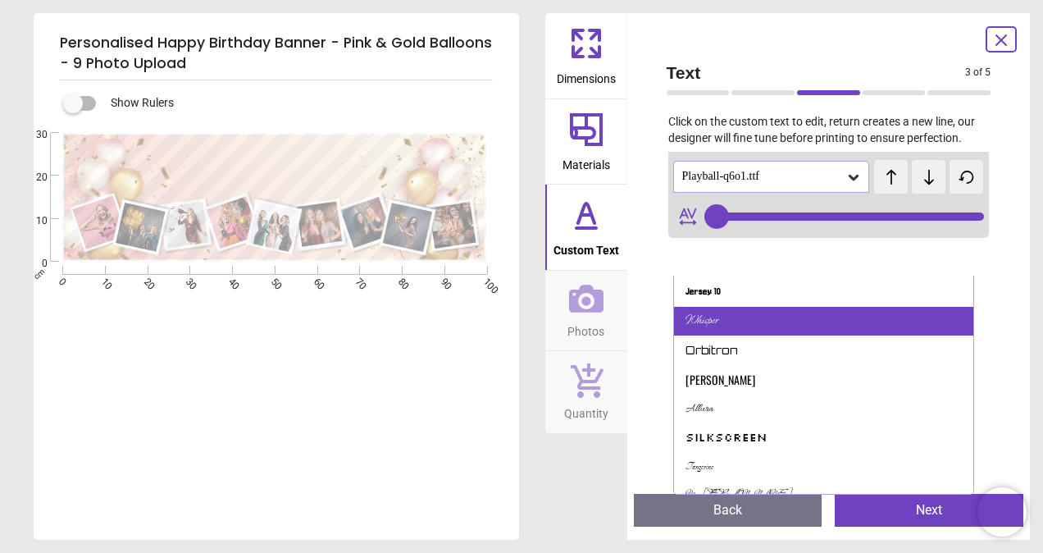
click at [712, 315] on div "Whisper" at bounding box center [701, 321] width 33 height 16
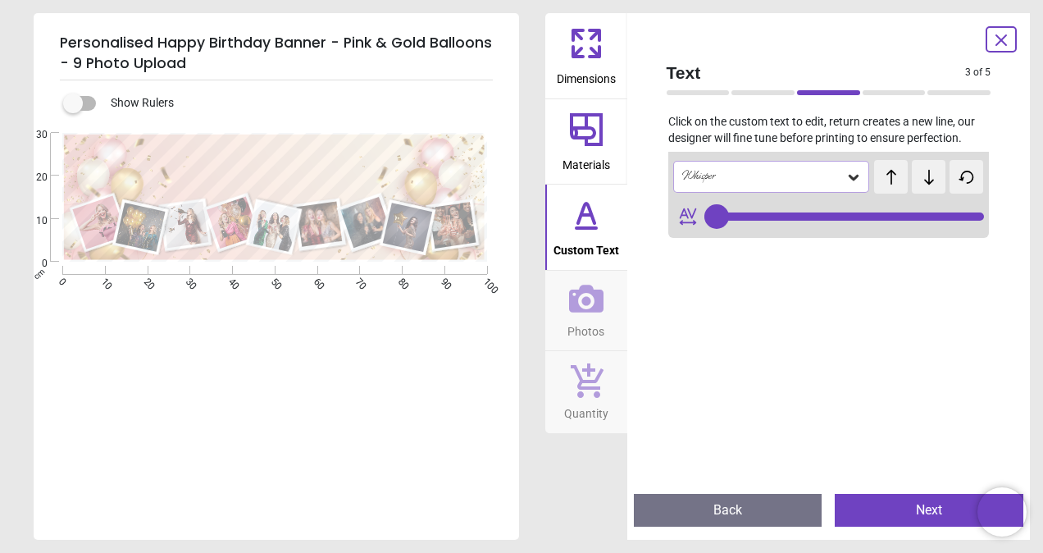
click at [746, 182] on div "Whisper" at bounding box center [763, 177] width 166 height 14
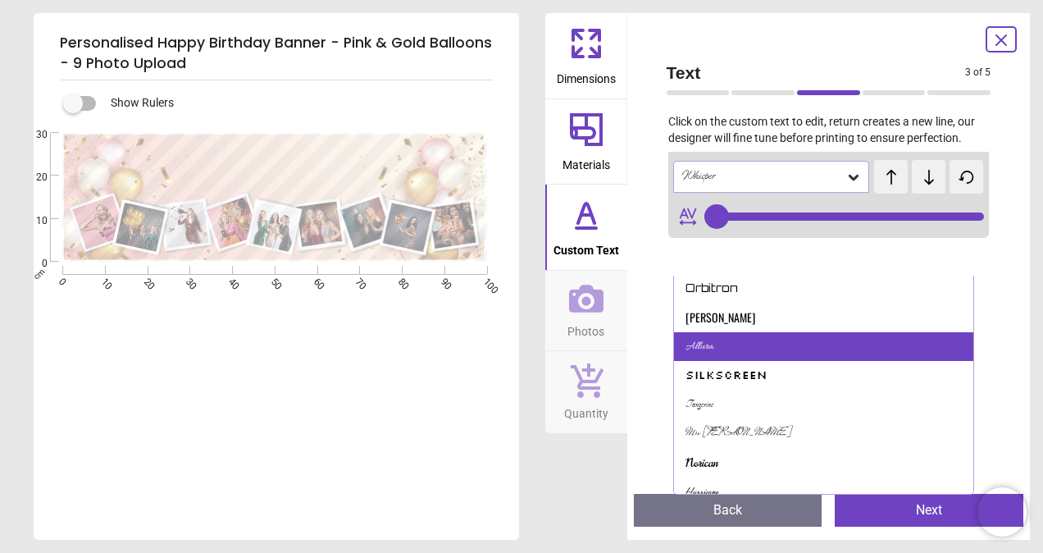
scroll to position [494, 0]
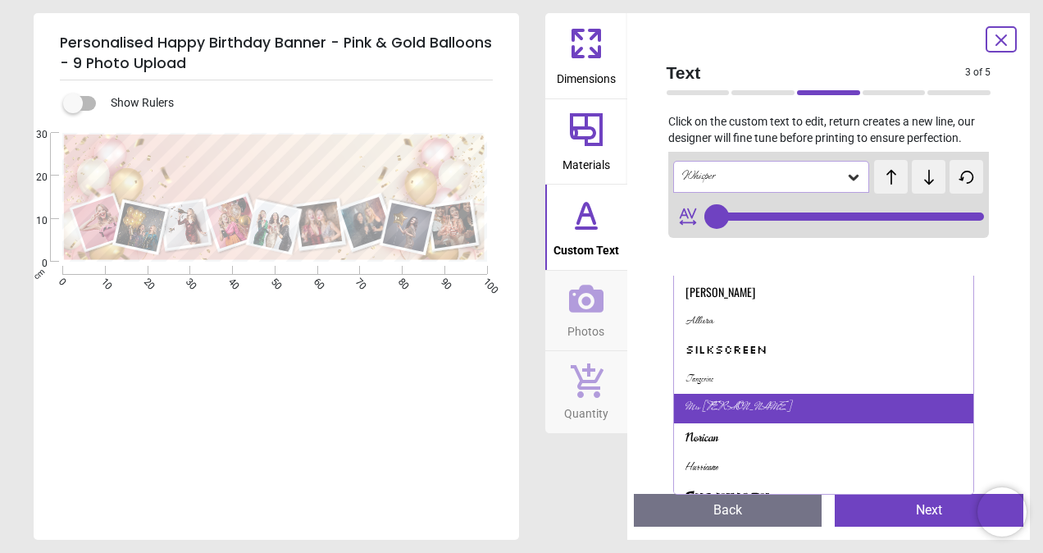
click at [726, 405] on div "Mrs Saint Delafield" at bounding box center [738, 408] width 106 height 16
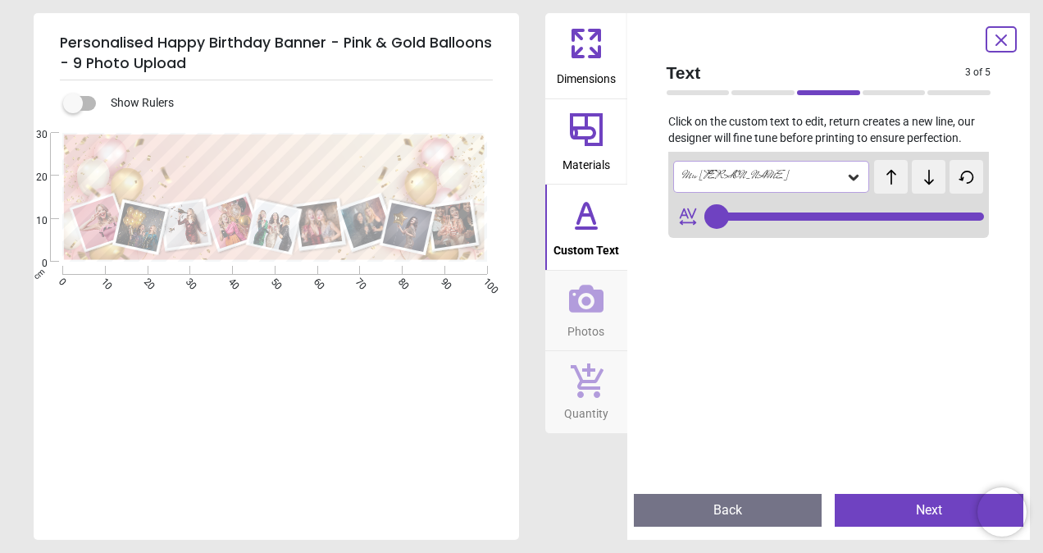
click at [717, 177] on div "Mrs Saint Delafield" at bounding box center [763, 177] width 166 height 14
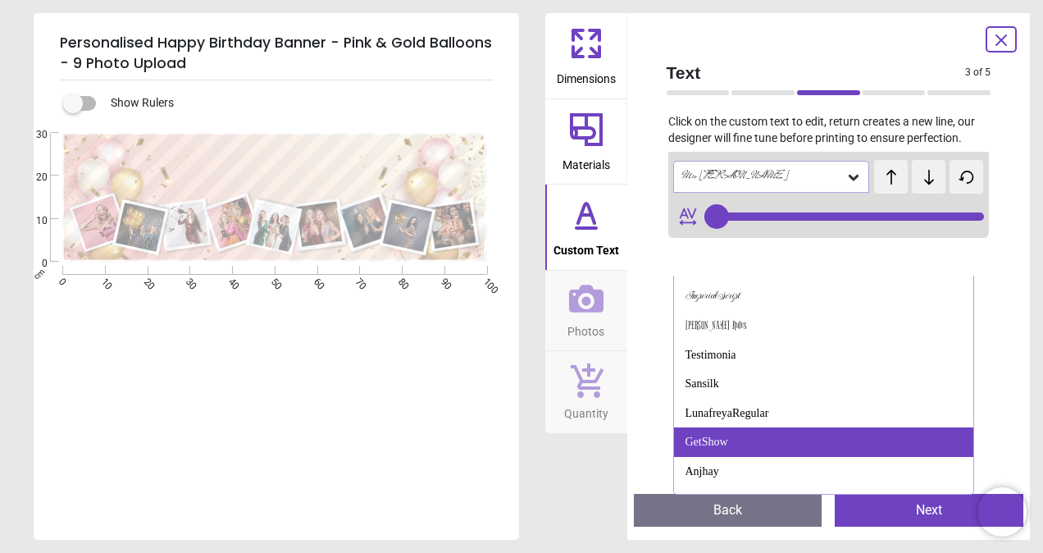
click at [700, 437] on div "GetShow" at bounding box center [706, 442] width 43 height 16
type input "**"
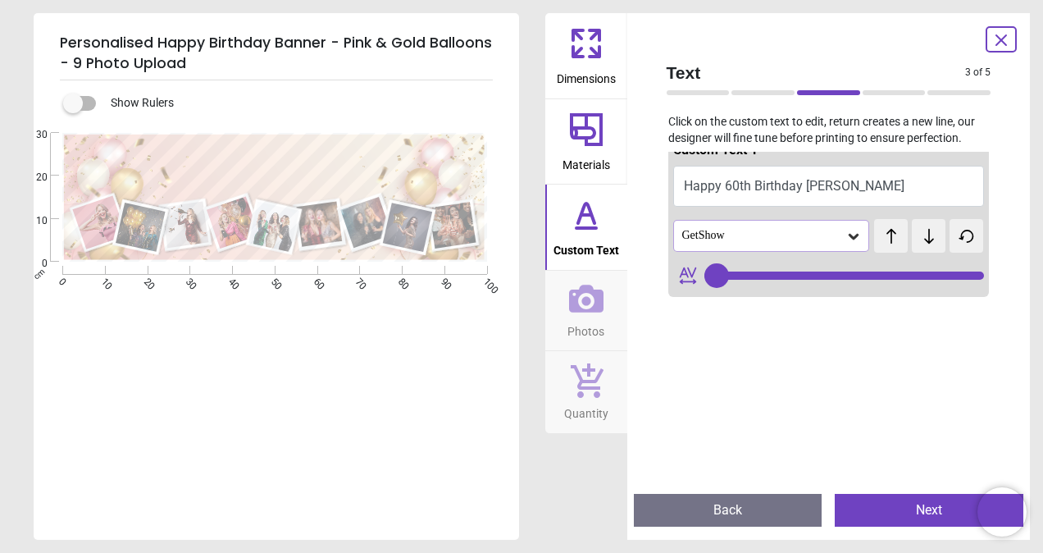
scroll to position [0, 0]
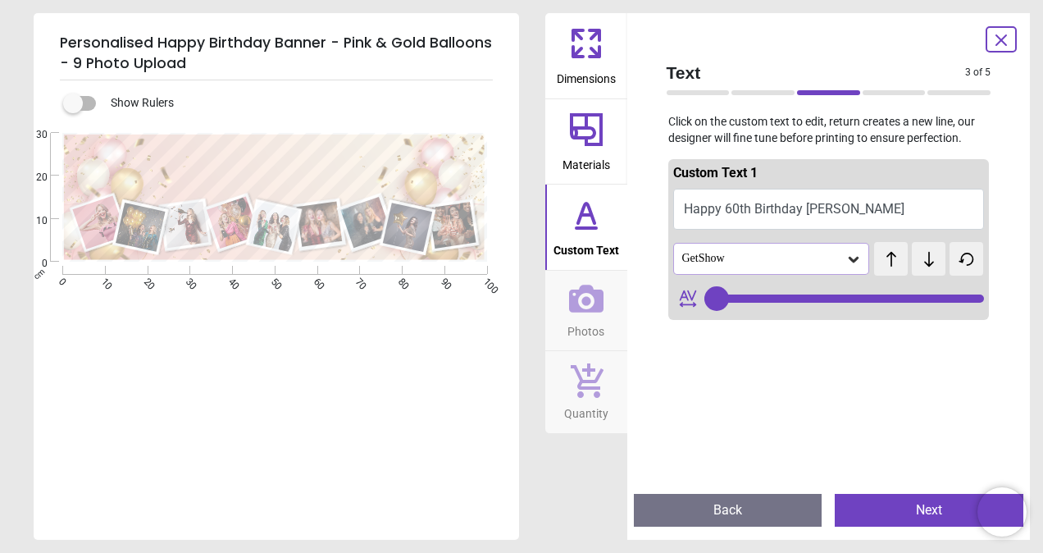
click at [854, 210] on button "Happy 60th Birthday Cathie" at bounding box center [829, 209] width 312 height 41
click at [466, 171] on textarea "**********" at bounding box center [275, 173] width 398 height 50
type textarea "**********"
type input "**"
type textarea "**********"
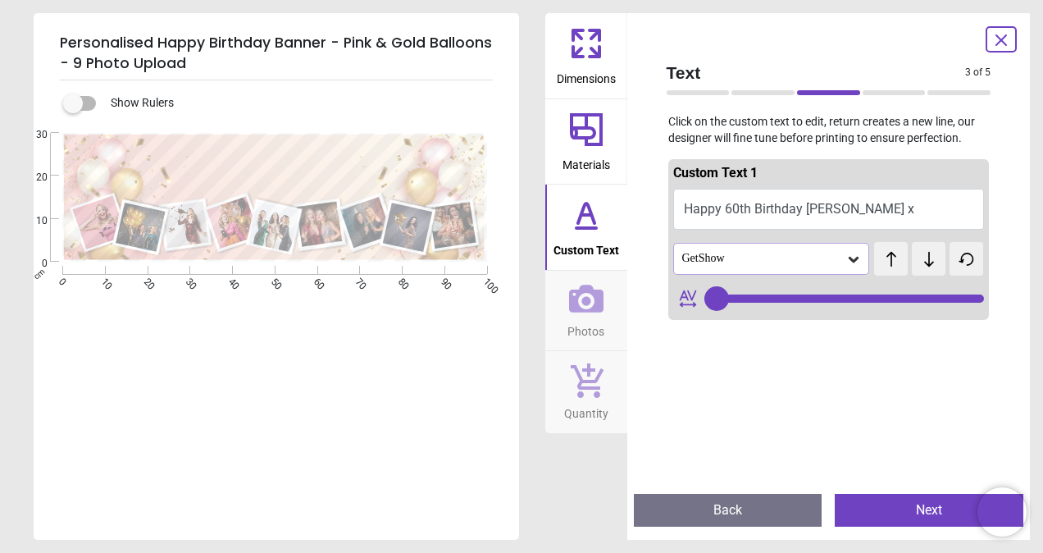
type input "**"
type textarea "**********"
type input "**"
type textarea "**********"
click at [923, 506] on button "Next" at bounding box center [929, 510] width 189 height 33
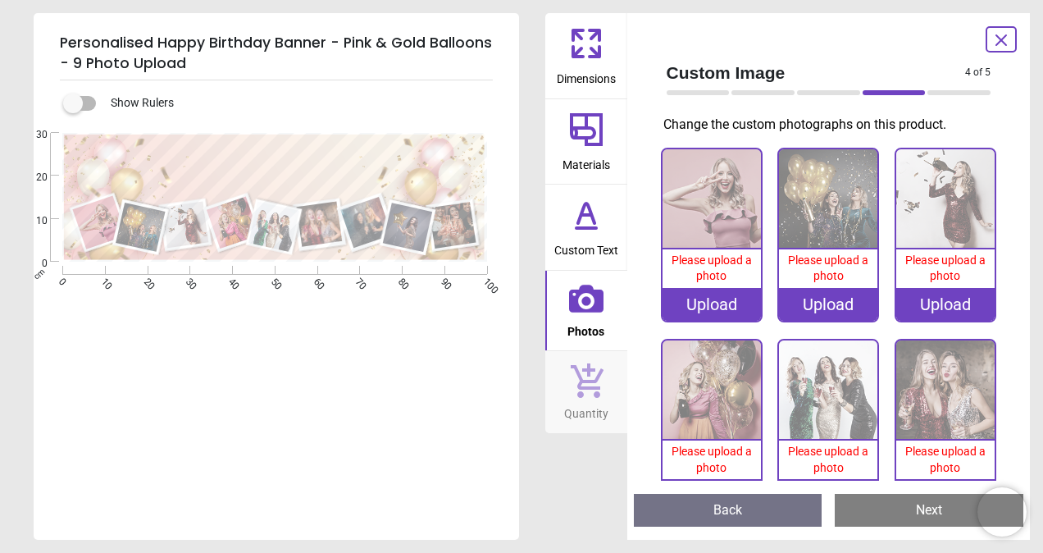
click at [698, 293] on div "Upload" at bounding box center [711, 304] width 98 height 33
click at [728, 302] on div "Upload" at bounding box center [711, 304] width 98 height 33
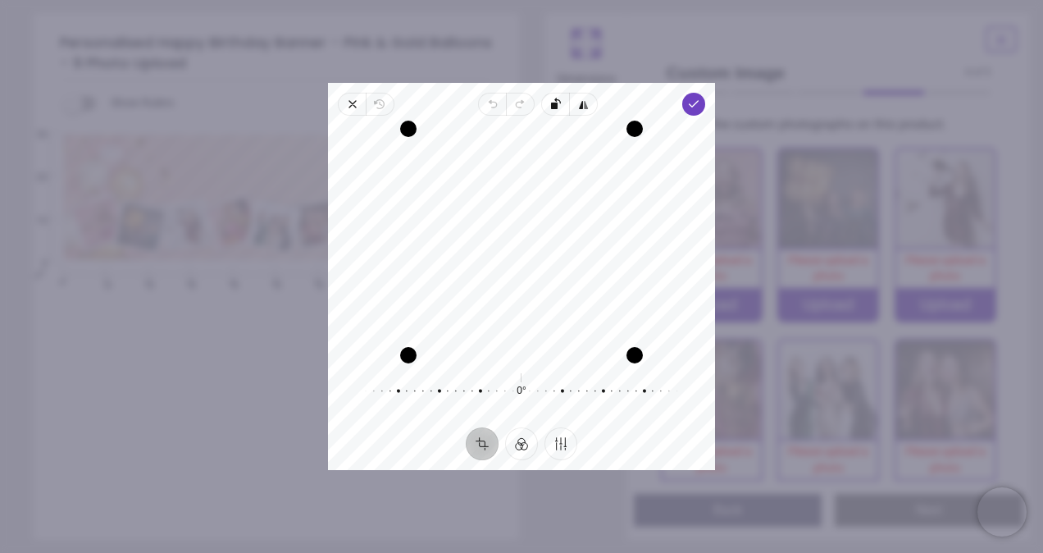
drag, startPoint x: 482, startPoint y: 258, endPoint x: 475, endPoint y: 325, distance: 67.6
click at [475, 325] on div "Recenter" at bounding box center [521, 242] width 361 height 226
click at [693, 104] on polyline "button" at bounding box center [693, 104] width 9 height 6
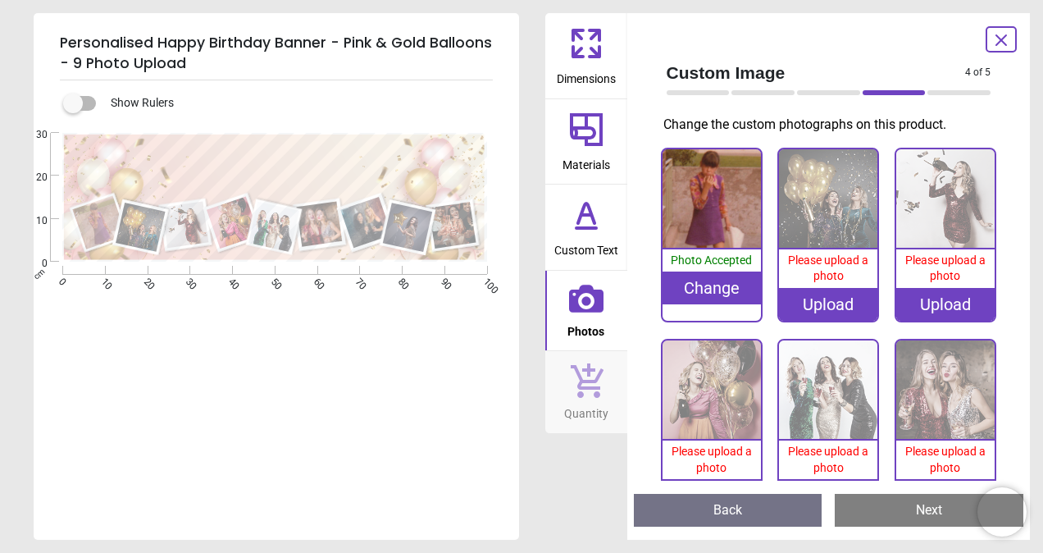
click at [817, 298] on div "Upload" at bounding box center [828, 304] width 98 height 33
click at [816, 298] on div "Upload" at bounding box center [828, 304] width 98 height 33
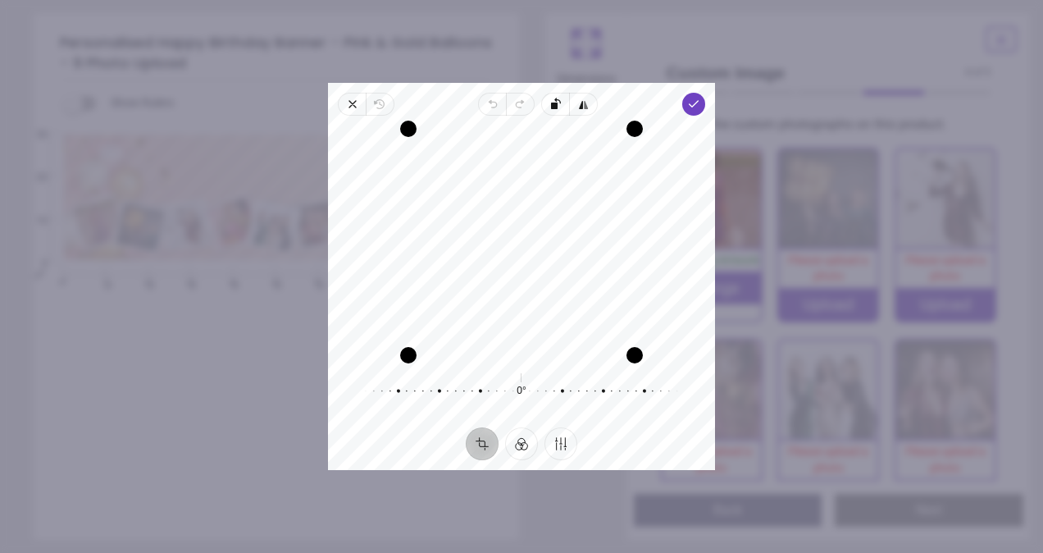
drag, startPoint x: 464, startPoint y: 269, endPoint x: 453, endPoint y: 271, distance: 11.7
click at [453, 271] on div "Recenter" at bounding box center [521, 242] width 361 height 226
click at [689, 106] on icon "button" at bounding box center [693, 104] width 13 height 13
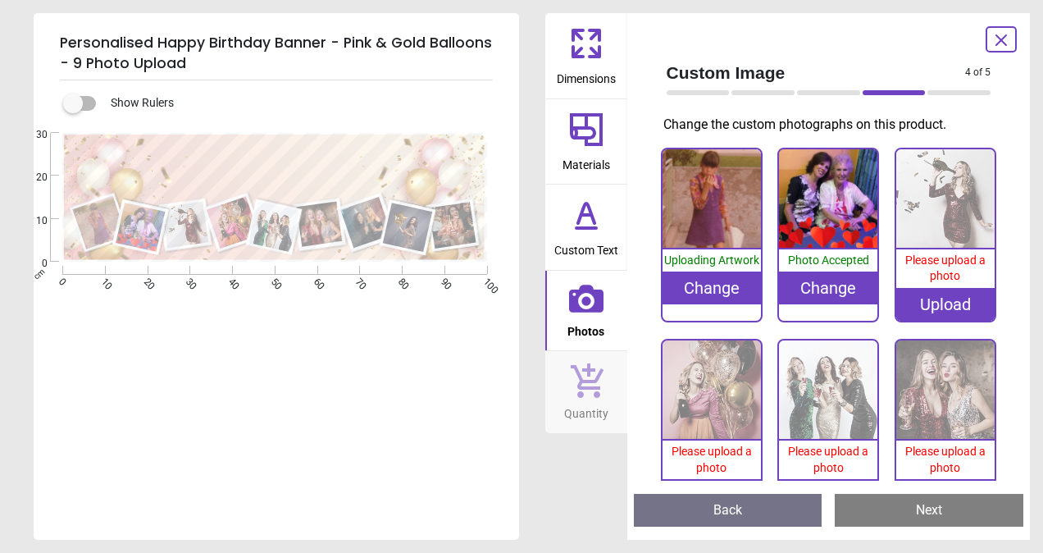
click at [933, 300] on div "Upload" at bounding box center [945, 304] width 98 height 33
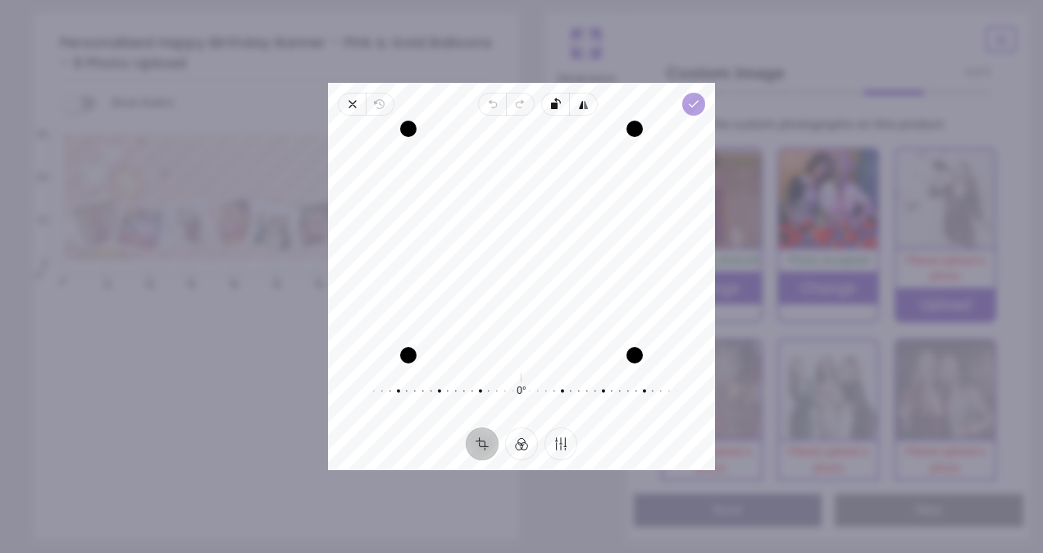
click at [697, 107] on icon "button" at bounding box center [693, 104] width 13 height 13
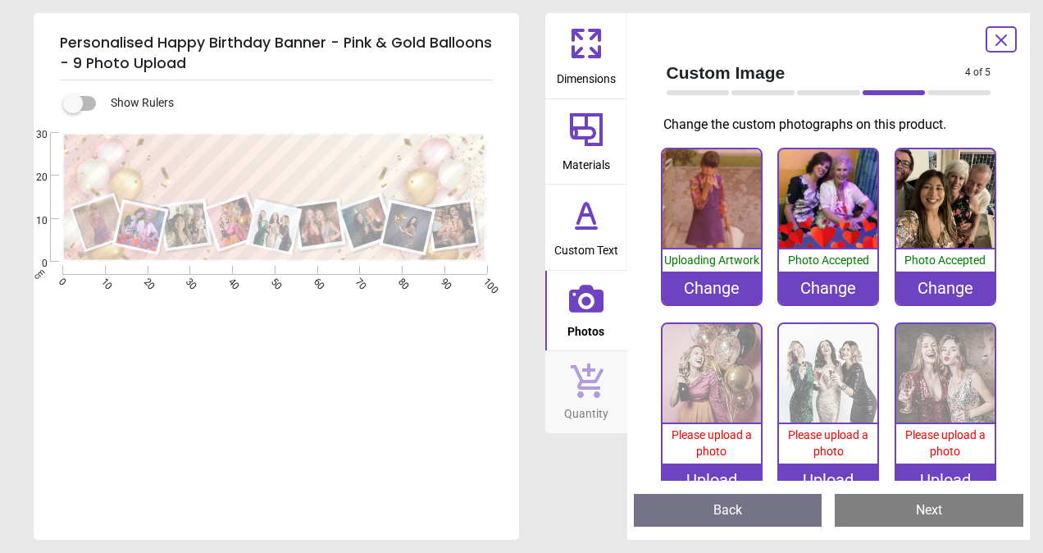
click at [924, 283] on div "Change" at bounding box center [945, 287] width 98 height 33
click at [934, 280] on div "Change" at bounding box center [945, 287] width 98 height 33
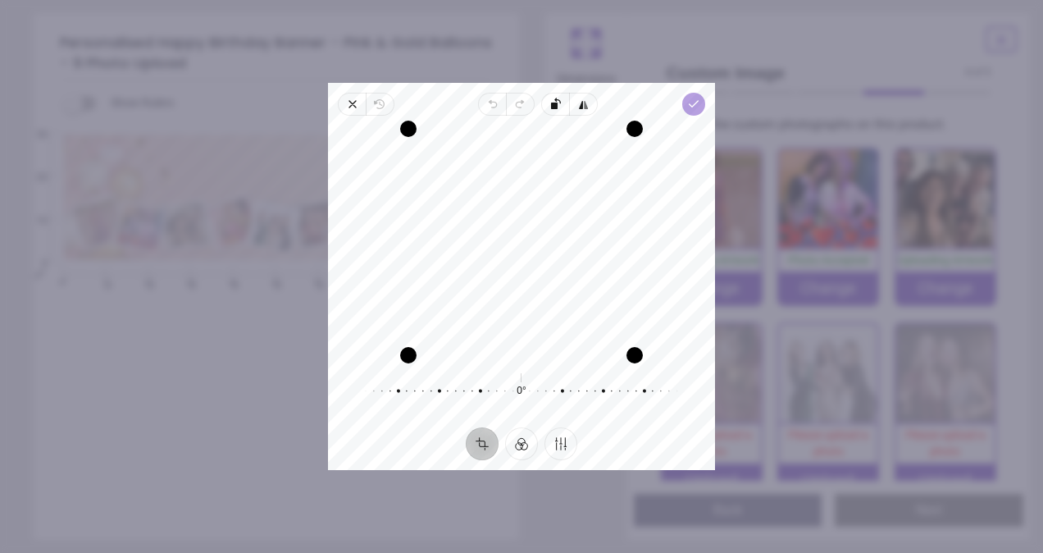
click at [692, 101] on icon "button" at bounding box center [693, 104] width 13 height 13
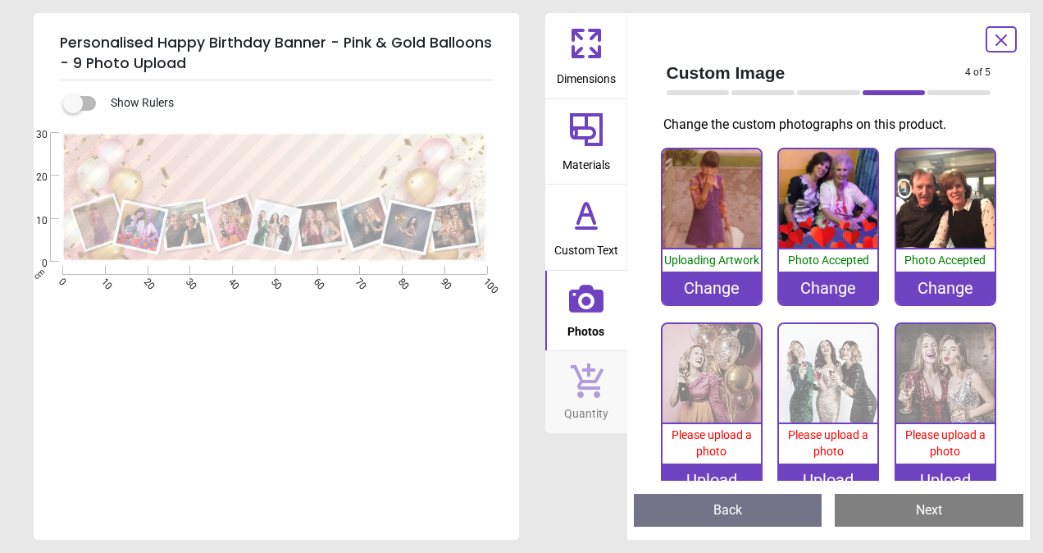
scroll to position [164, 0]
click at [717, 467] on div "Upload" at bounding box center [711, 479] width 98 height 33
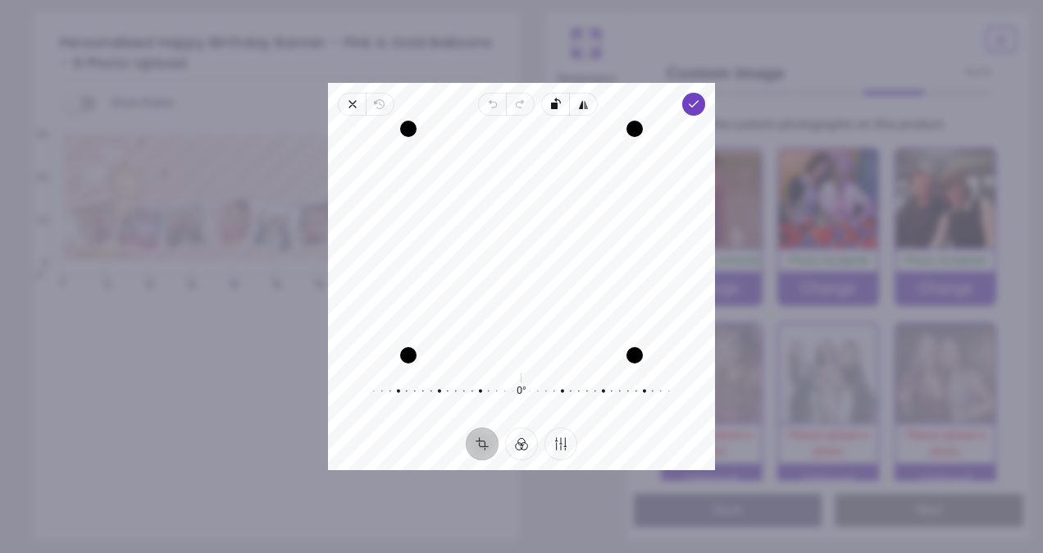
click at [447, 275] on div "Recenter" at bounding box center [521, 242] width 361 height 226
click at [686, 101] on span "Done" at bounding box center [693, 104] width 23 height 23
click at [687, 101] on div at bounding box center [521, 276] width 387 height 387
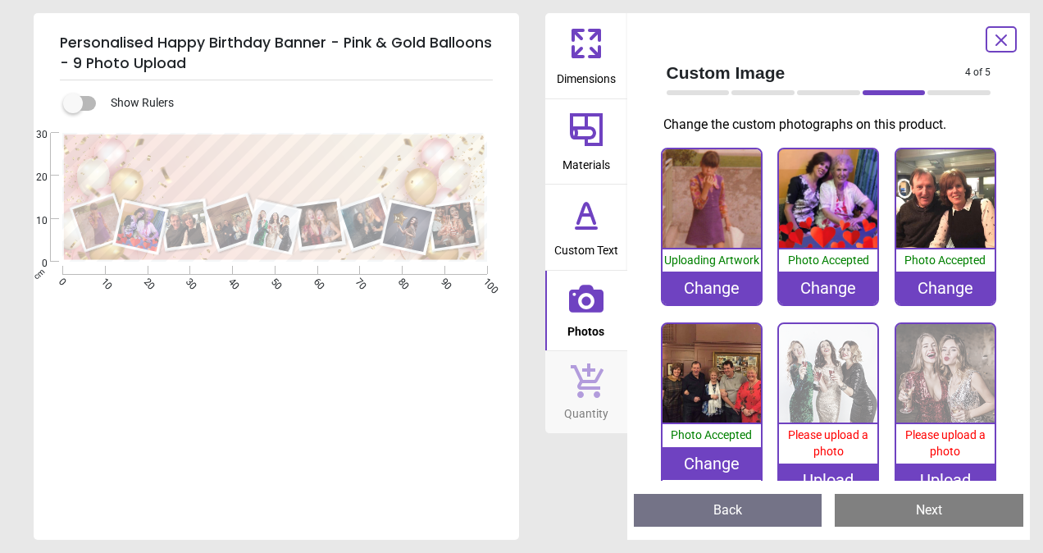
click at [816, 464] on div "Upload" at bounding box center [828, 479] width 98 height 33
click at [831, 466] on div "Upload" at bounding box center [828, 479] width 98 height 33
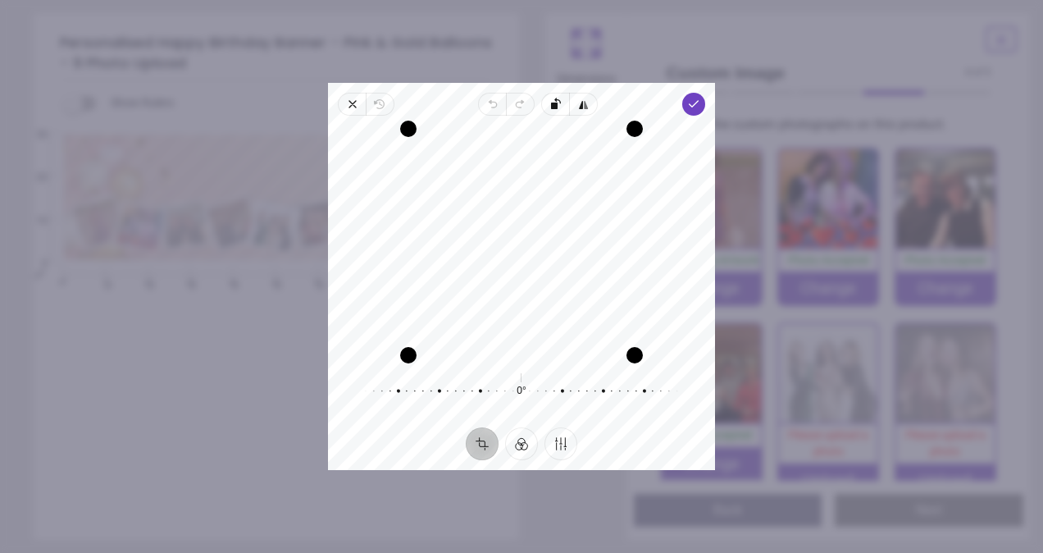
drag, startPoint x: 449, startPoint y: 275, endPoint x: 451, endPoint y: 318, distance: 42.7
click at [451, 318] on div "Recenter" at bounding box center [521, 242] width 361 height 226
click at [691, 103] on polyline "button" at bounding box center [693, 104] width 9 height 6
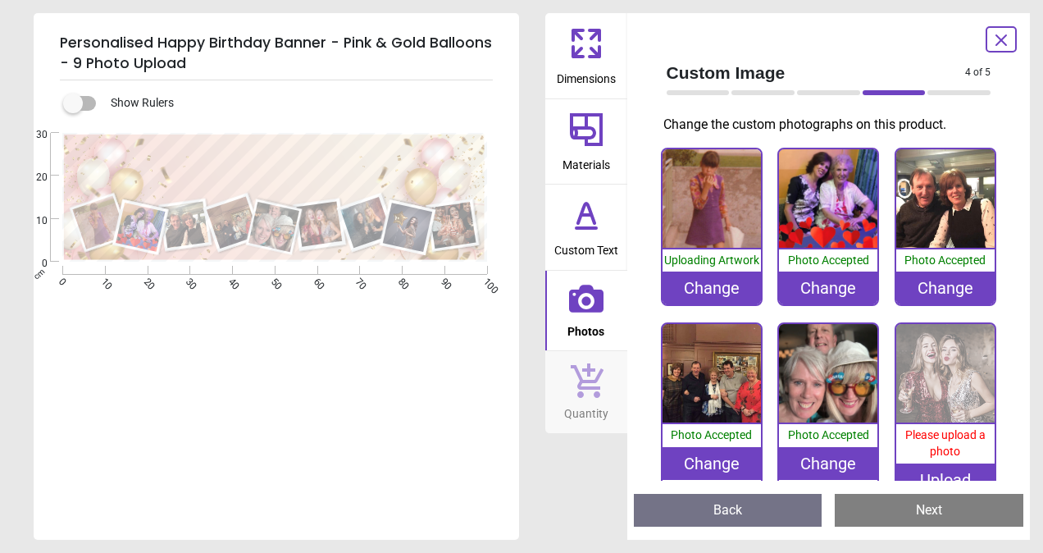
click at [937, 467] on div "Upload" at bounding box center [945, 479] width 98 height 33
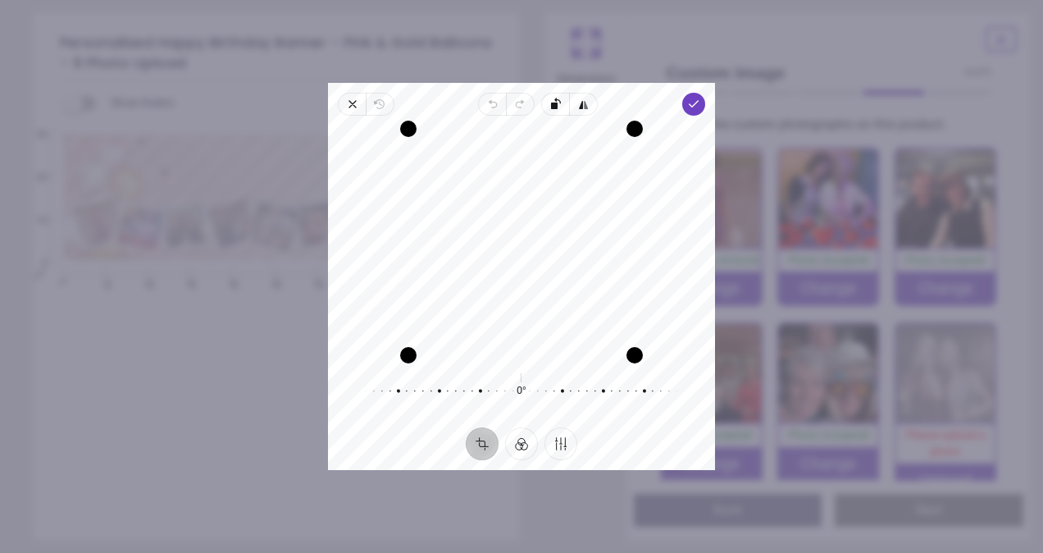
drag, startPoint x: 424, startPoint y: 278, endPoint x: 454, endPoint y: 297, distance: 35.7
click at [454, 297] on div "Recenter" at bounding box center [521, 242] width 361 height 226
click at [705, 104] on div "Close Revert Undo Redo Rotate left Flip horizontal Done Crop Filter Finetune Re…" at bounding box center [521, 276] width 387 height 387
click at [690, 102] on icon "button" at bounding box center [693, 104] width 13 height 13
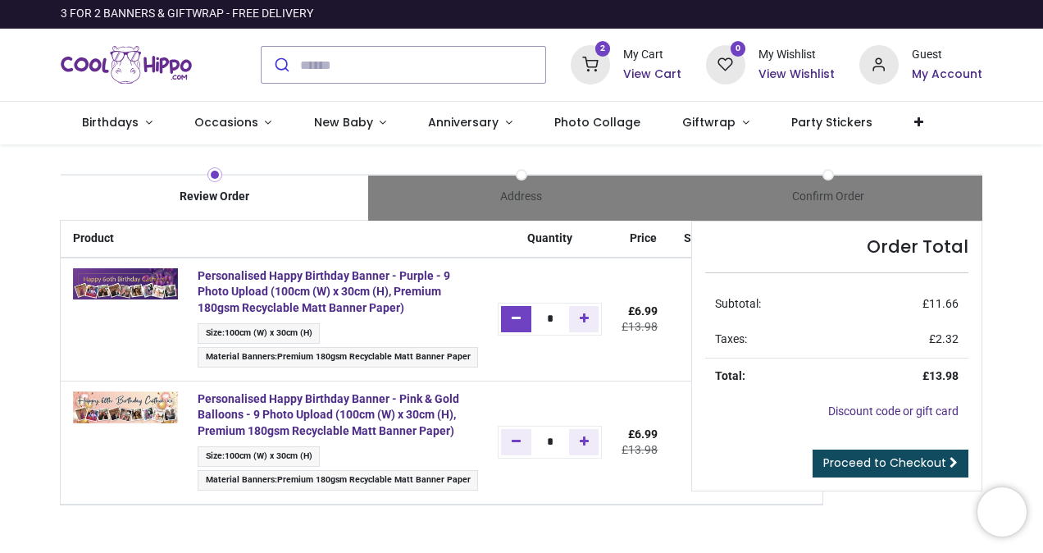
click at [513, 312] on icon "Remove one" at bounding box center [516, 317] width 9 height 11
type input "*"
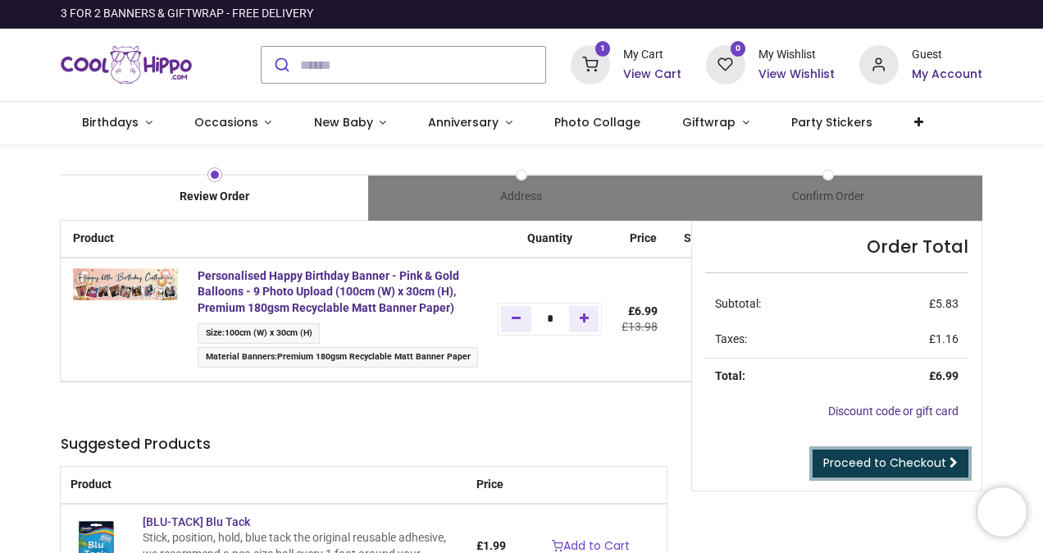
click at [883, 459] on span "Proceed to Checkout" at bounding box center [884, 462] width 123 height 16
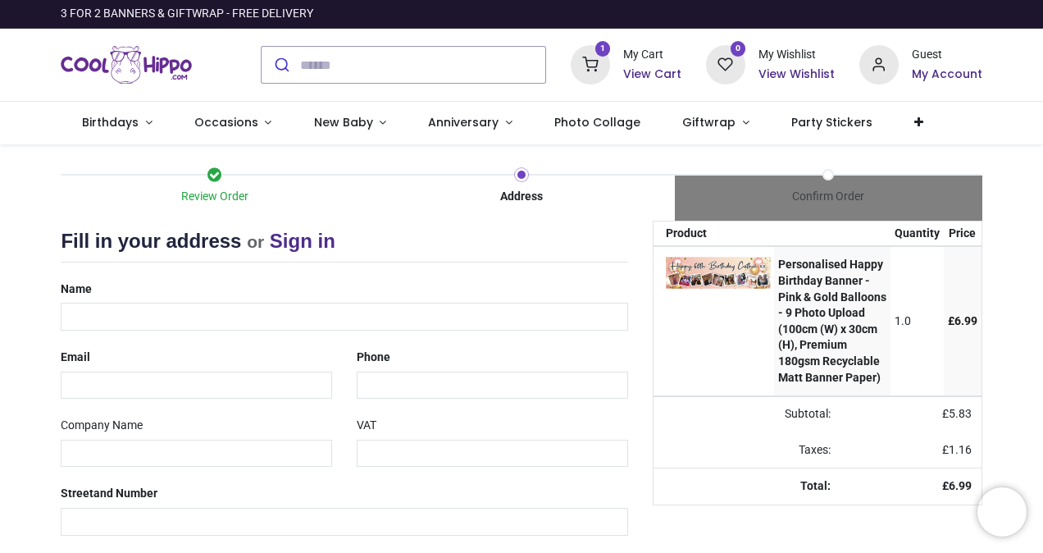
select select "***"
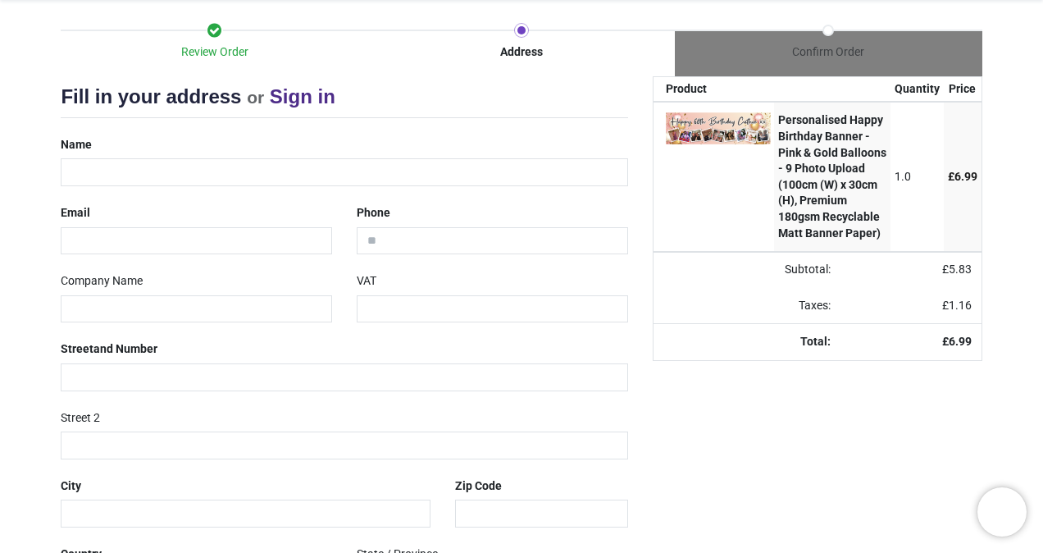
scroll to position [164, 0]
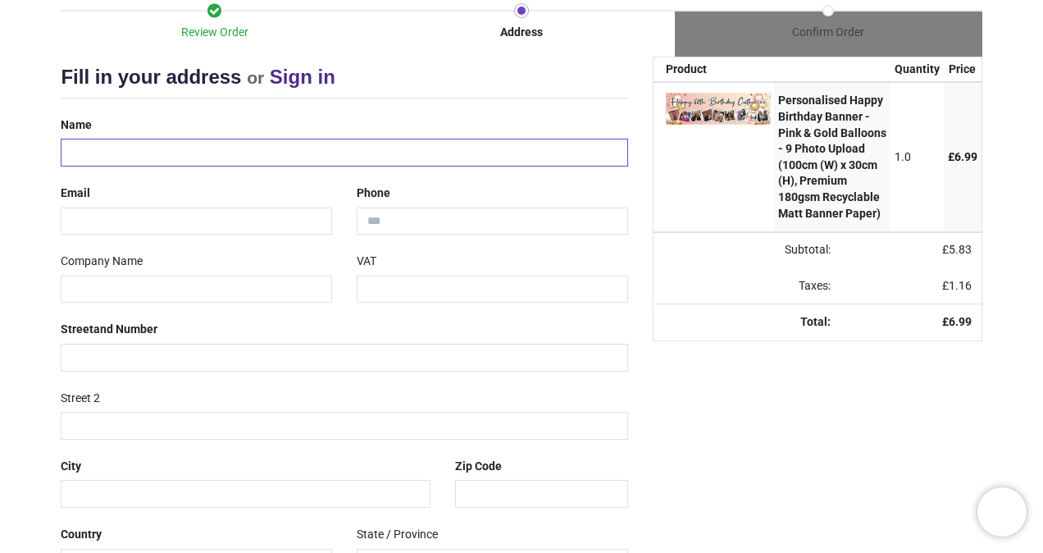
click at [187, 157] on input "text" at bounding box center [344, 153] width 566 height 28
type input "**********"
click at [121, 224] on input "email" at bounding box center [196, 221] width 271 height 28
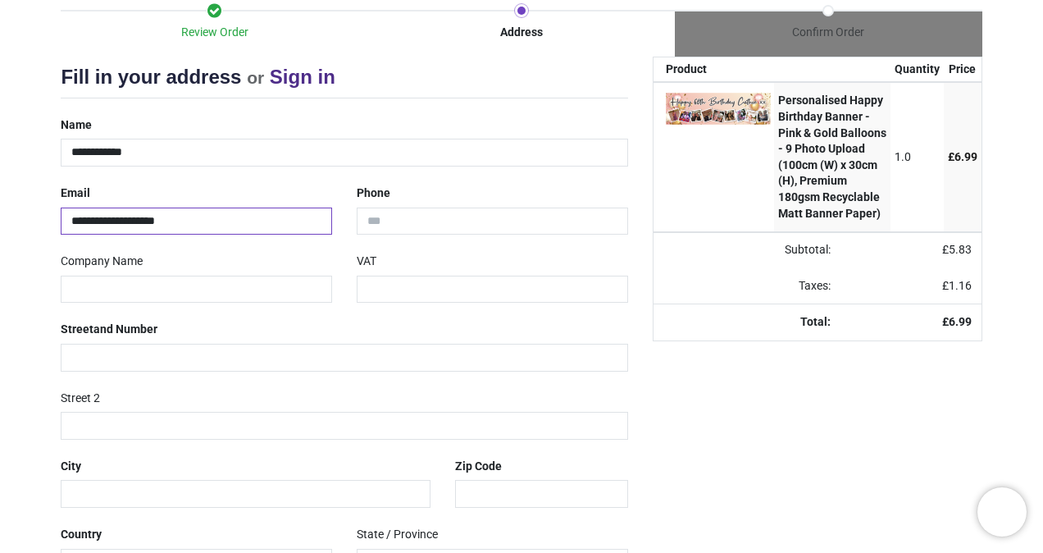
type input "**********"
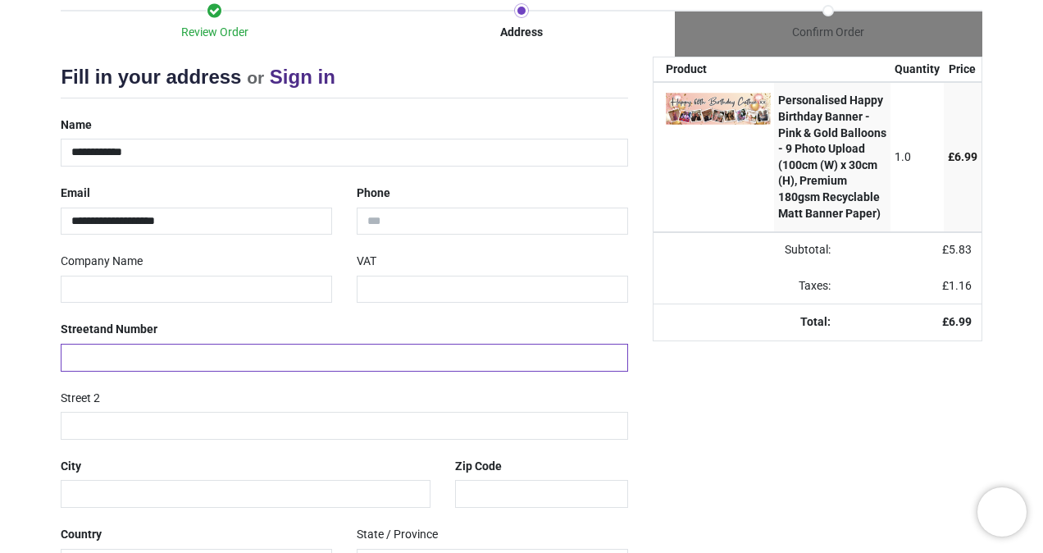
click at [98, 353] on input "text" at bounding box center [344, 358] width 566 height 28
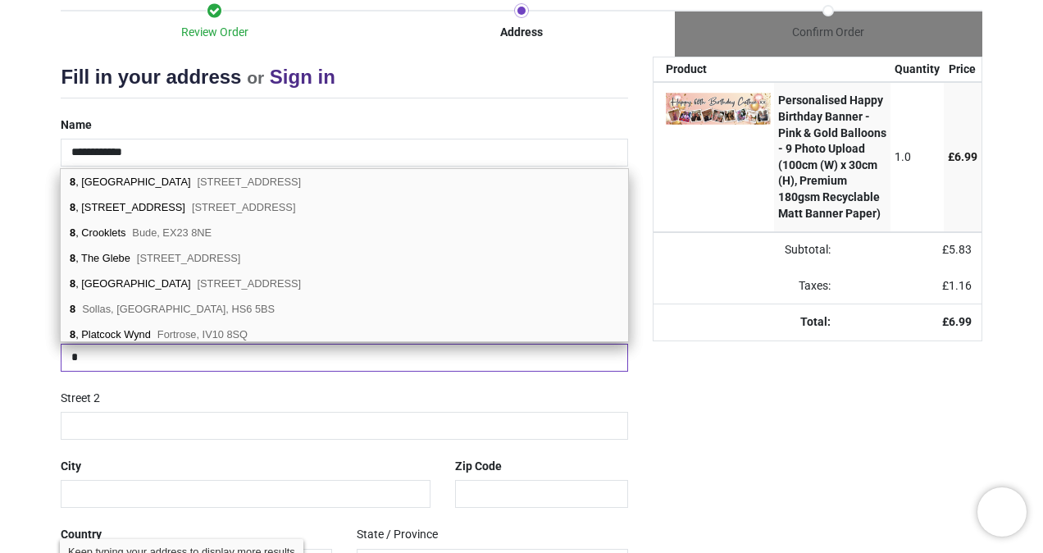
type input "*"
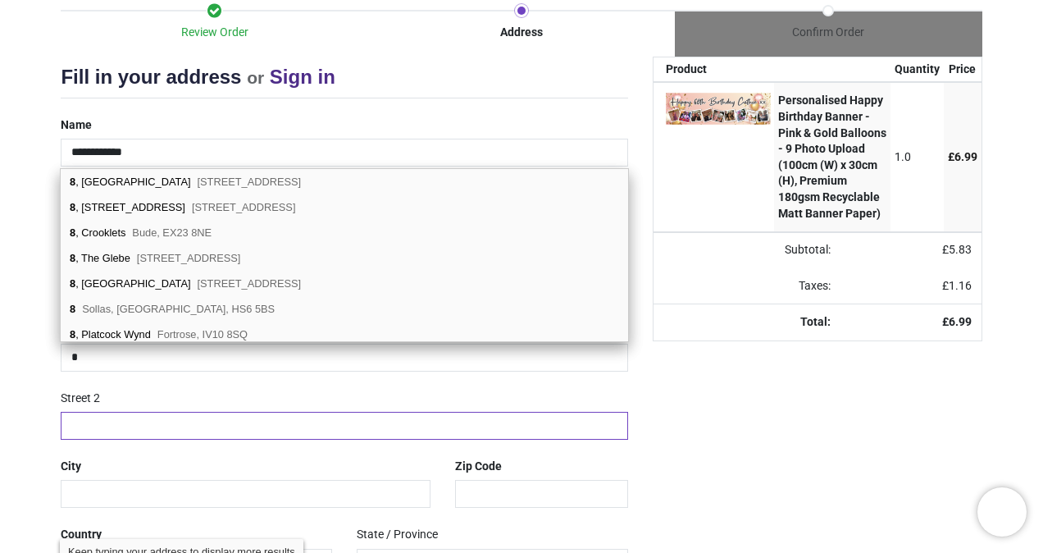
click at [100, 429] on input "text" at bounding box center [344, 426] width 566 height 28
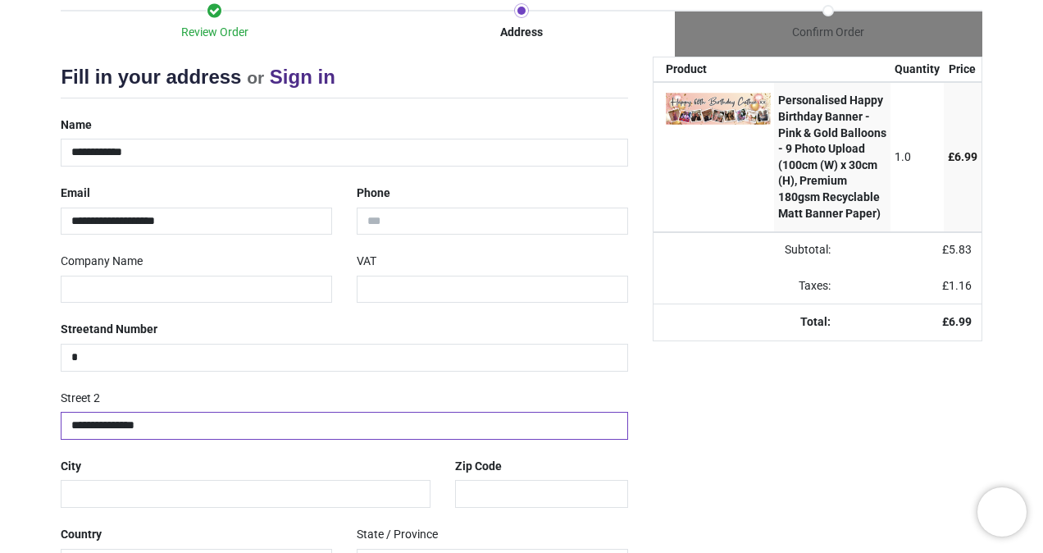
drag, startPoint x: 75, startPoint y: 421, endPoint x: 128, endPoint y: 404, distance: 55.2
click at [77, 421] on input "**********" at bounding box center [344, 426] width 566 height 28
type input "**********"
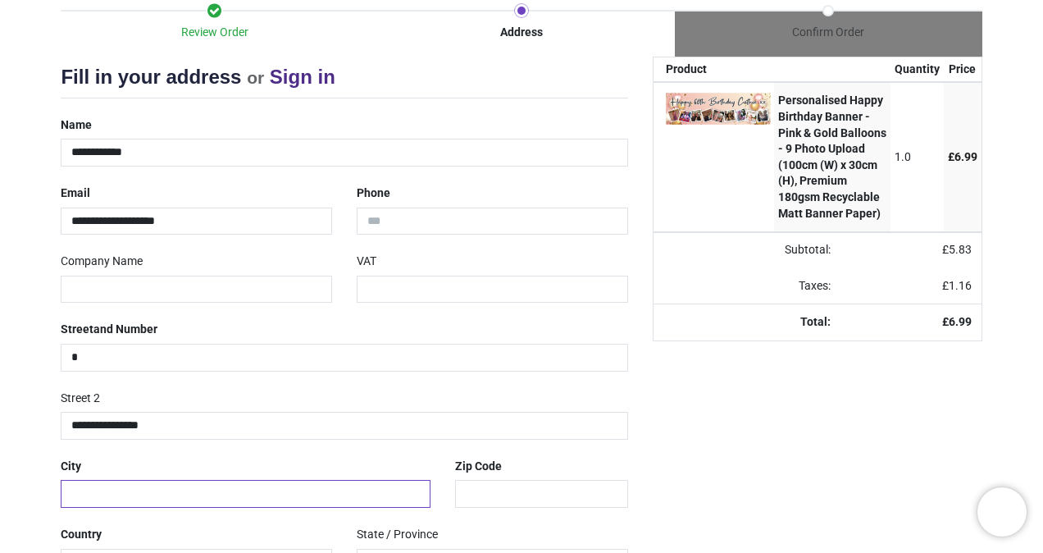
click at [102, 489] on input "text" at bounding box center [246, 494] width 370 height 28
type input "*"
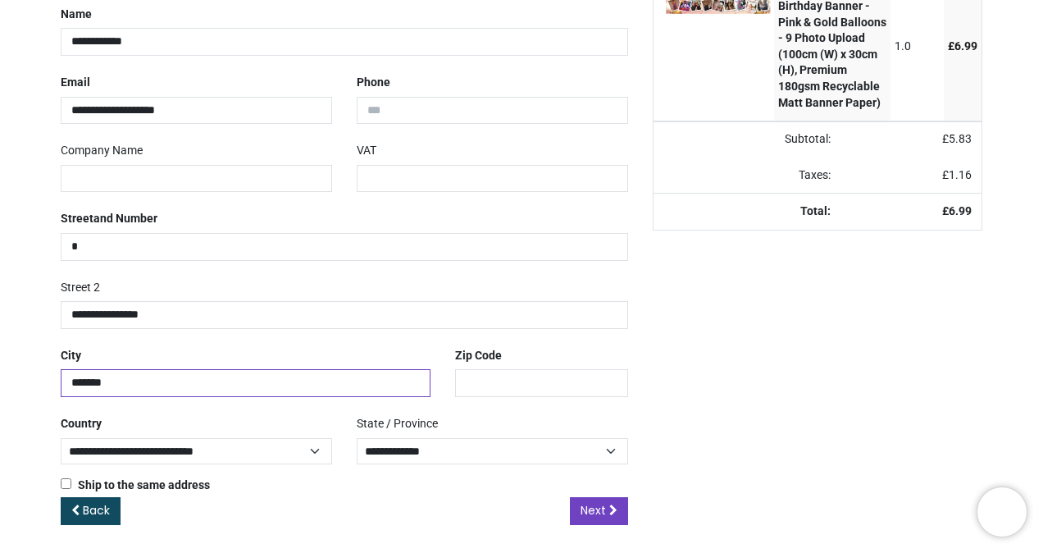
type input "*******"
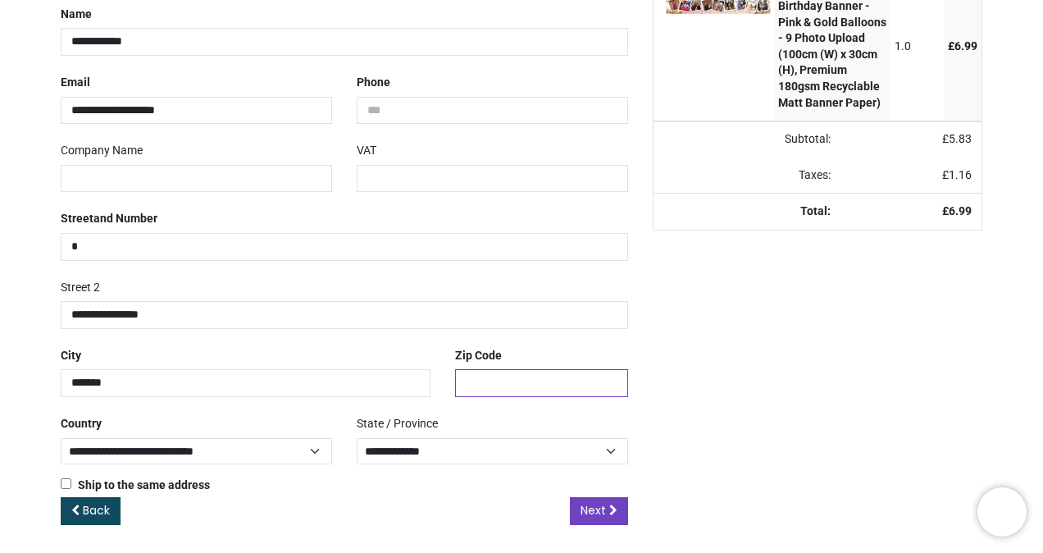
click at [495, 377] on input "text" at bounding box center [541, 383] width 172 height 28
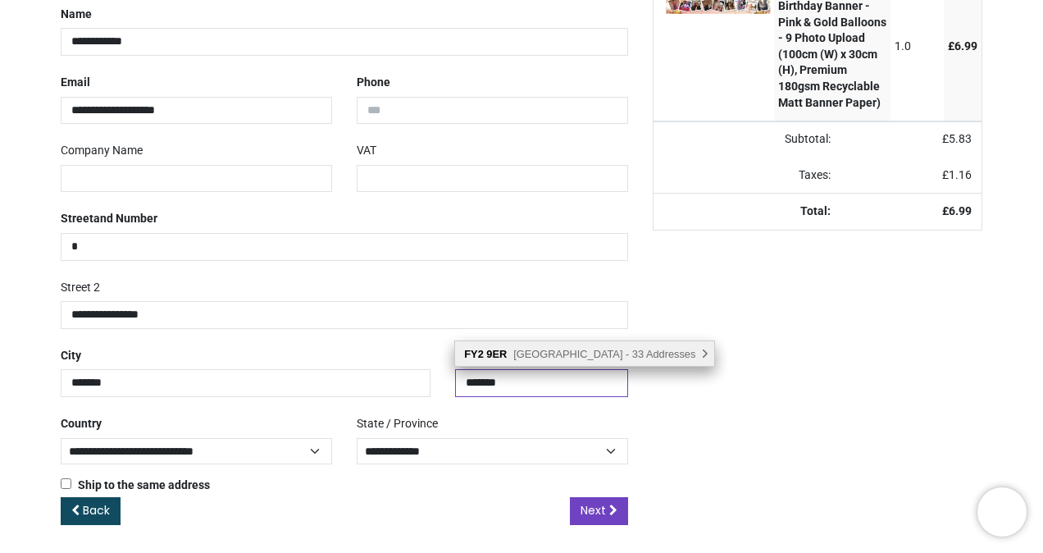
type input "*******"
click at [556, 348] on span "Rivington Avenue, Blackpool - 33 Addresses" at bounding box center [604, 354] width 182 height 12
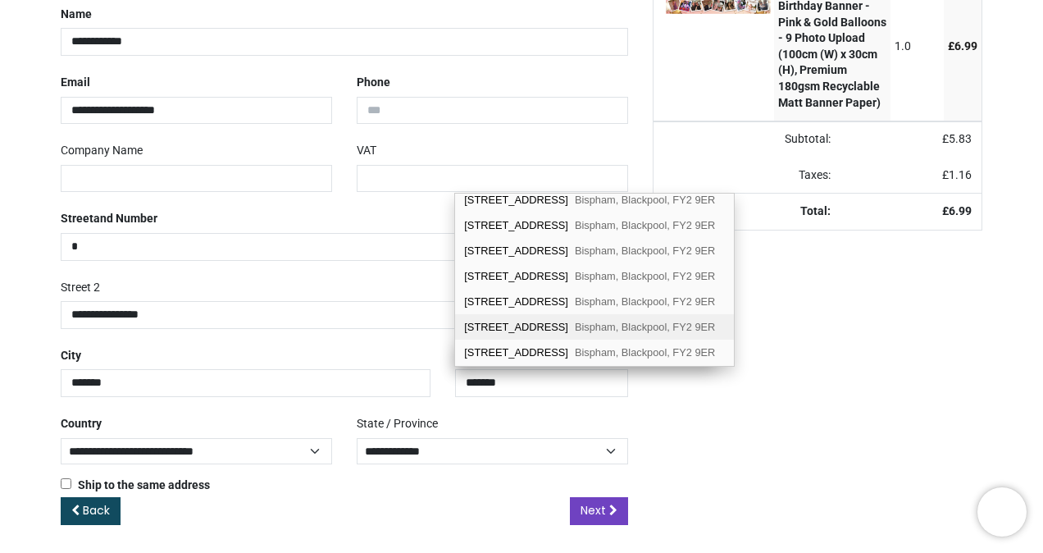
scroll to position [82, 0]
click at [497, 289] on div "8 Rivington Avenue Bispham, Blackpool, FY2 9ER" at bounding box center [594, 301] width 279 height 25
type input "**********"
type input "*******"
select select "***"
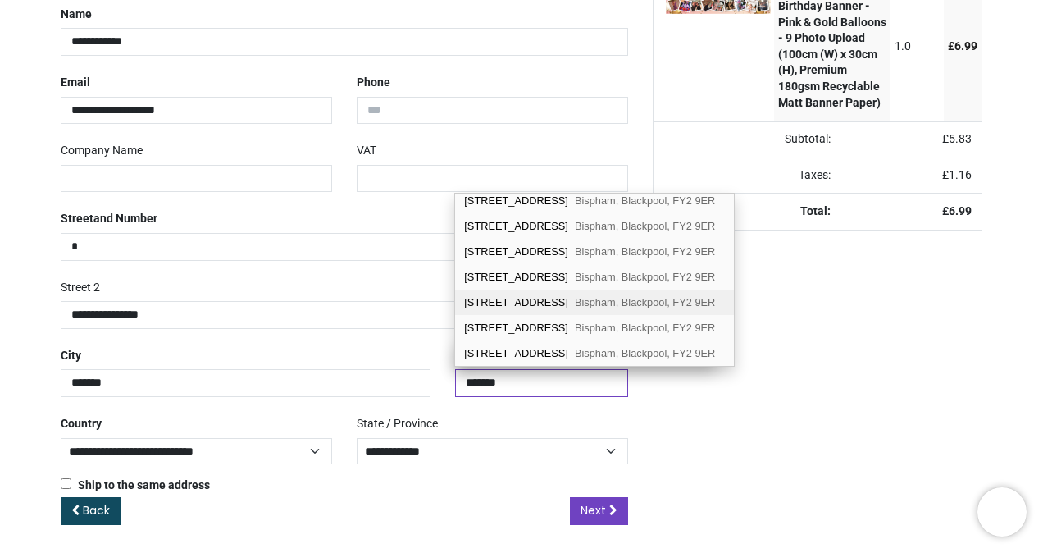
select select "***"
type input "*********"
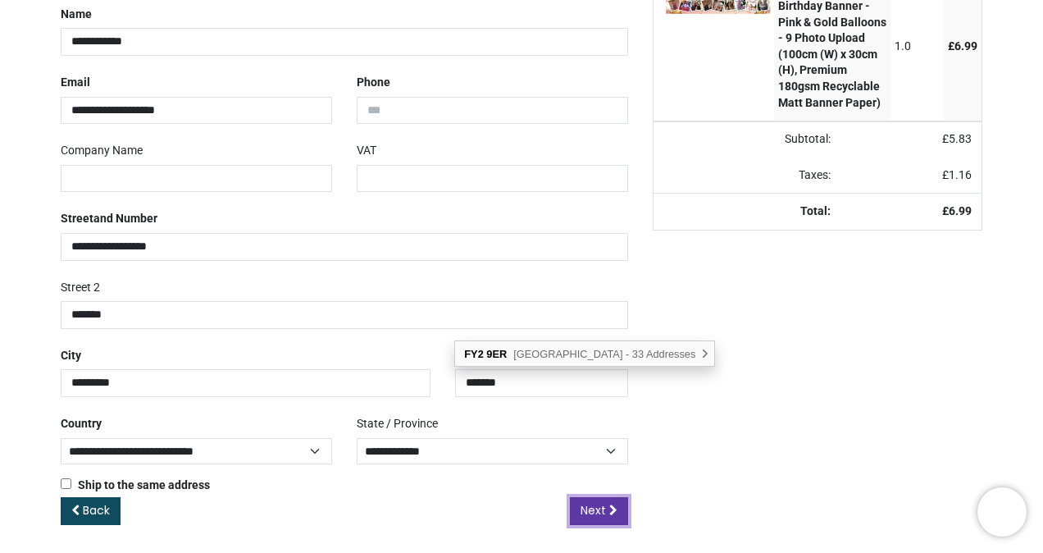
click at [595, 502] on span "Next" at bounding box center [592, 510] width 25 height 16
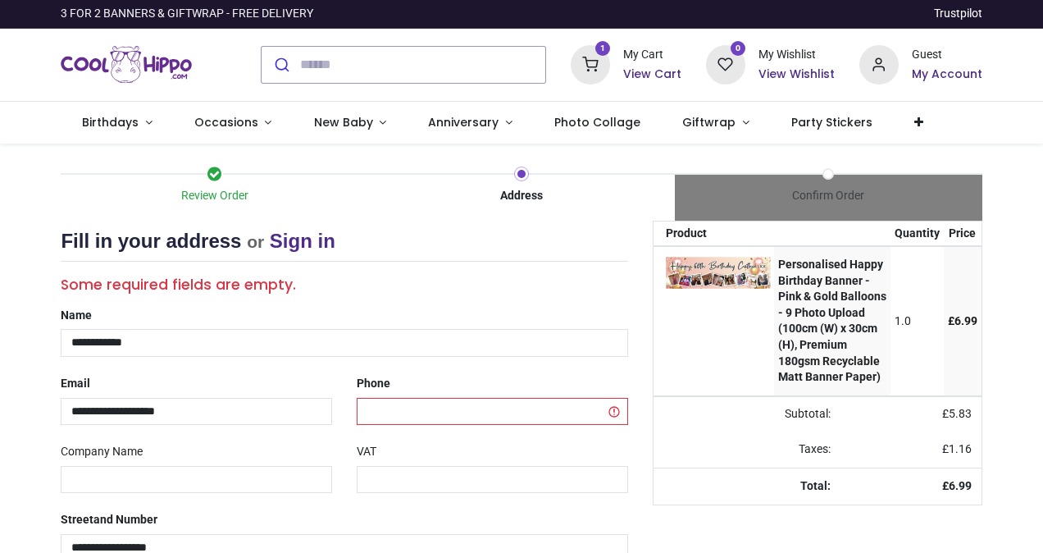
select select "***"
click at [485, 409] on input "tel" at bounding box center [492, 412] width 271 height 28
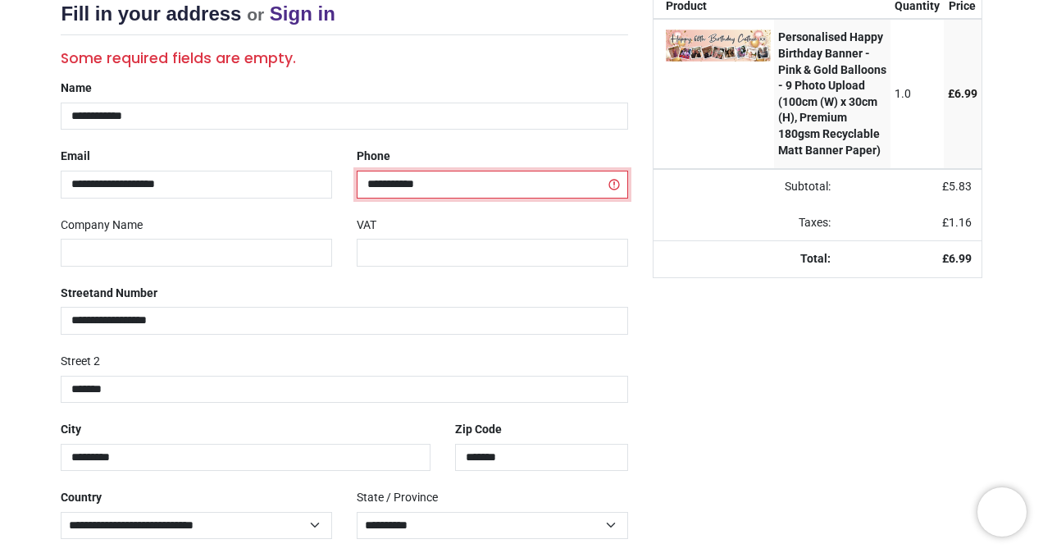
scroll to position [302, 0]
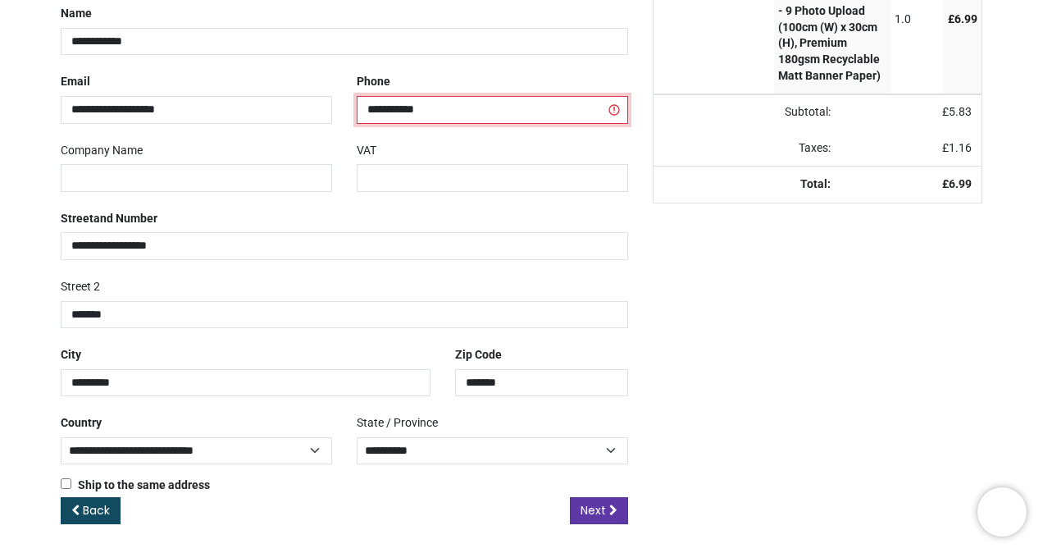
type input "**********"
click at [590, 502] on span "Next" at bounding box center [592, 510] width 25 height 16
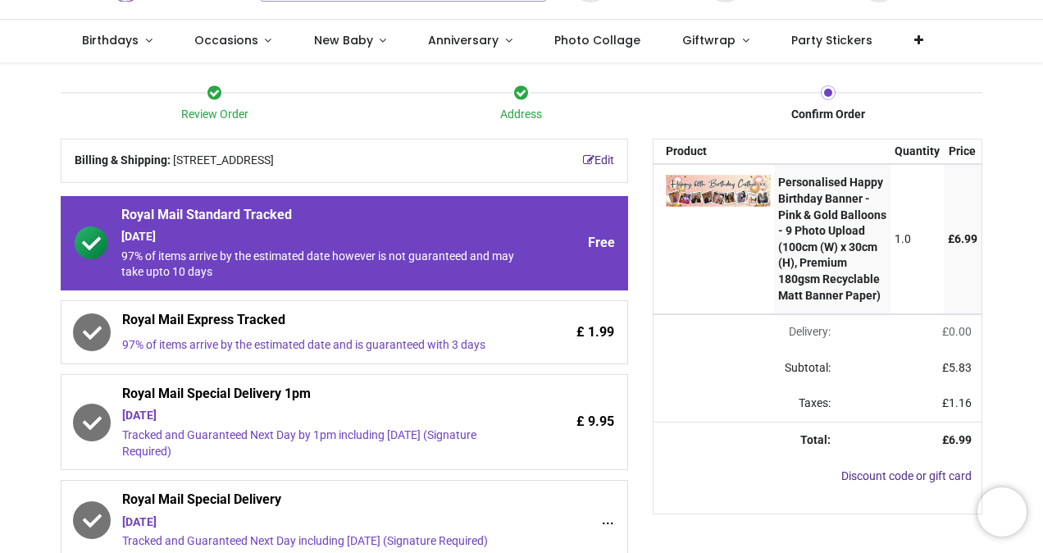
scroll to position [164, 0]
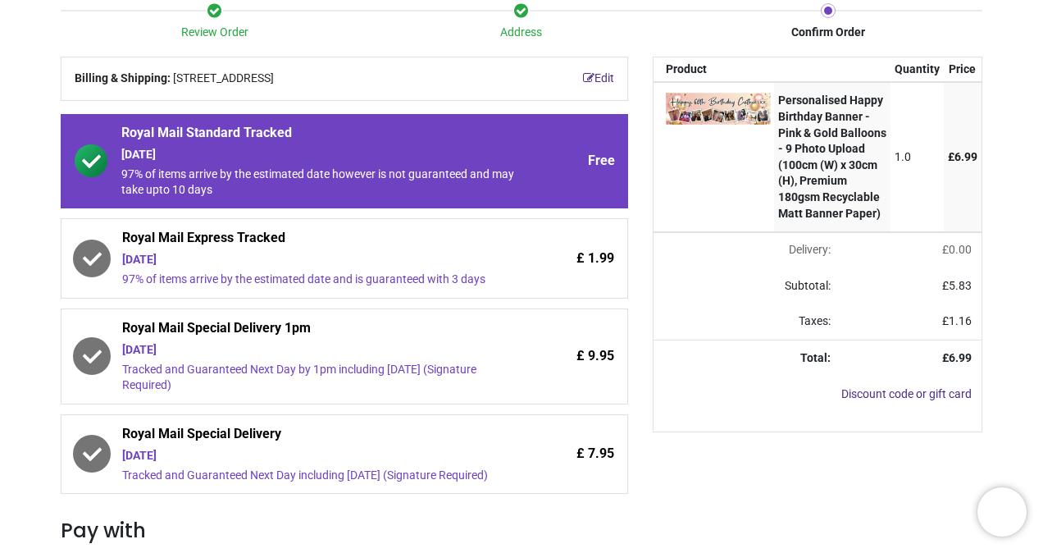
click at [298, 261] on div "[DATE]" at bounding box center [318, 260] width 393 height 16
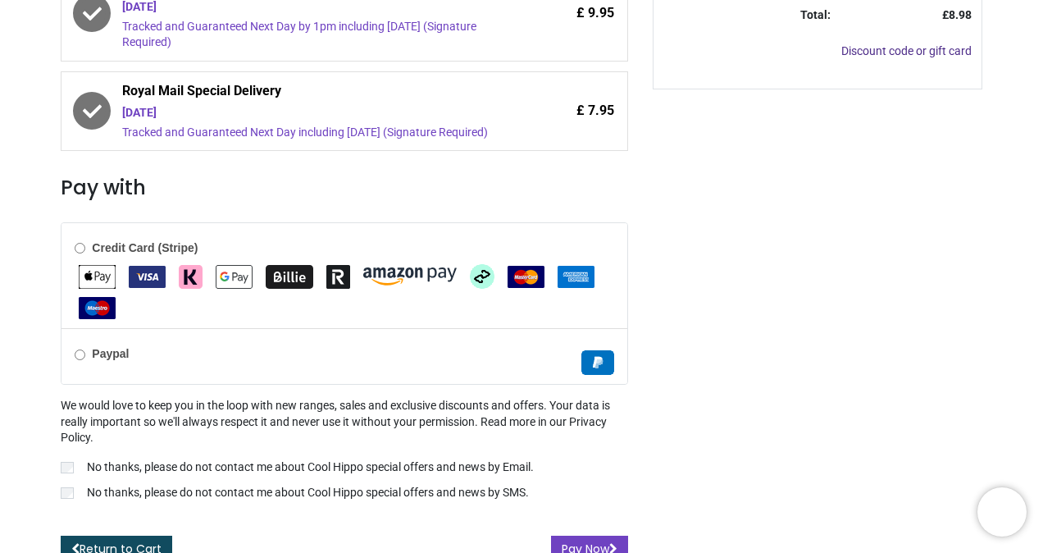
scroll to position [519, 0]
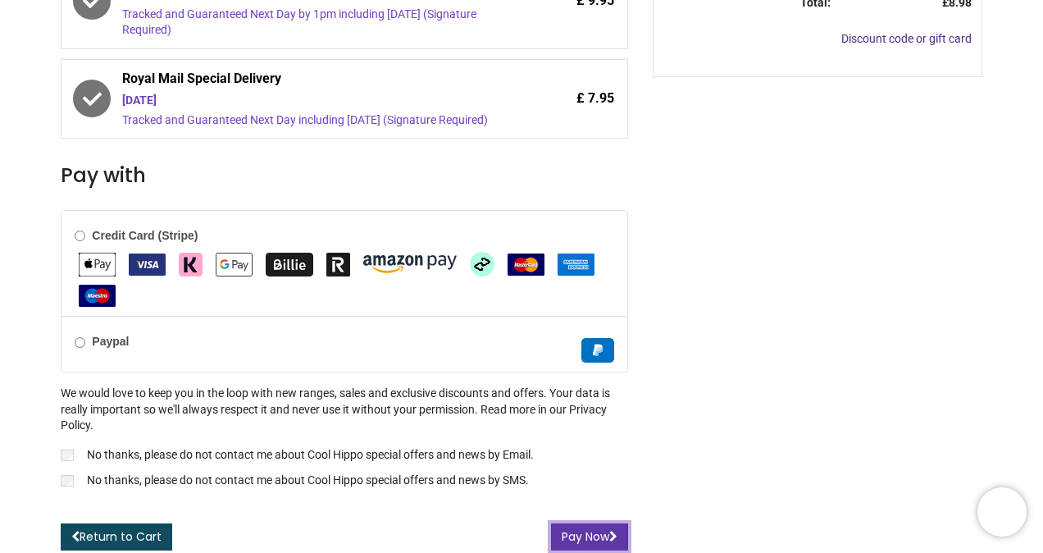
click at [585, 533] on button "Pay Now" at bounding box center [589, 537] width 77 height 28
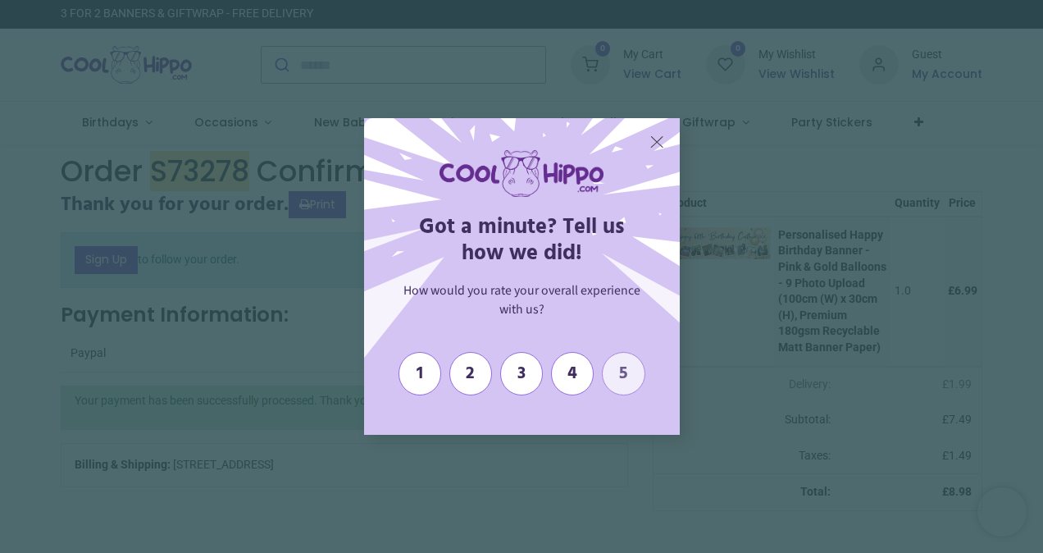
click at [619, 369] on span "5" at bounding box center [623, 373] width 27 height 20
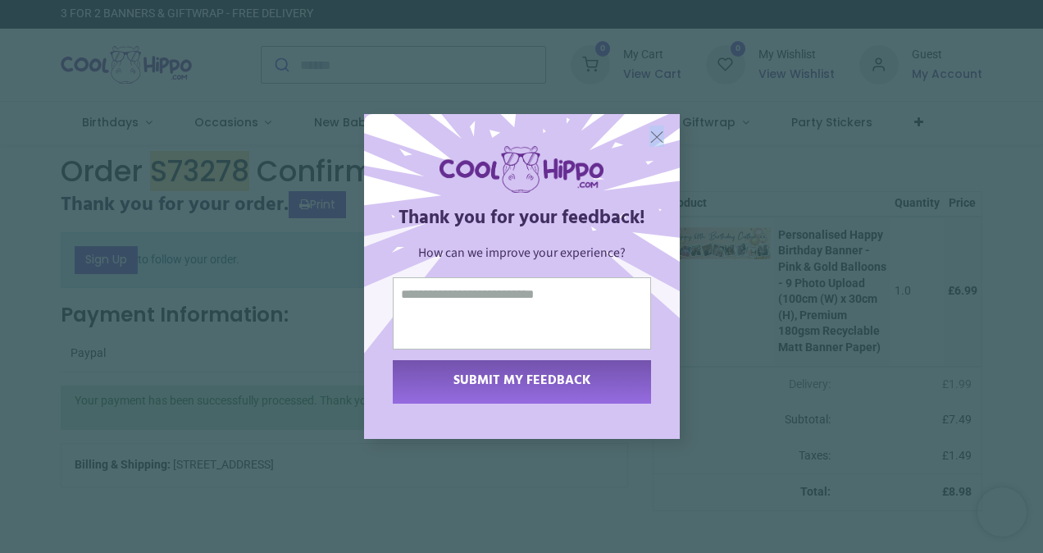
click at [656, 135] on span "X" at bounding box center [656, 135] width 15 height 21
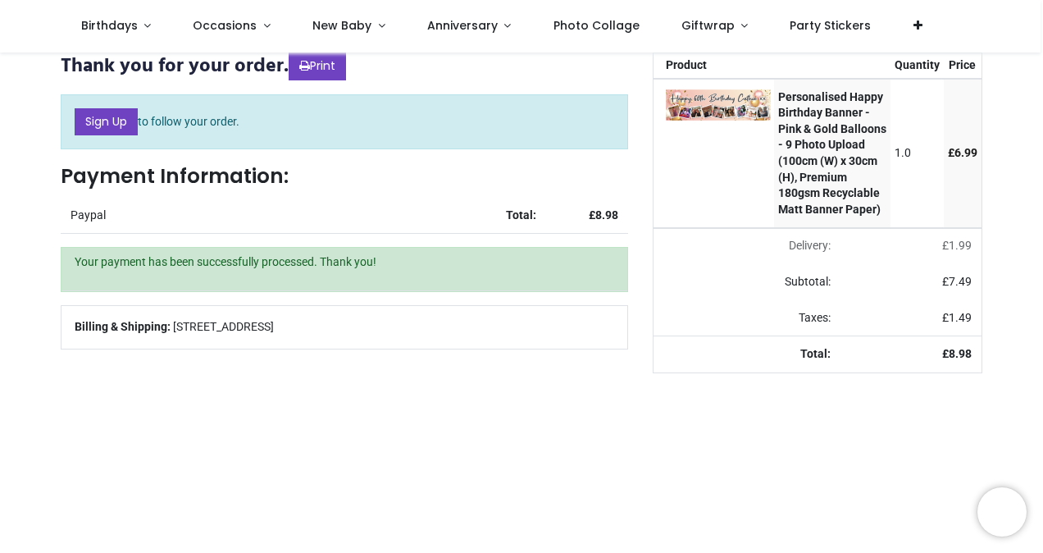
scroll to position [82, 0]
